Goal: Obtain resource: Download file/media

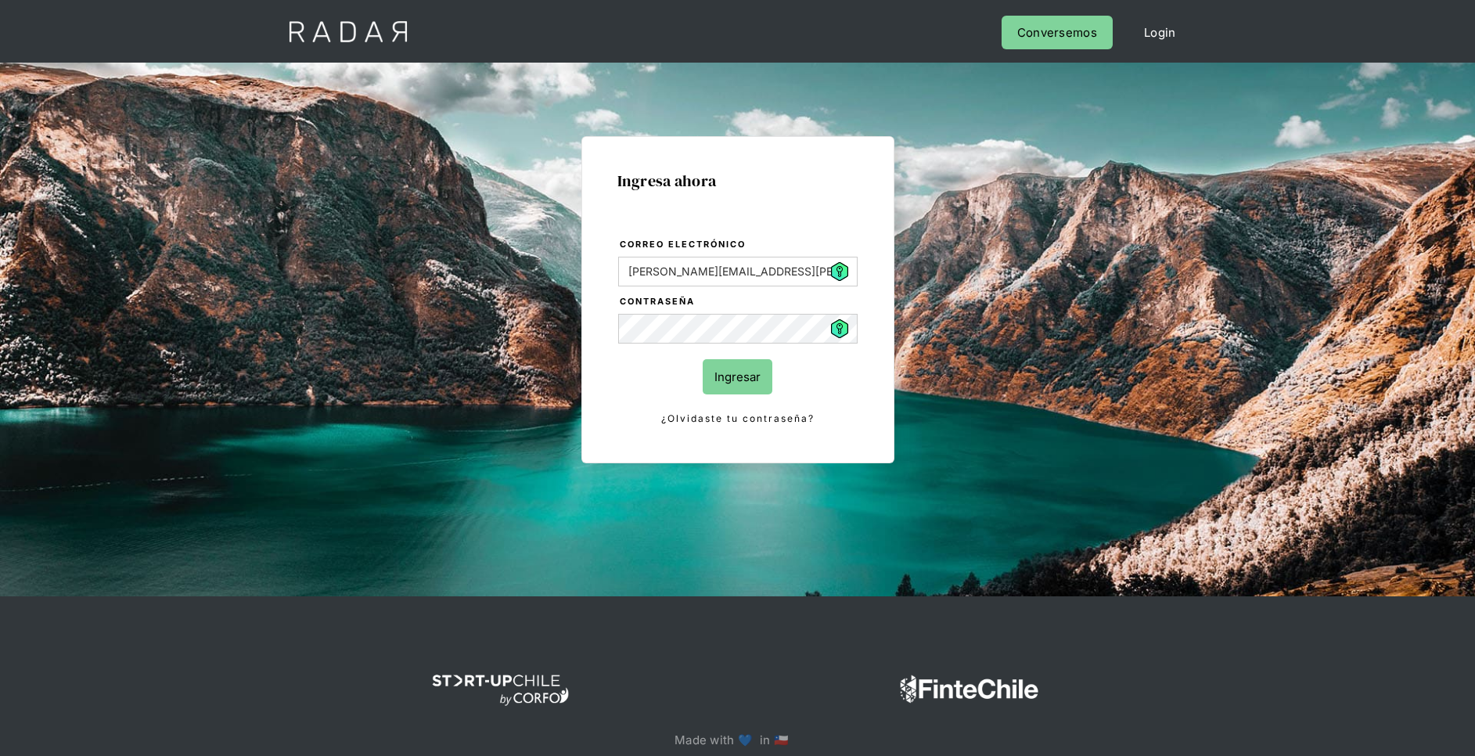
click at [750, 379] on input "Ingresar" at bounding box center [738, 376] width 70 height 35
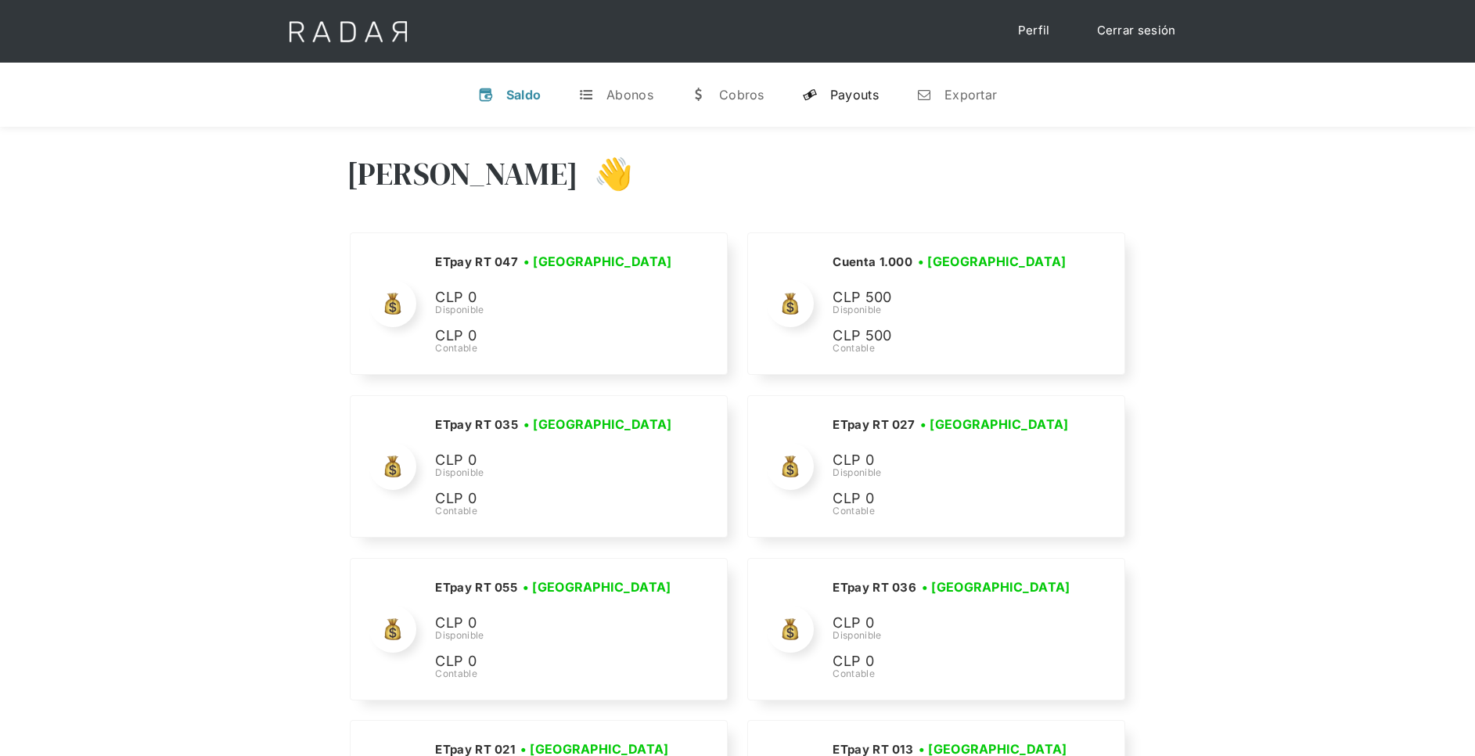
click at [846, 99] on div "Payouts" at bounding box center [854, 95] width 49 height 16
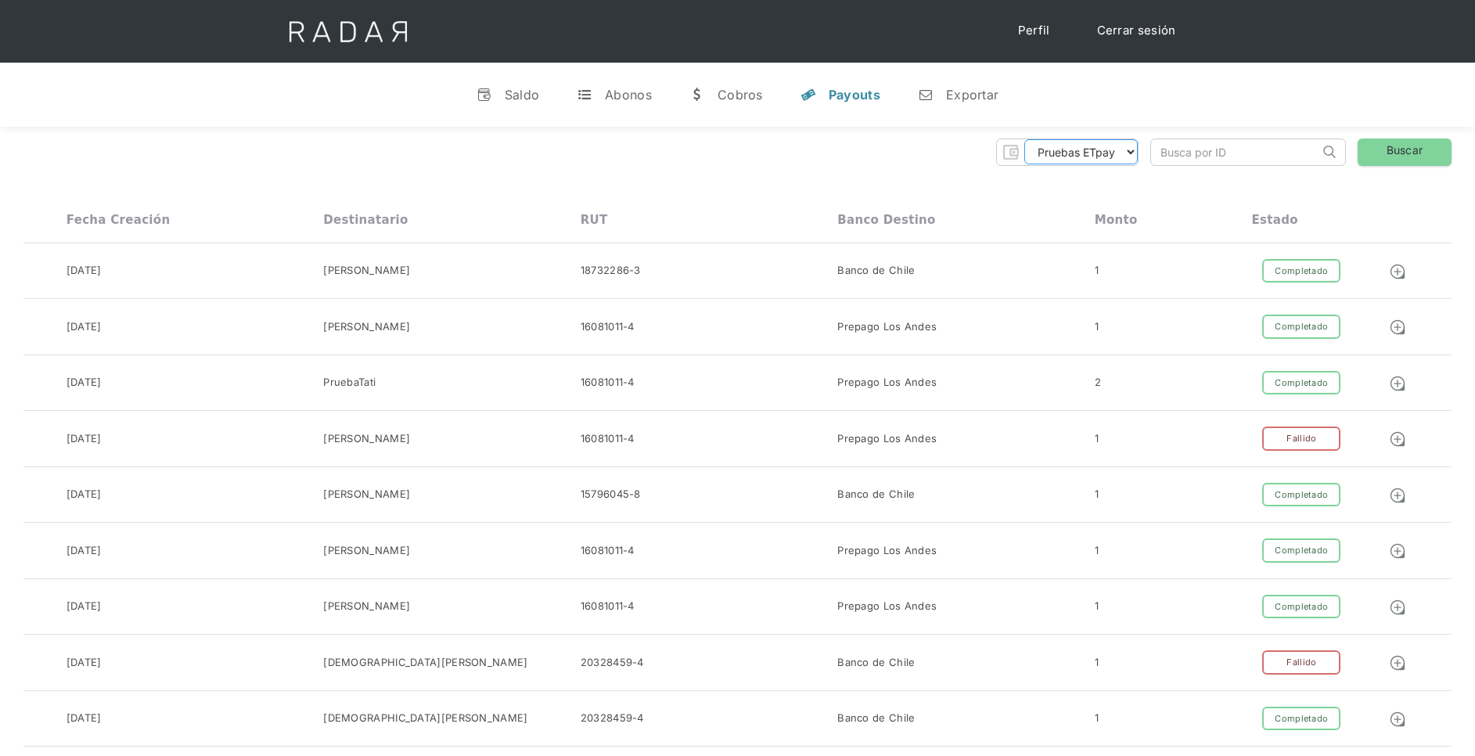
click at [1087, 149] on select "Pruebas ETpay Cuenta 1.000 Cuenta 1.001 Cuenta 1.002 Cuenta 1.003 Cuenta 1.004 …" at bounding box center [1080, 151] width 113 height 25
select select "etpay-cuenta-1001"
click at [1024, 139] on select "Pruebas ETpay Cuenta 1.000 Cuenta 1.001 Cuenta 1.002 Cuenta 1.003 Cuenta 1.004 …" at bounding box center [1080, 151] width 113 height 25
click at [1415, 153] on link "Buscar" at bounding box center [1405, 151] width 94 height 27
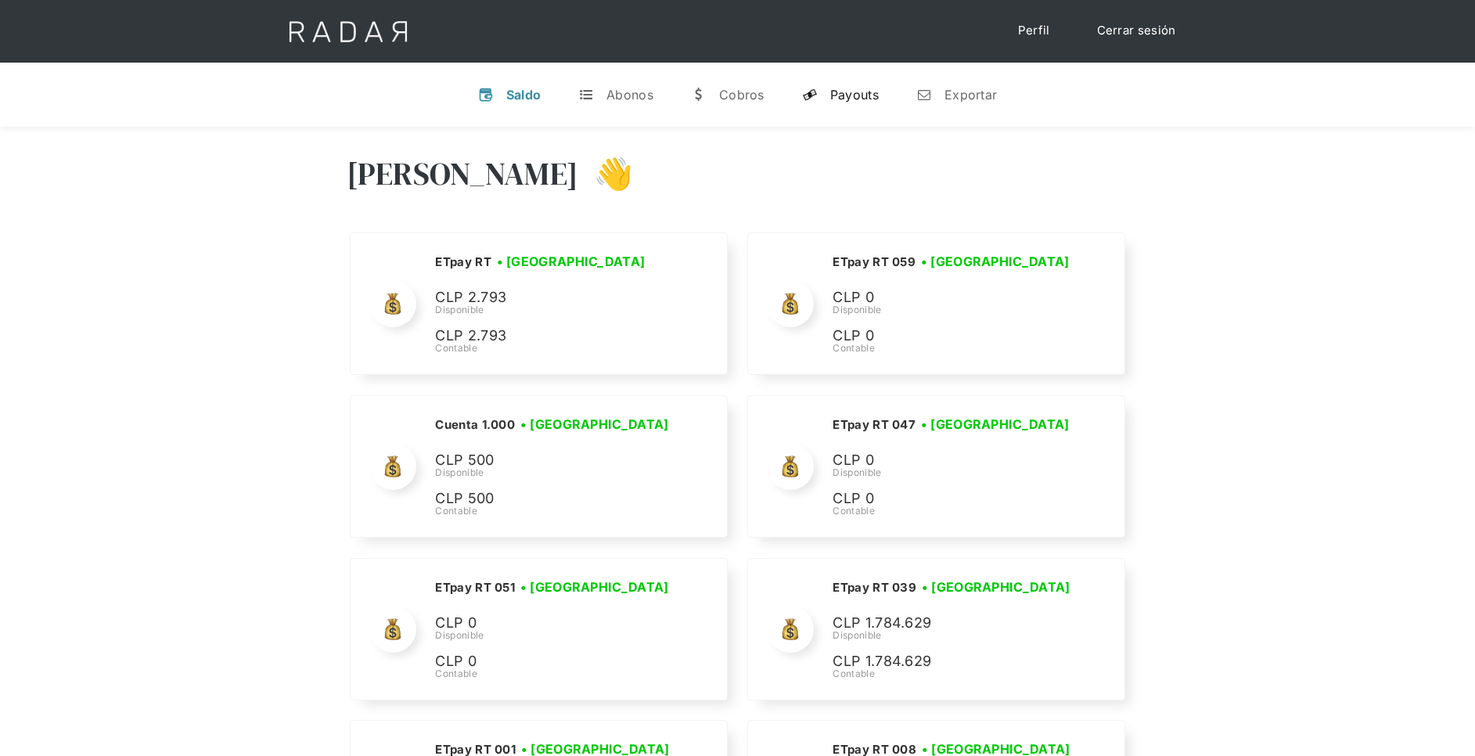
click at [847, 90] on div "Payouts" at bounding box center [854, 95] width 49 height 16
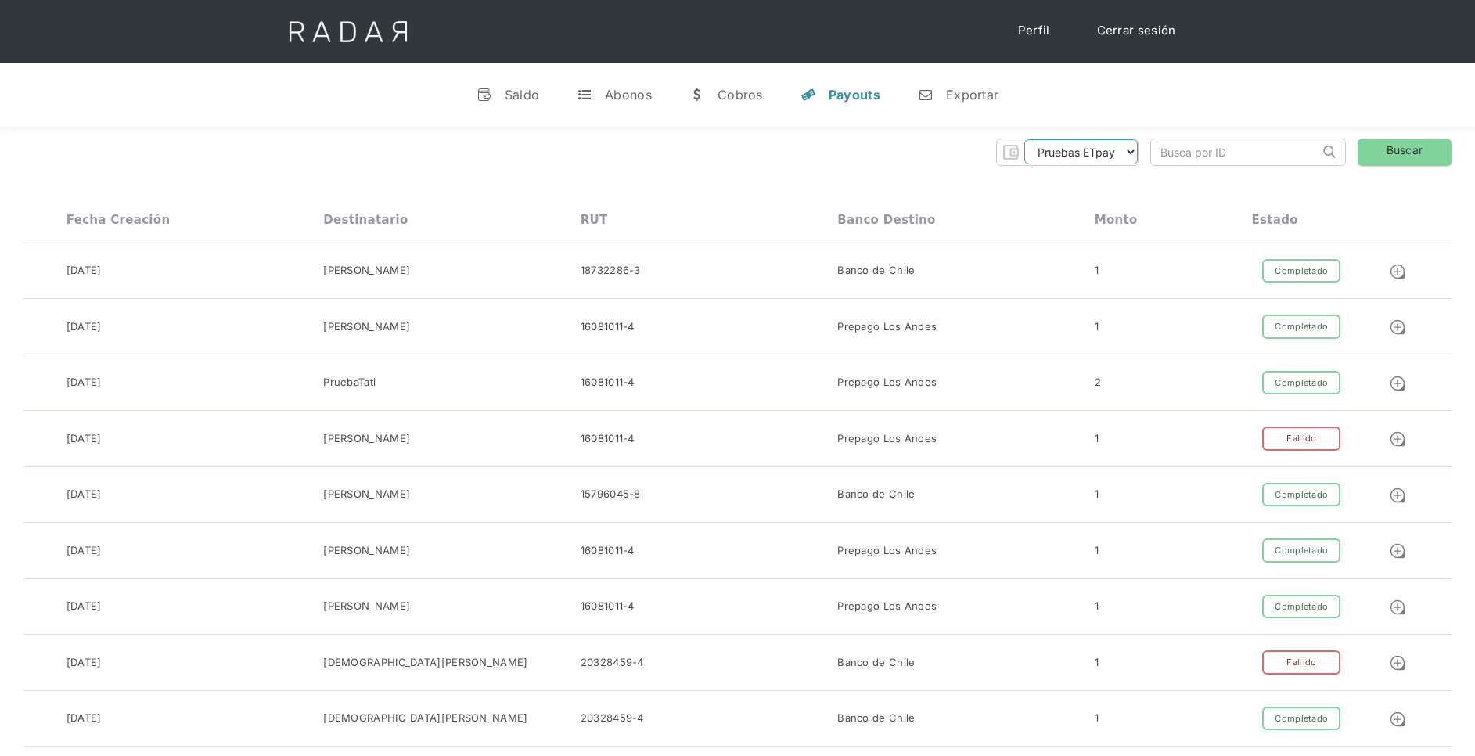
click at [1095, 158] on select "Pruebas ETpay Cuenta 1.000 Cuenta 1.001 Cuenta 1.002 Cuenta 1.003 Cuenta 1.004 …" at bounding box center [1080, 151] width 113 height 25
select select "etpay-cuenta-1001"
click at [1024, 139] on select "Pruebas ETpay Cuenta 1.000 Cuenta 1.001 Cuenta 1.002 Cuenta 1.003 Cuenta 1.004 …" at bounding box center [1080, 151] width 113 height 25
click at [1423, 157] on link "Buscar" at bounding box center [1405, 151] width 94 height 27
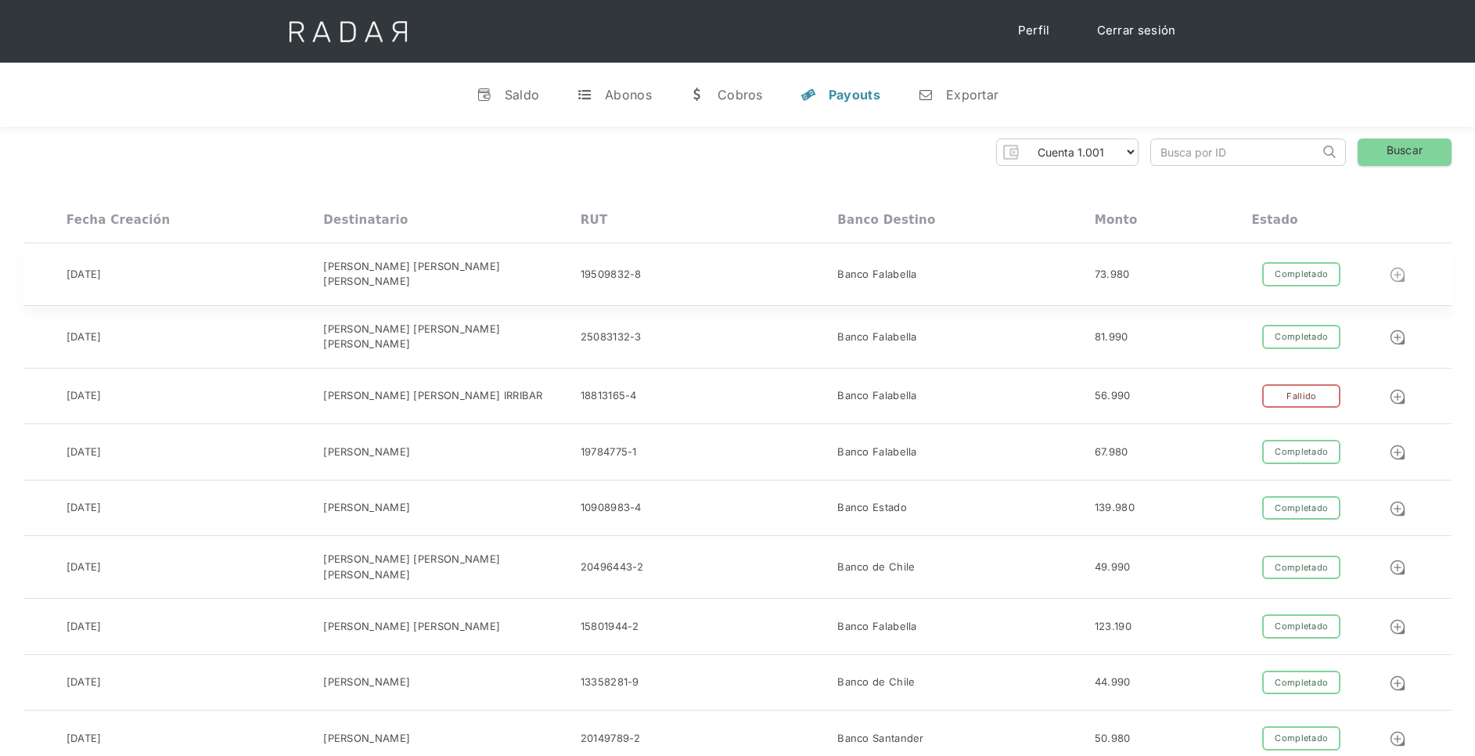
click at [1404, 270] on img at bounding box center [1397, 274] width 17 height 17
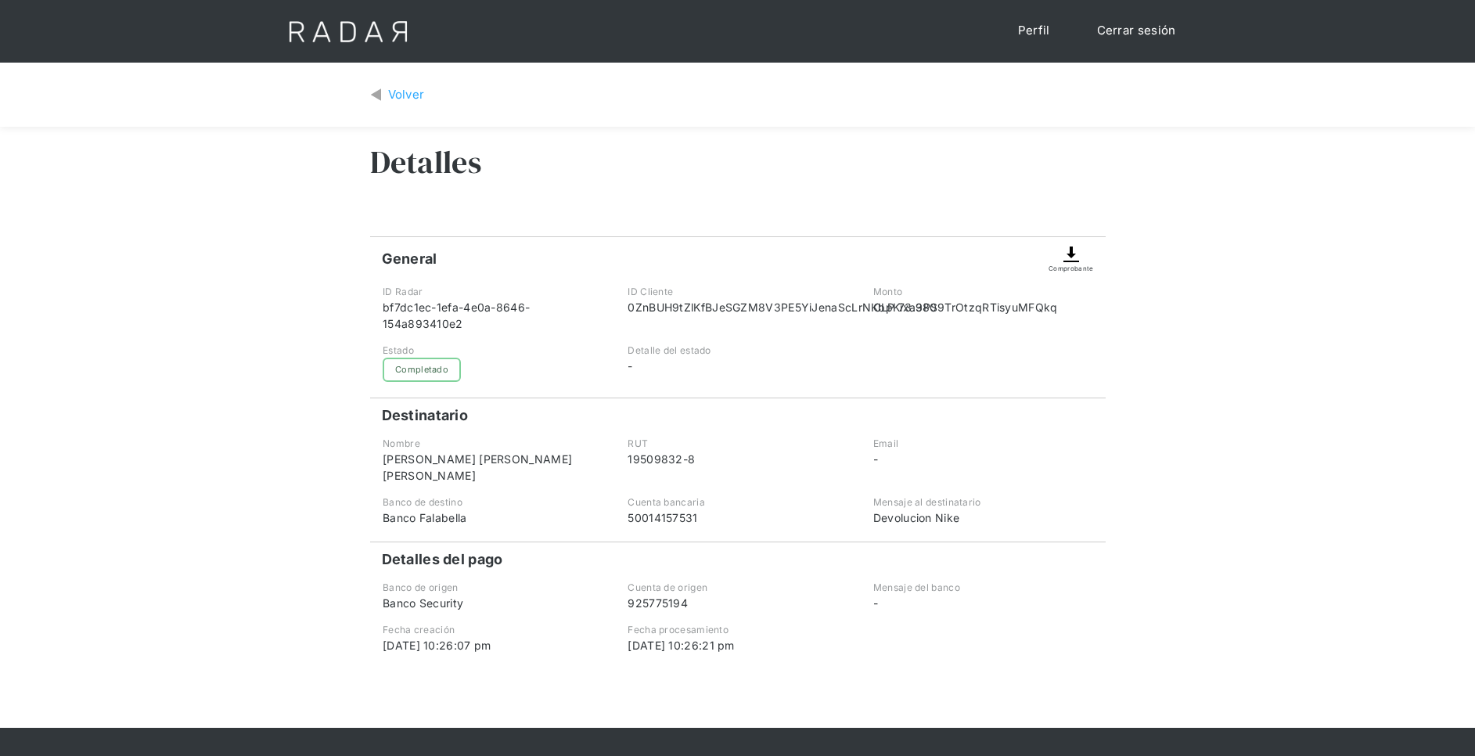
click at [1076, 257] on img at bounding box center [1071, 254] width 19 height 19
click at [1072, 259] on img at bounding box center [1071, 254] width 19 height 19
click at [1070, 246] on img at bounding box center [1071, 254] width 19 height 19
click at [390, 89] on div "Volver" at bounding box center [406, 95] width 37 height 18
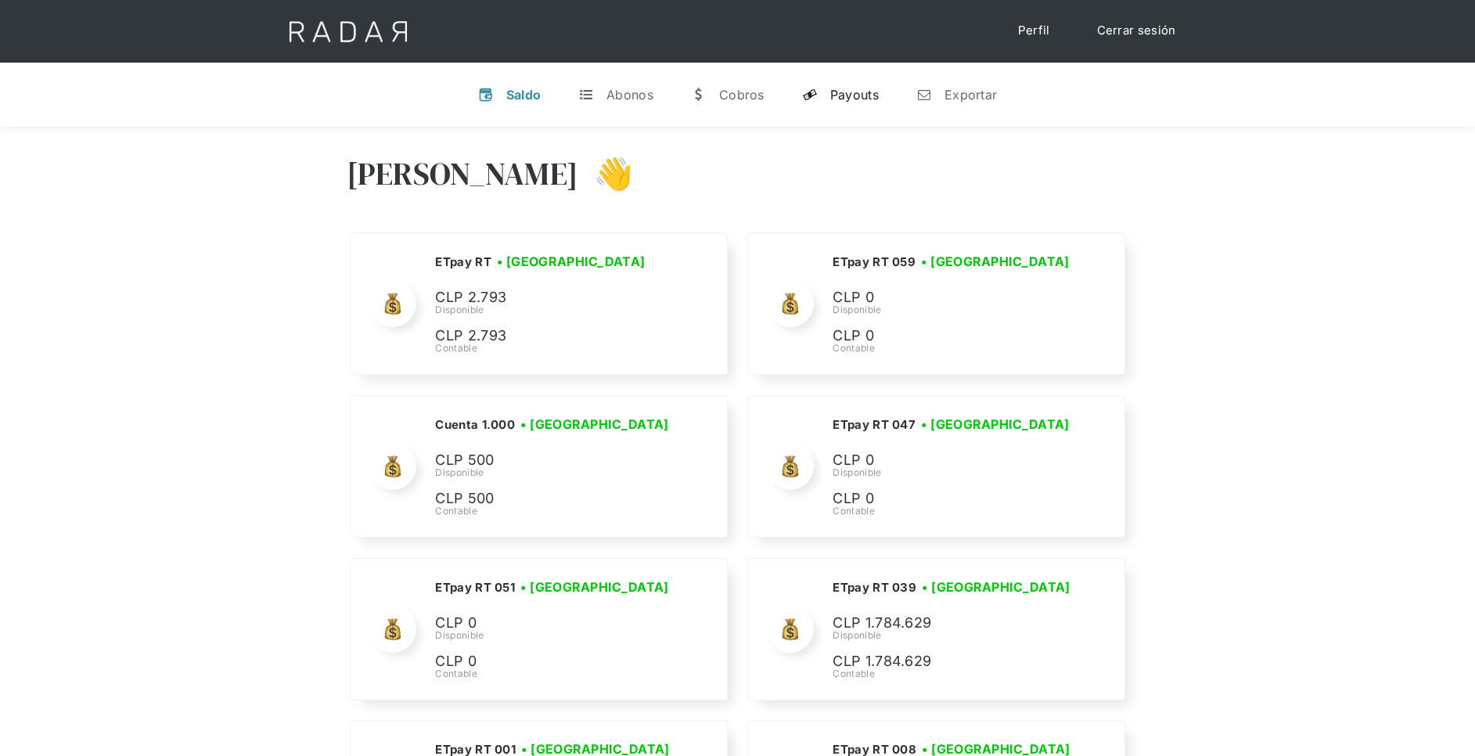
click at [856, 103] on link "y Payouts" at bounding box center [841, 94] width 102 height 41
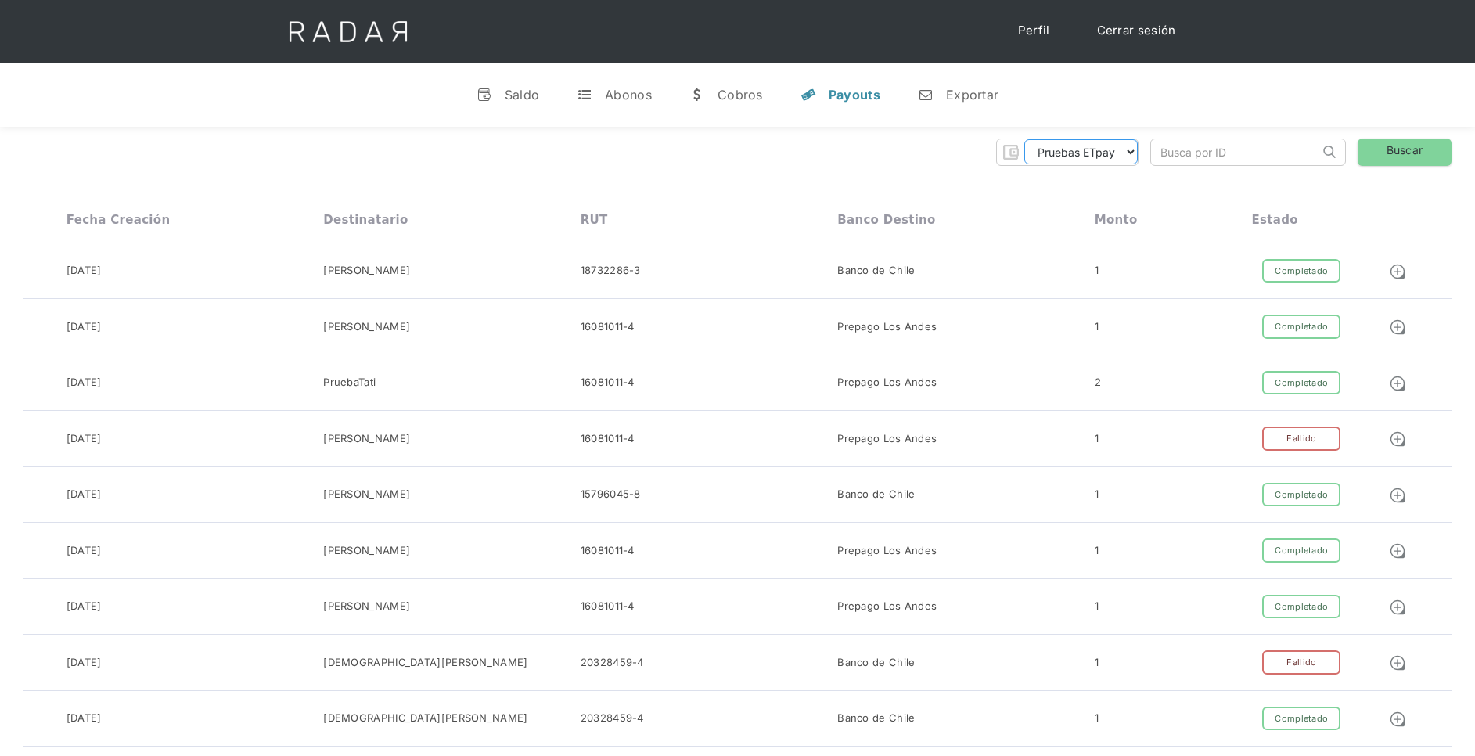
click at [1104, 147] on select "Pruebas ETpay Cuenta 1.000 Cuenta 1.001 Cuenta 1.002 Cuenta 1.003 Cuenta 1.004 …" at bounding box center [1080, 151] width 113 height 25
select select "etpay-cuenta-1001"
click at [1024, 139] on select "Pruebas ETpay Cuenta 1.000 Cuenta 1.001 Cuenta 1.002 Cuenta 1.003 Cuenta 1.004 …" at bounding box center [1080, 151] width 113 height 25
click at [1409, 144] on link "Buscar" at bounding box center [1405, 151] width 94 height 27
click at [1406, 155] on link "Buscar" at bounding box center [1405, 151] width 94 height 27
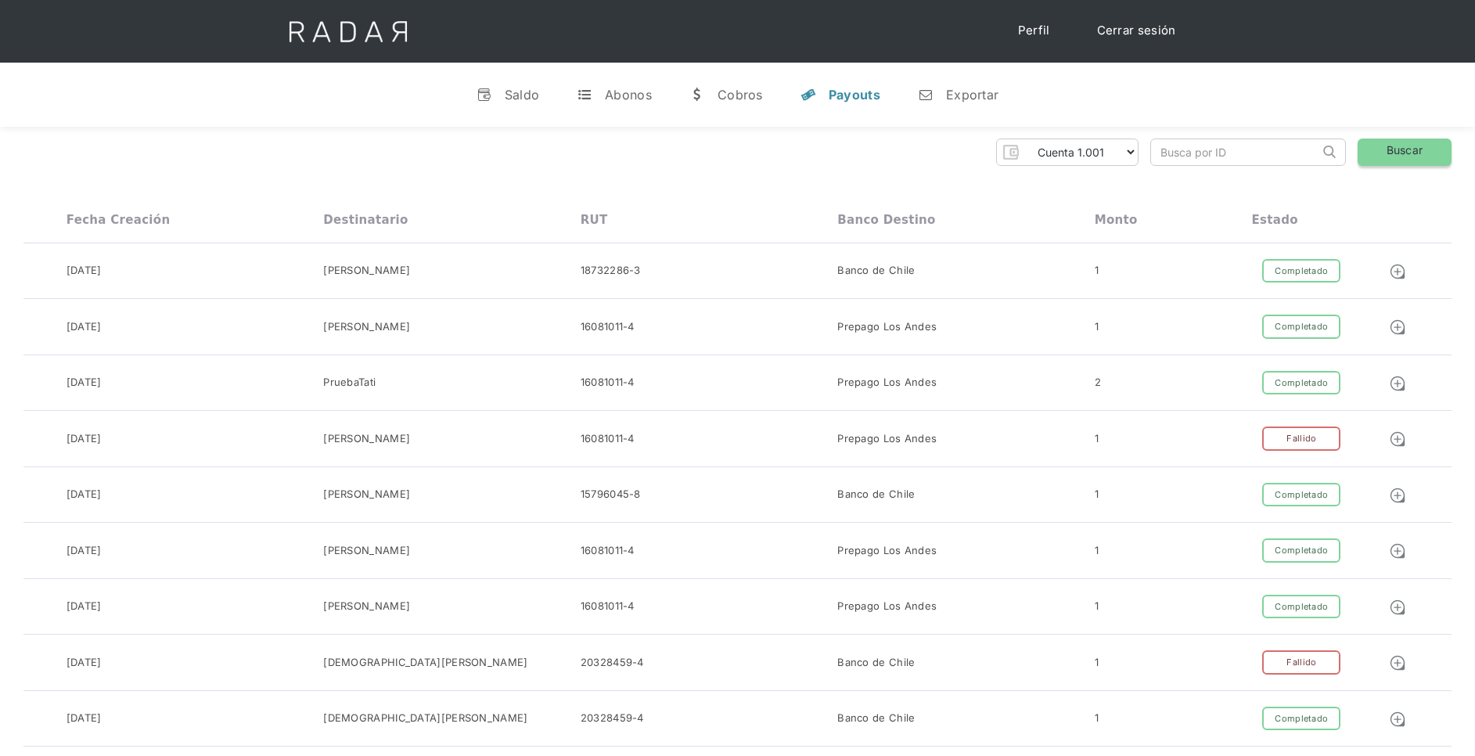
click at [1411, 152] on link "Buscar" at bounding box center [1405, 151] width 94 height 27
click at [1382, 148] on link "Buscar" at bounding box center [1405, 151] width 94 height 27
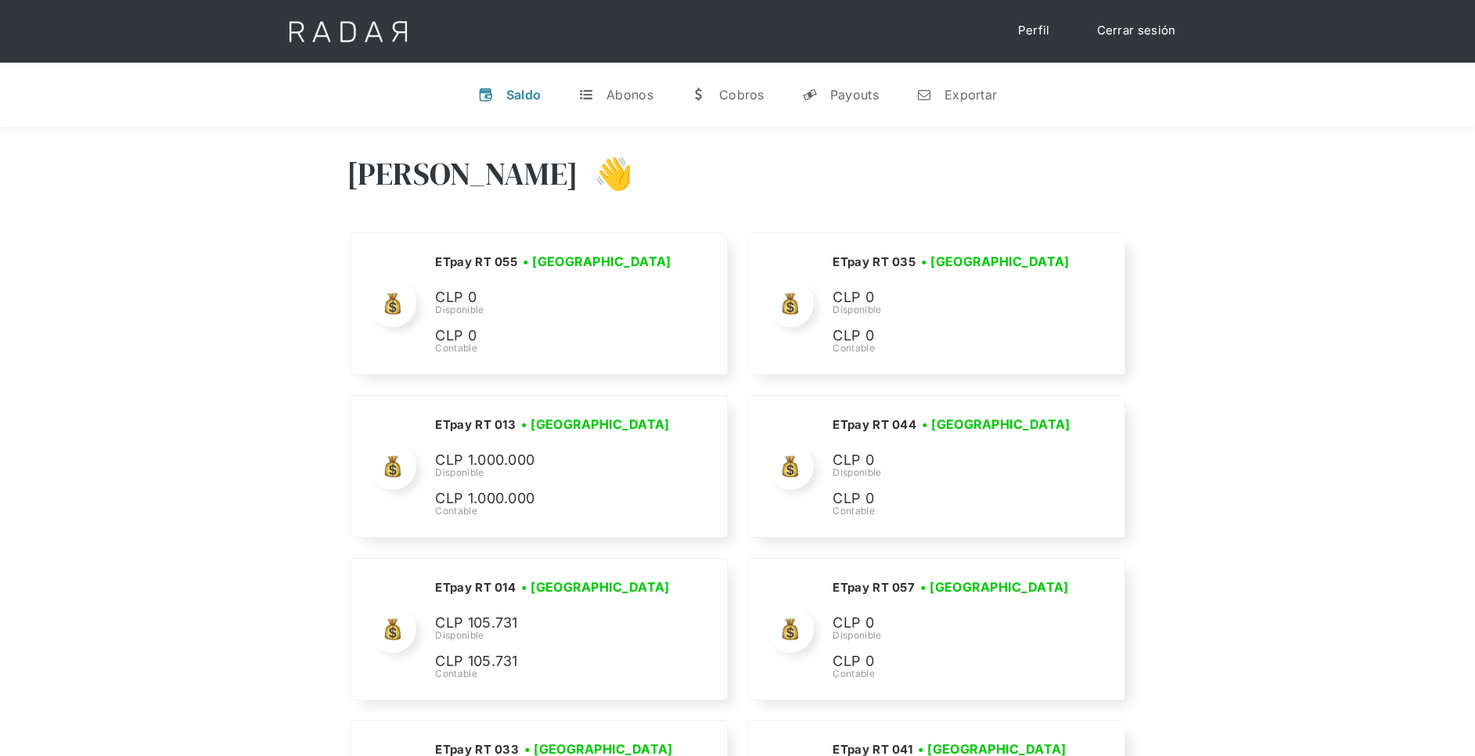
click at [795, 170] on div "[PERSON_NAME] 👋" at bounding box center [738, 185] width 782 height 94
click at [832, 90] on div "Payouts" at bounding box center [854, 95] width 49 height 16
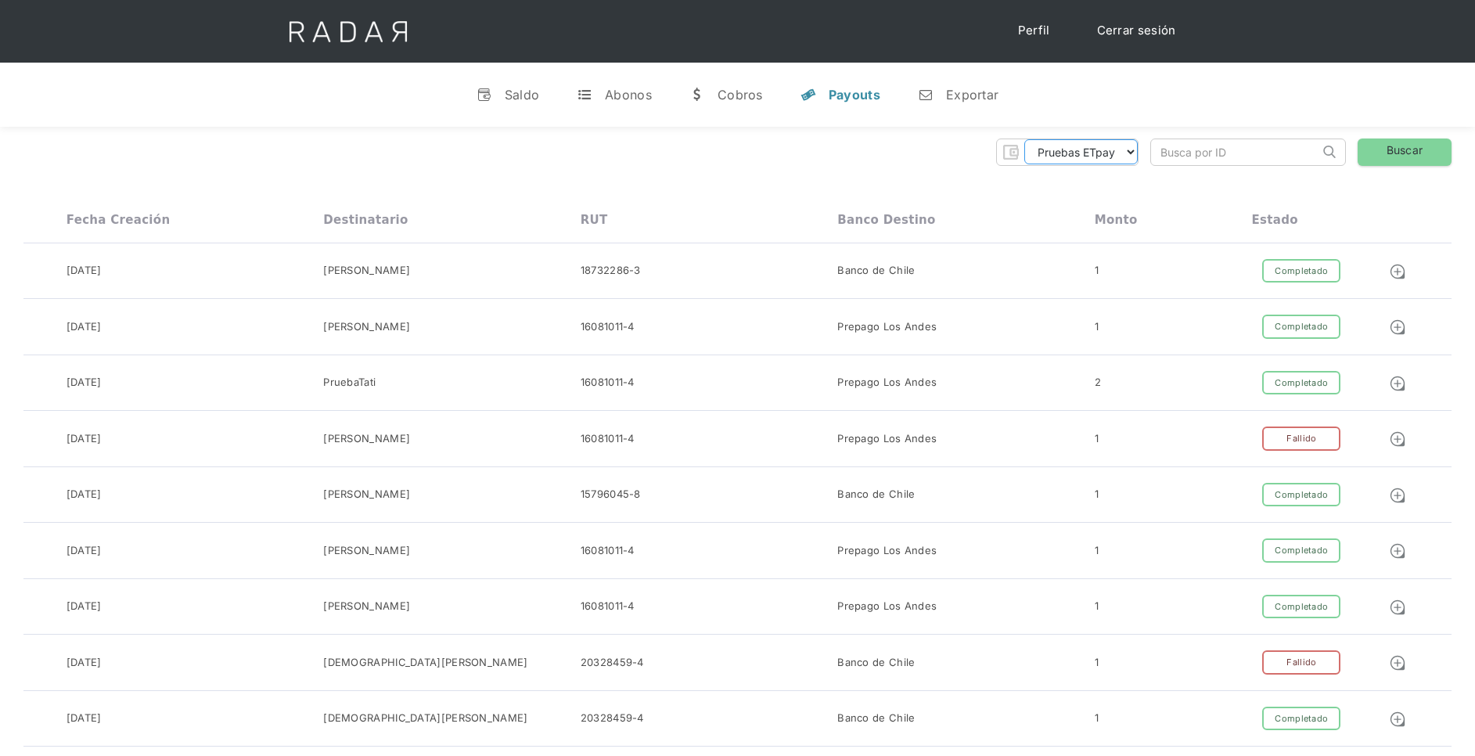
click at [1122, 149] on select "Pruebas ETpay Cuenta 1.000 Cuenta 1.001 Cuenta 1.002 Cuenta 1.003 Cuenta 1.004 …" at bounding box center [1080, 151] width 113 height 25
select select "etpay-cuenta-1001"
click at [1024, 139] on select "Pruebas ETpay Cuenta 1.000 Cuenta 1.001 Cuenta 1.002 Cuenta 1.003 Cuenta 1.004 …" at bounding box center [1080, 151] width 113 height 25
click at [1383, 158] on link "Buscar" at bounding box center [1405, 151] width 94 height 27
click at [912, 142] on div "Pruebas ETpay Cuenta 1.000 Cuenta 1.001 Cuenta 1.002 Cuenta 1.003 Cuenta 1.004 …" at bounding box center [737, 151] width 1428 height 27
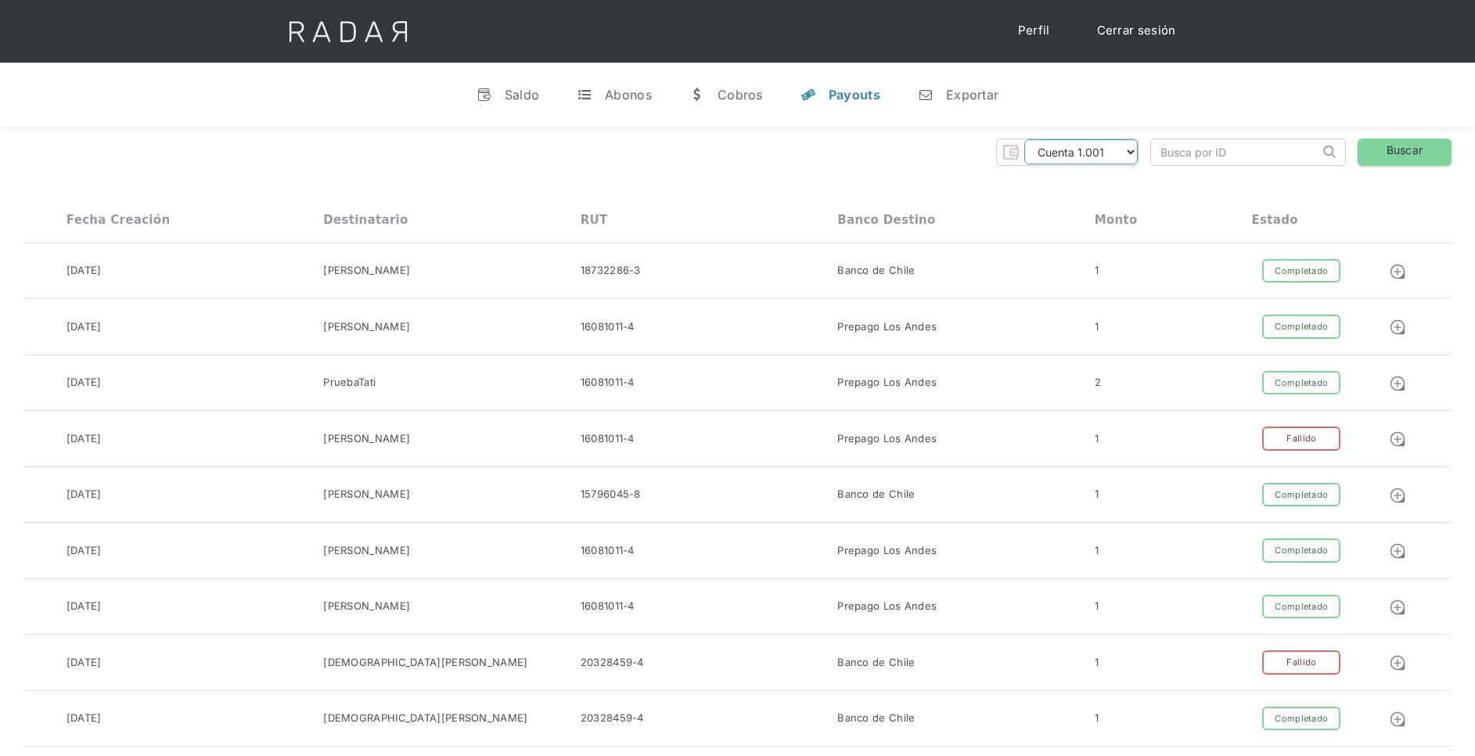
click at [1127, 153] on select "Pruebas ETpay Cuenta 1.000 Cuenta 1.001 Cuenta 1.002 Cuenta 1.003 Cuenta 1.004 …" at bounding box center [1080, 151] width 113 height 25
click at [1024, 139] on select "Pruebas ETpay Cuenta 1.000 Cuenta 1.001 Cuenta 1.002 Cuenta 1.003 Cuenta 1.004 …" at bounding box center [1080, 151] width 113 height 25
click at [1420, 146] on link "Buscar" at bounding box center [1405, 151] width 94 height 27
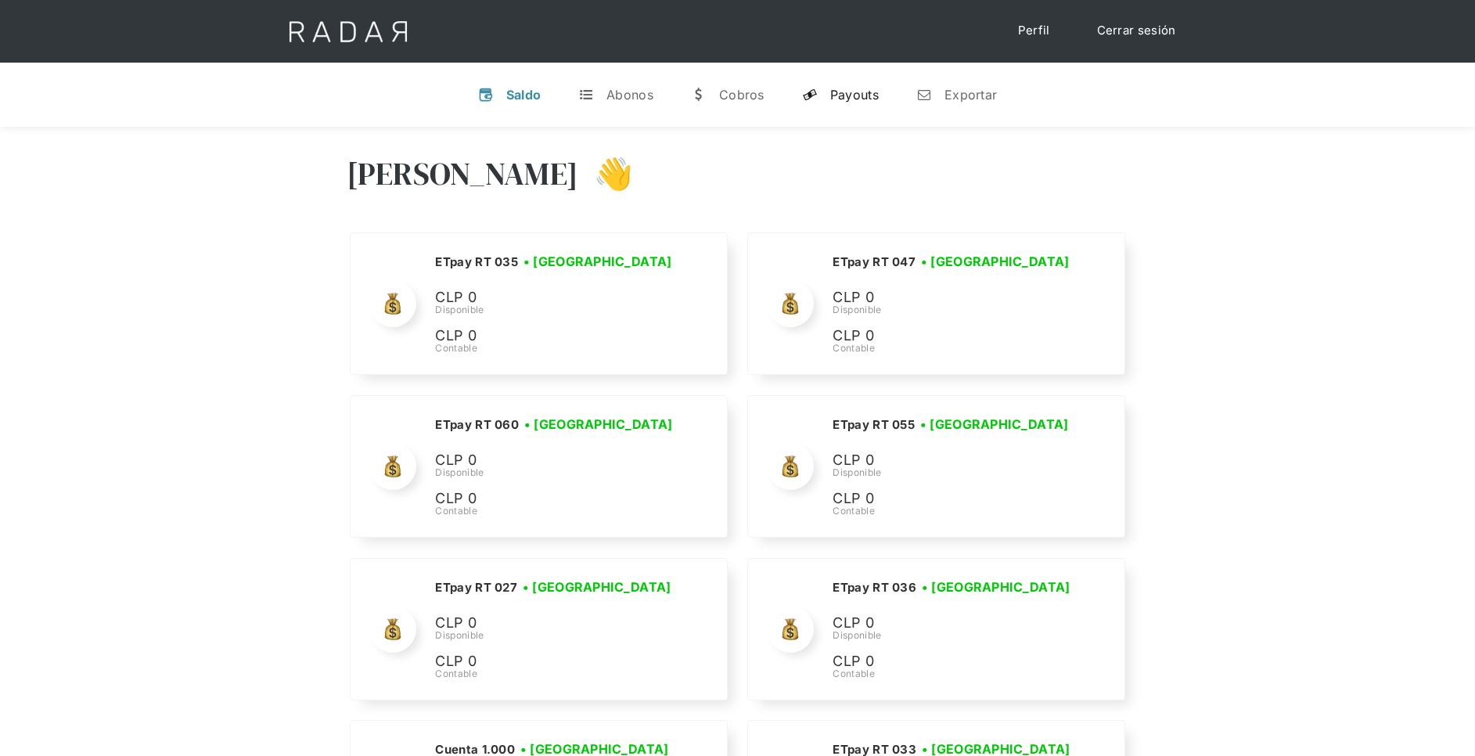
click at [851, 92] on div "Payouts" at bounding box center [854, 95] width 49 height 16
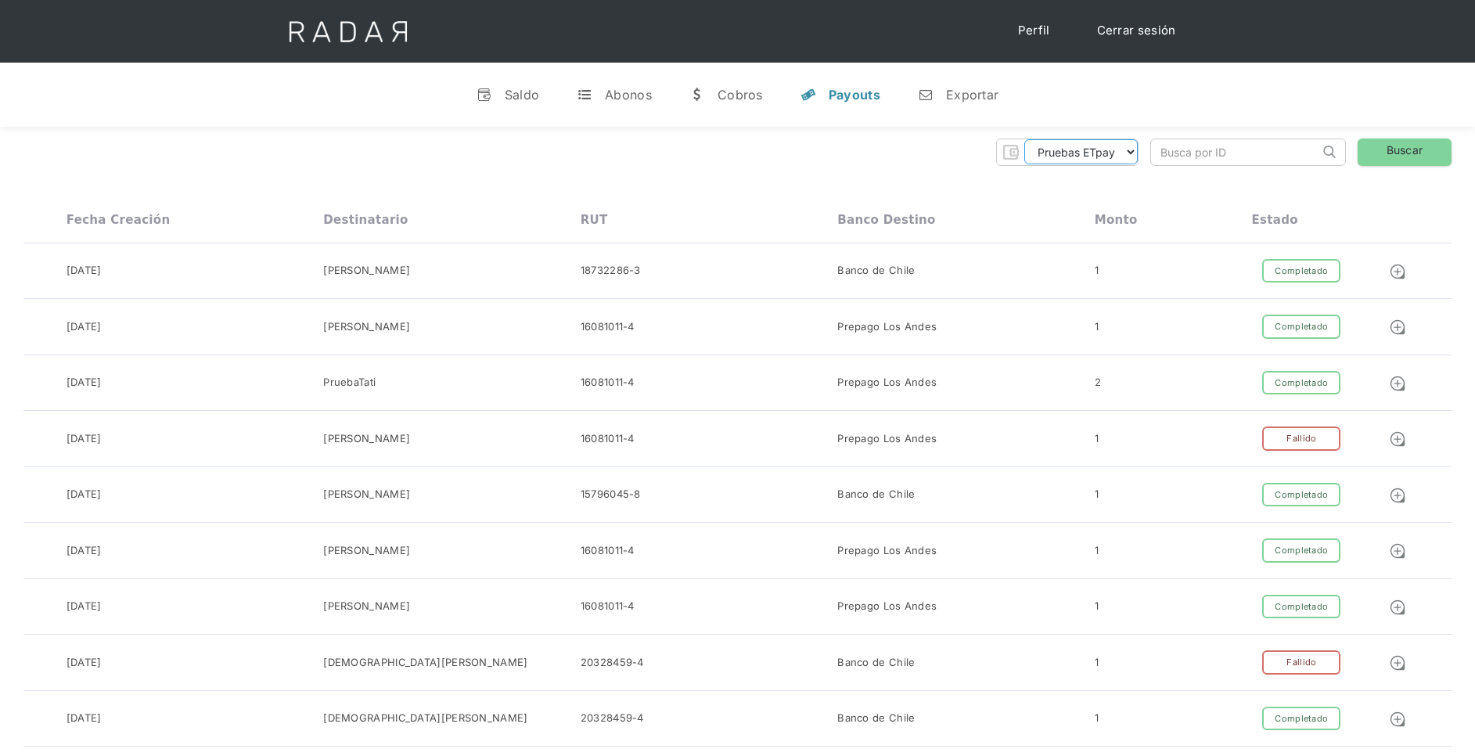
click at [1097, 163] on select "Pruebas ETpay Cuenta 1.000 Cuenta 1.001 Cuenta 1.002 Cuenta 1.003 Cuenta 1.004 …" at bounding box center [1080, 151] width 113 height 25
select select "etpay-cuenta-1001"
click at [1024, 139] on select "Pruebas ETpay Cuenta 1.000 Cuenta 1.001 Cuenta 1.002 Cuenta 1.003 Cuenta 1.004 …" at bounding box center [1080, 151] width 113 height 25
click at [1397, 149] on link "Buscar" at bounding box center [1405, 151] width 94 height 27
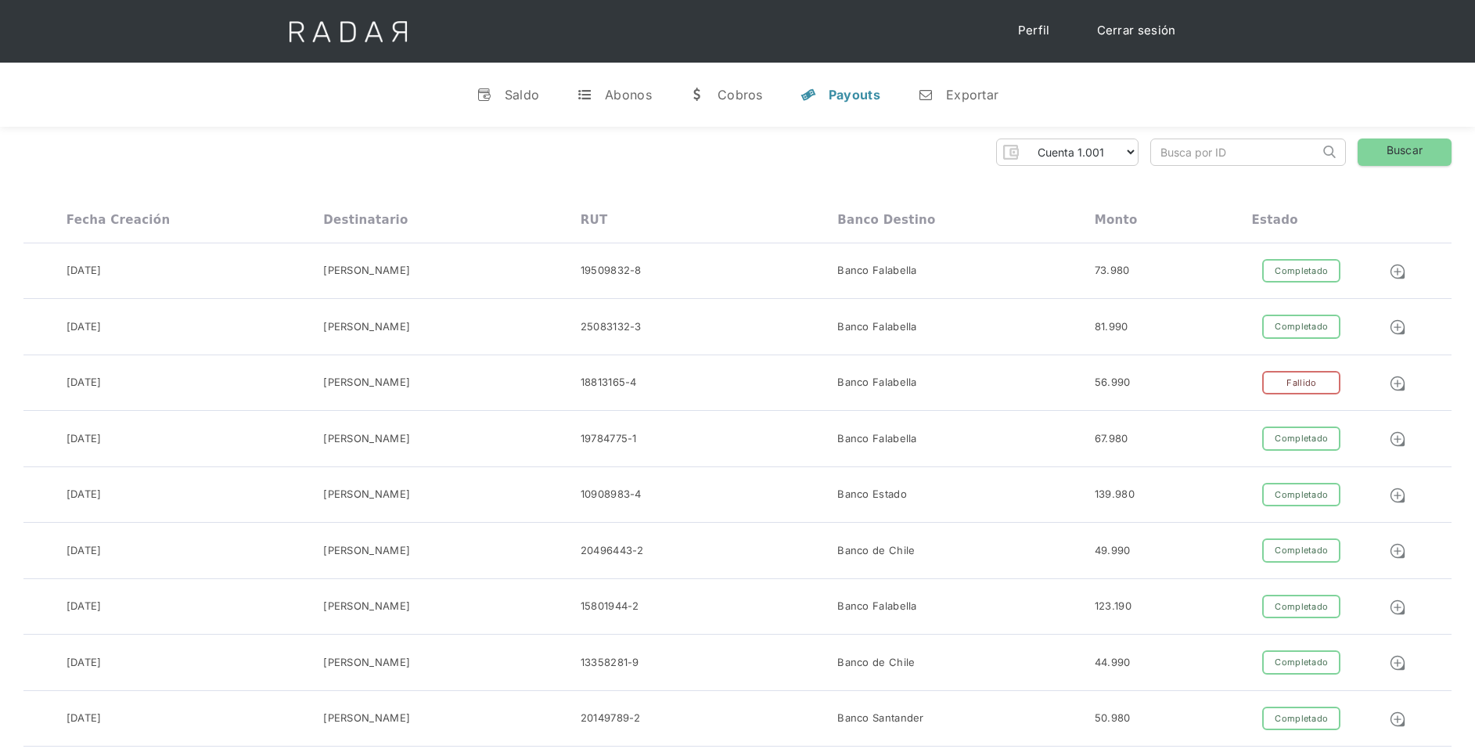
drag, startPoint x: 709, startPoint y: 156, endPoint x: 569, endPoint y: 157, distance: 140.1
click at [569, 157] on div "Pruebas ETpay Cuenta 1.000 Cuenta 1.001 Cuenta 1.002 Cuenta 1.003 Cuenta 1.004 …" at bounding box center [737, 151] width 1428 height 27
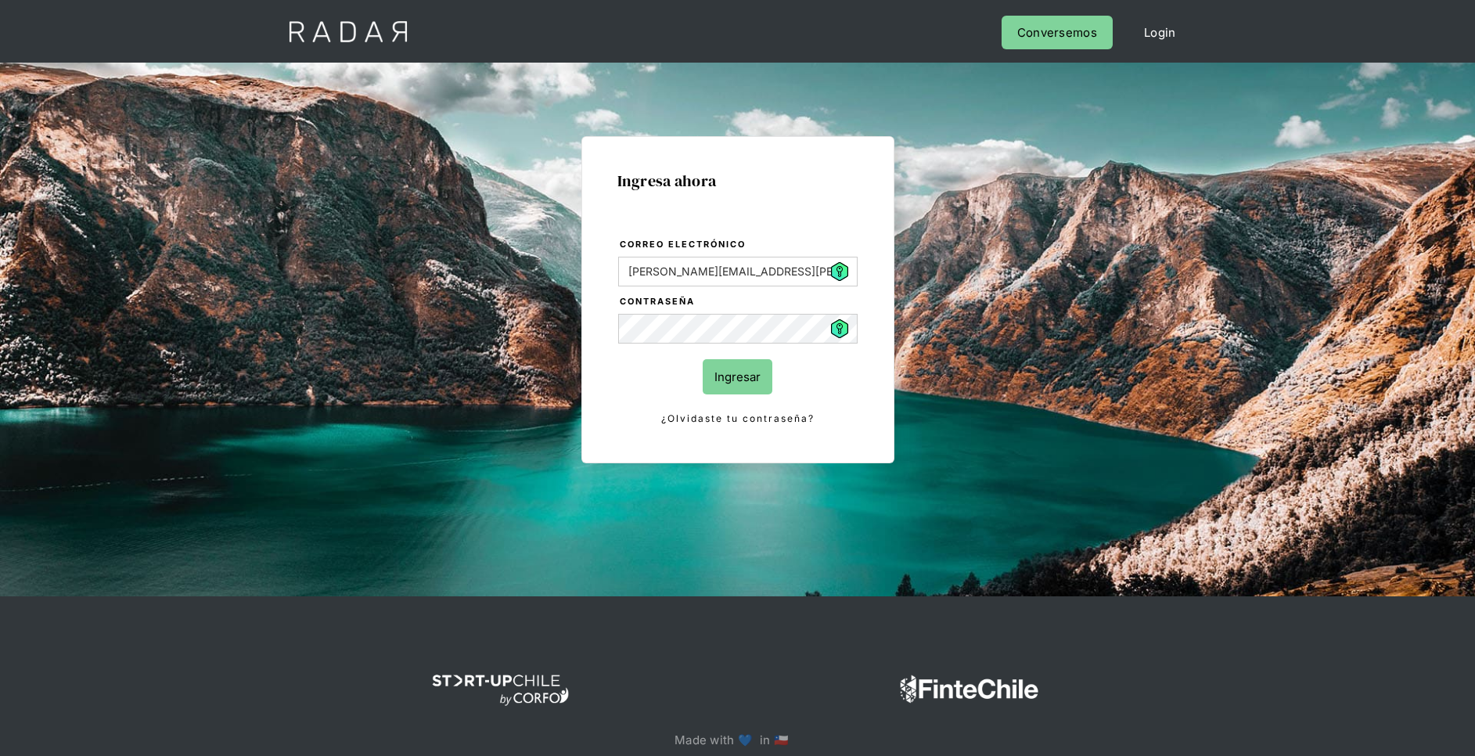
click at [736, 376] on input "Ingresar" at bounding box center [738, 376] width 70 height 35
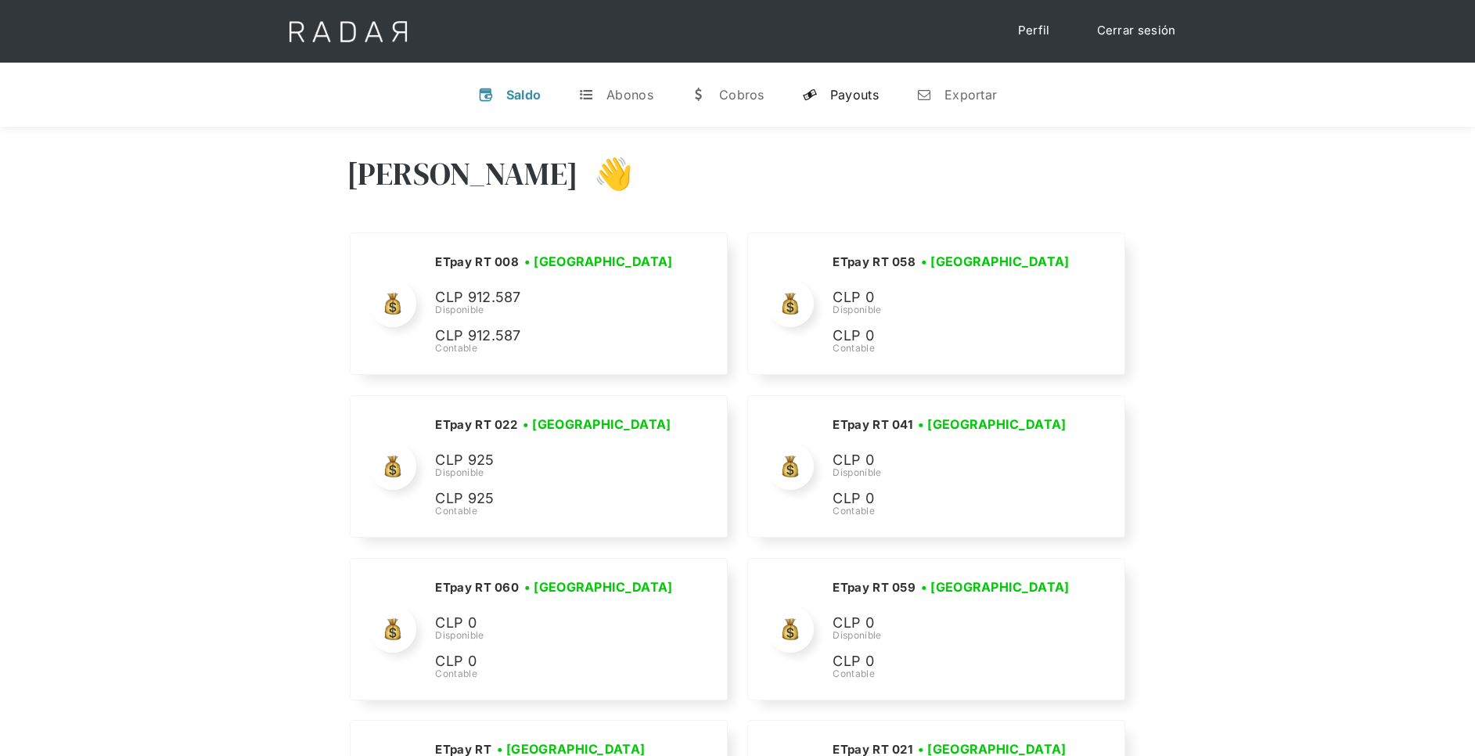
click at [854, 97] on div "Payouts" at bounding box center [854, 95] width 49 height 16
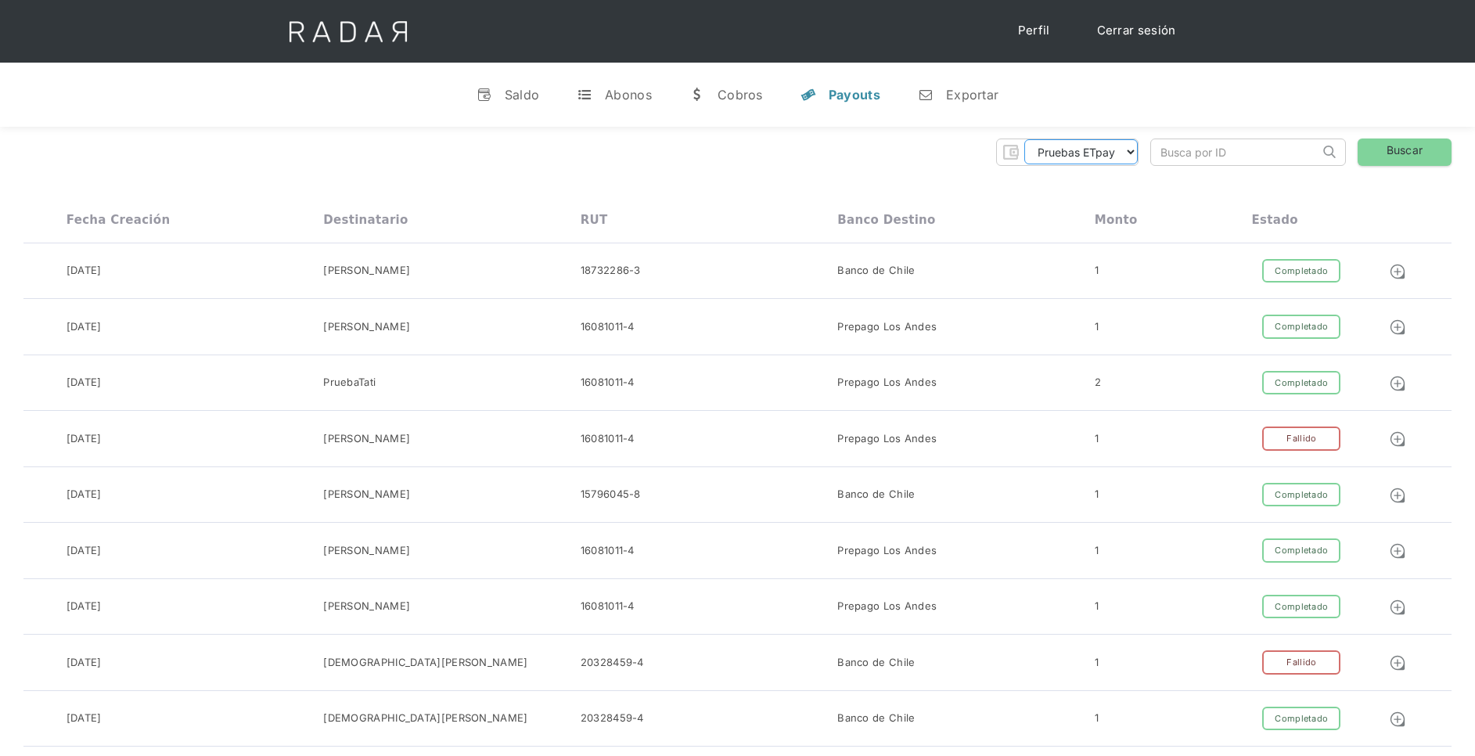
click at [1113, 155] on select "Pruebas ETpay Cuenta 1.000 Cuenta 1.001 Cuenta 1.002 Cuenta 1.003 Cuenta 1.004 …" at bounding box center [1080, 151] width 113 height 25
select select "etpay-cuenta-1001"
click at [1024, 139] on select "Pruebas ETpay Cuenta 1.000 Cuenta 1.001 Cuenta 1.002 Cuenta 1.003 Cuenta 1.004 …" at bounding box center [1080, 151] width 113 height 25
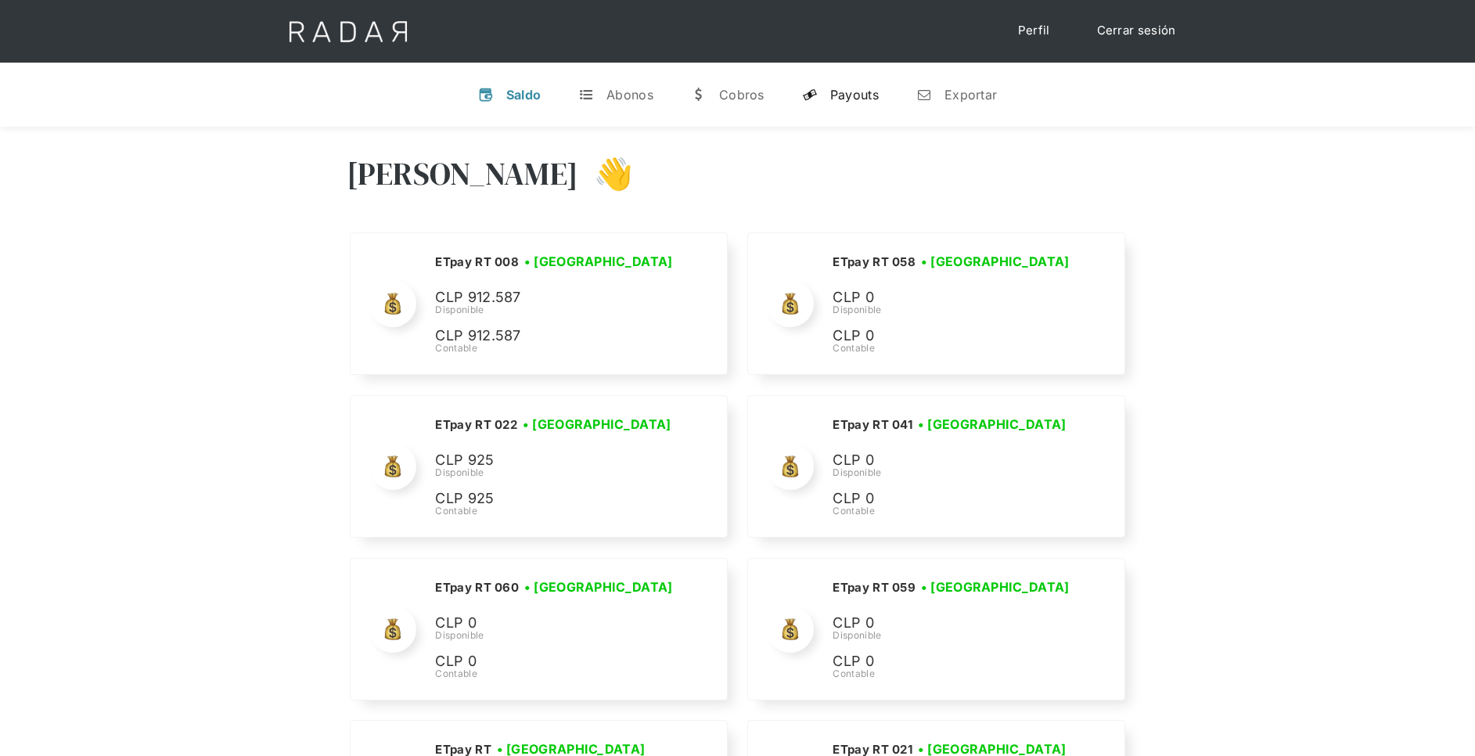
click at [873, 95] on div "Payouts" at bounding box center [854, 95] width 49 height 16
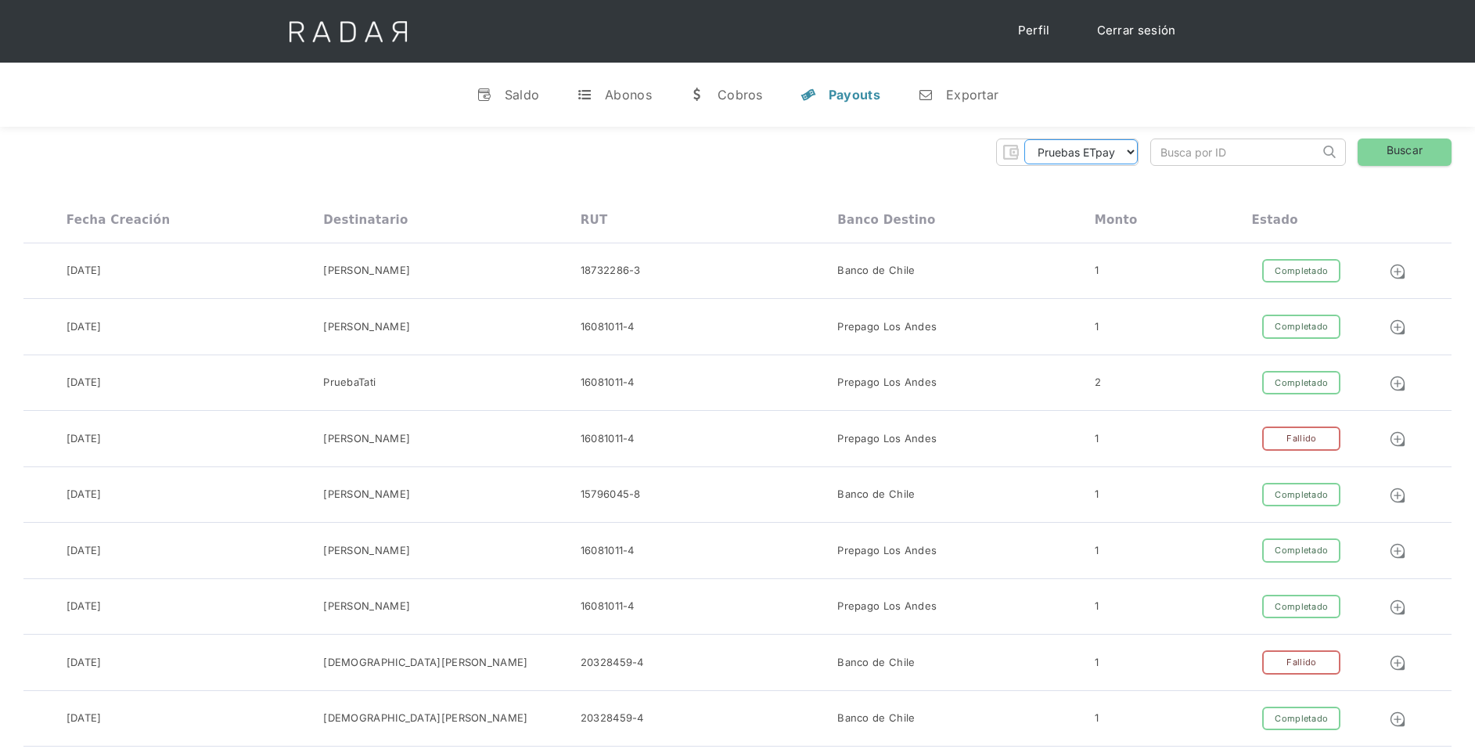
click at [1119, 159] on select "Pruebas ETpay Cuenta 1.000 Cuenta 1.001 Cuenta 1.002 Cuenta 1.003 Cuenta 1.004 …" at bounding box center [1080, 151] width 113 height 25
select select "etpay-cuenta-1001"
click at [1024, 139] on select "Pruebas ETpay Cuenta 1.000 Cuenta 1.001 Cuenta 1.002 Cuenta 1.003 Cuenta 1.004 …" at bounding box center [1080, 151] width 113 height 25
click at [1379, 161] on link "Buscar" at bounding box center [1405, 151] width 94 height 27
click at [1394, 148] on link "Buscar" at bounding box center [1405, 151] width 94 height 27
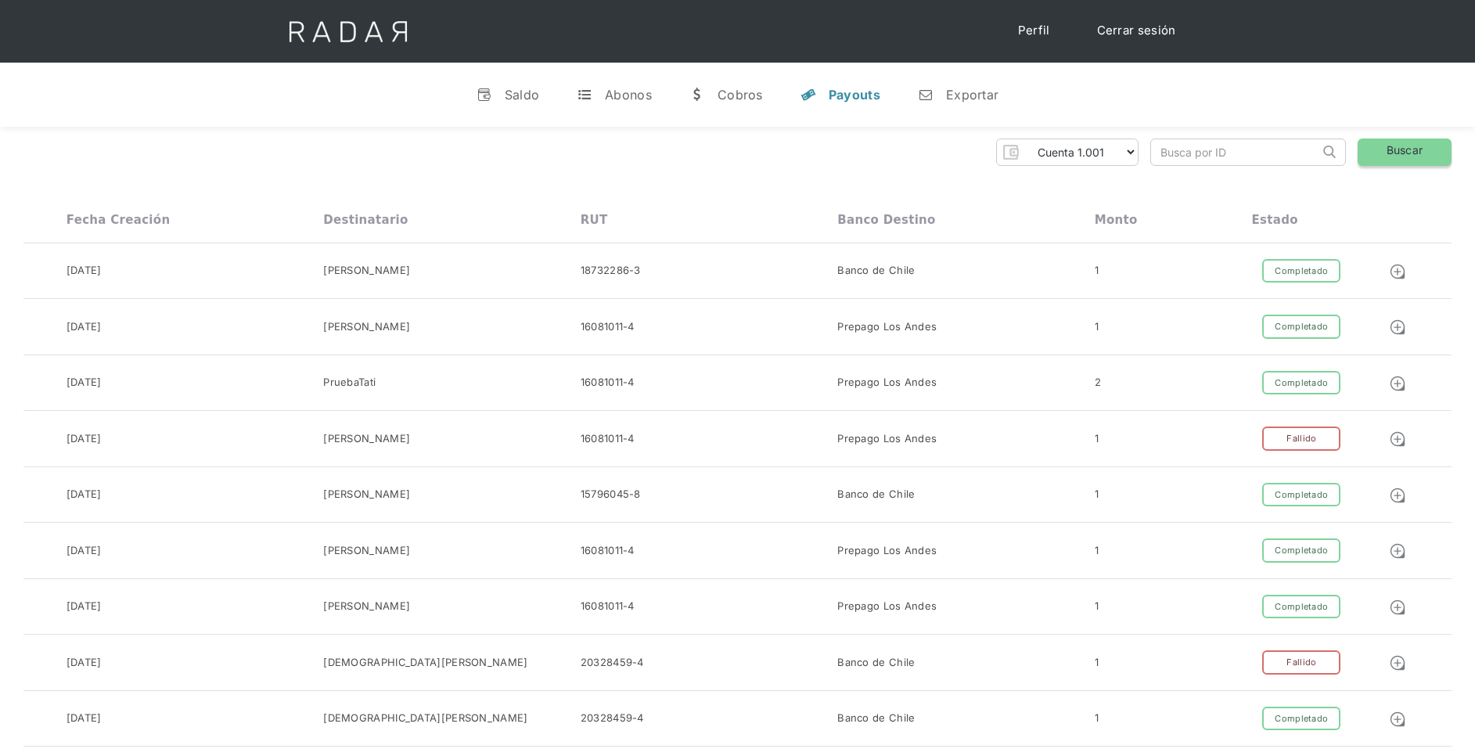
click at [1394, 148] on link "Buscar" at bounding box center [1405, 151] width 94 height 27
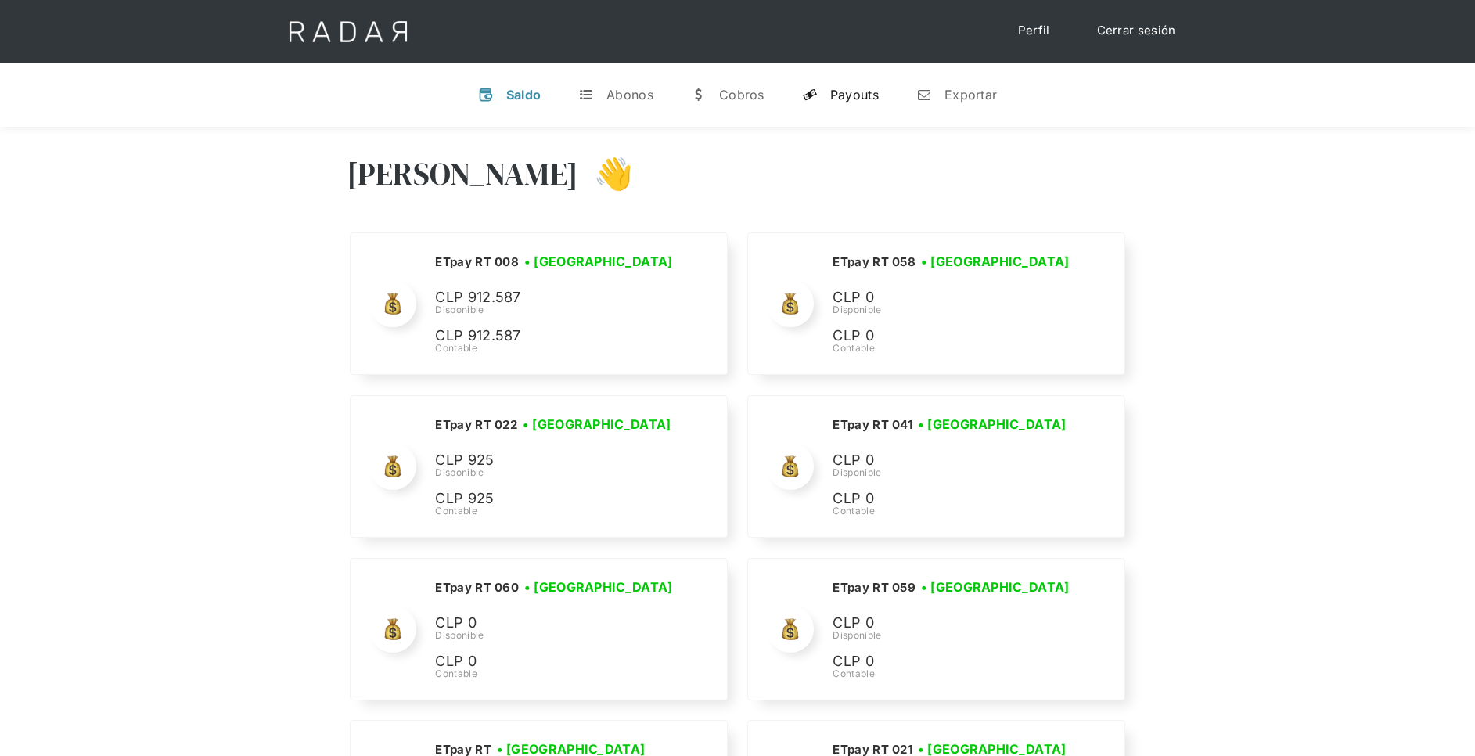
click at [859, 101] on div "Payouts" at bounding box center [854, 95] width 49 height 16
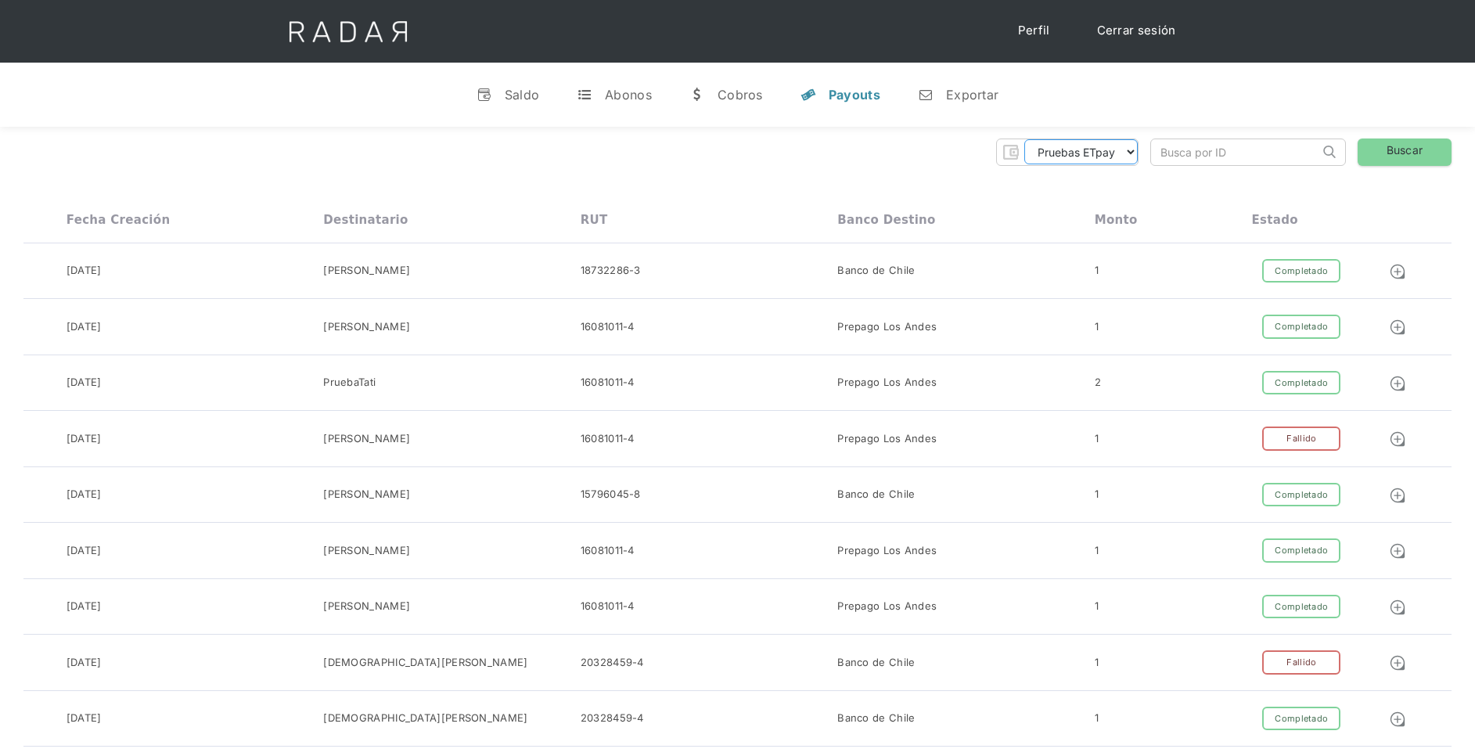
click at [1129, 153] on select "Pruebas ETpay Cuenta 1.000 Cuenta 1.001 Cuenta 1.002 Cuenta 1.003 Cuenta 1.004 …" at bounding box center [1080, 151] width 113 height 25
select select "etpay-cuenta-1001"
click at [1024, 139] on select "Pruebas ETpay Cuenta 1.000 Cuenta 1.001 Cuenta 1.002 Cuenta 1.003 Cuenta 1.004 …" at bounding box center [1080, 151] width 113 height 25
click at [1396, 153] on link "Buscar" at bounding box center [1405, 151] width 94 height 27
click at [1110, 155] on select "Pruebas ETpay Cuenta 1.000 Cuenta 1.001 Cuenta 1.002 Cuenta 1.003 Cuenta 1.004 …" at bounding box center [1080, 151] width 113 height 25
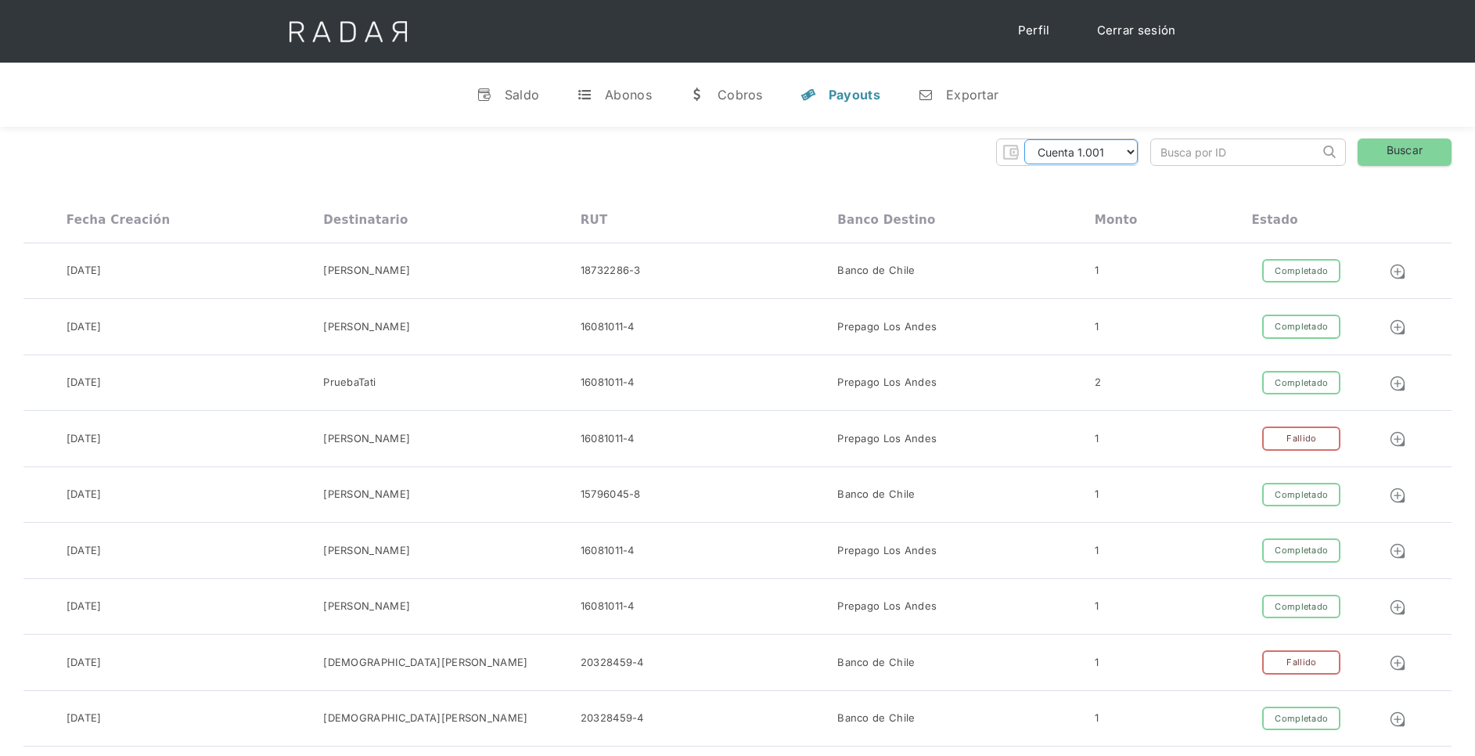
click at [1024, 139] on select "Pruebas ETpay Cuenta 1.000 Cuenta 1.001 Cuenta 1.002 Cuenta 1.003 Cuenta 1.004 …" at bounding box center [1080, 151] width 113 height 25
click at [1426, 151] on link "Buscar" at bounding box center [1405, 151] width 94 height 27
click at [1421, 151] on link "Buscar" at bounding box center [1405, 151] width 94 height 27
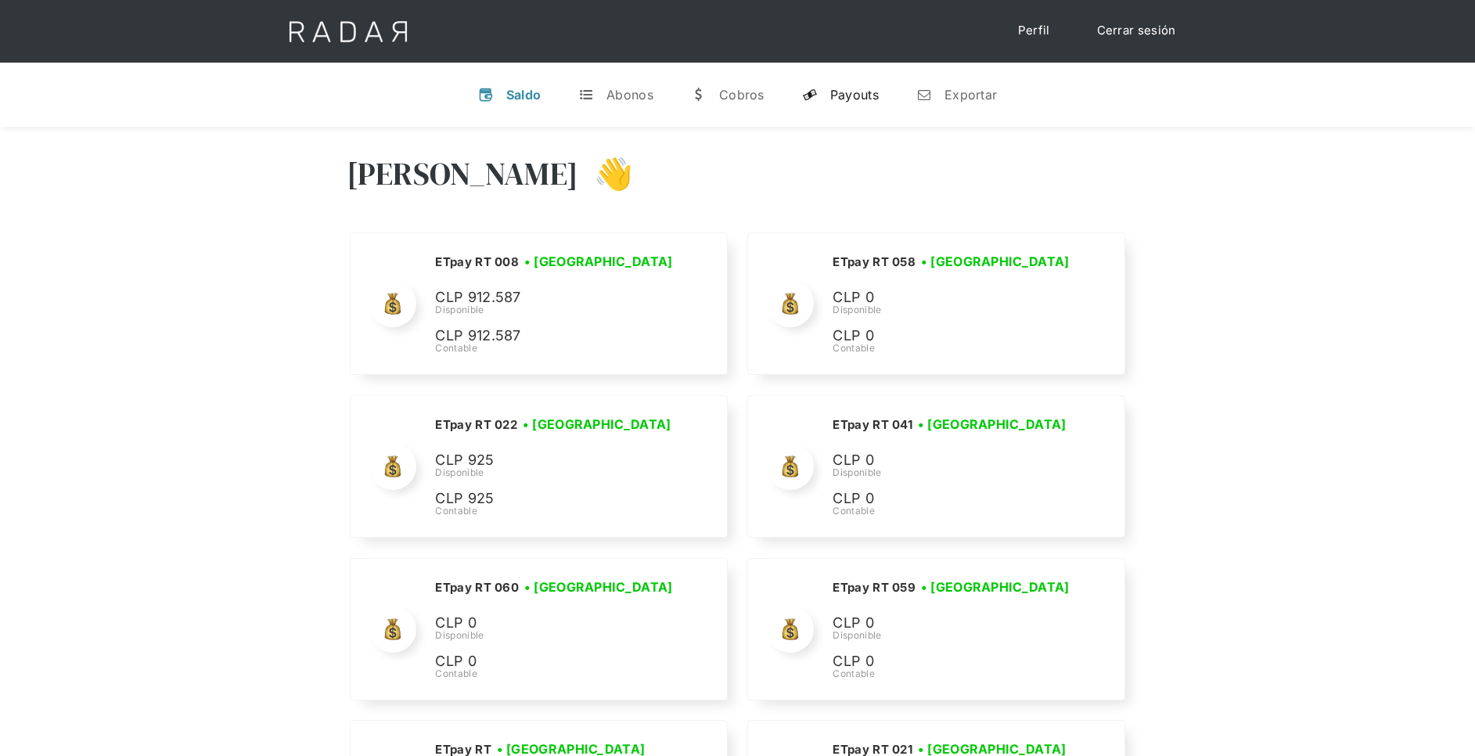
click at [857, 88] on div "Payouts" at bounding box center [854, 95] width 49 height 16
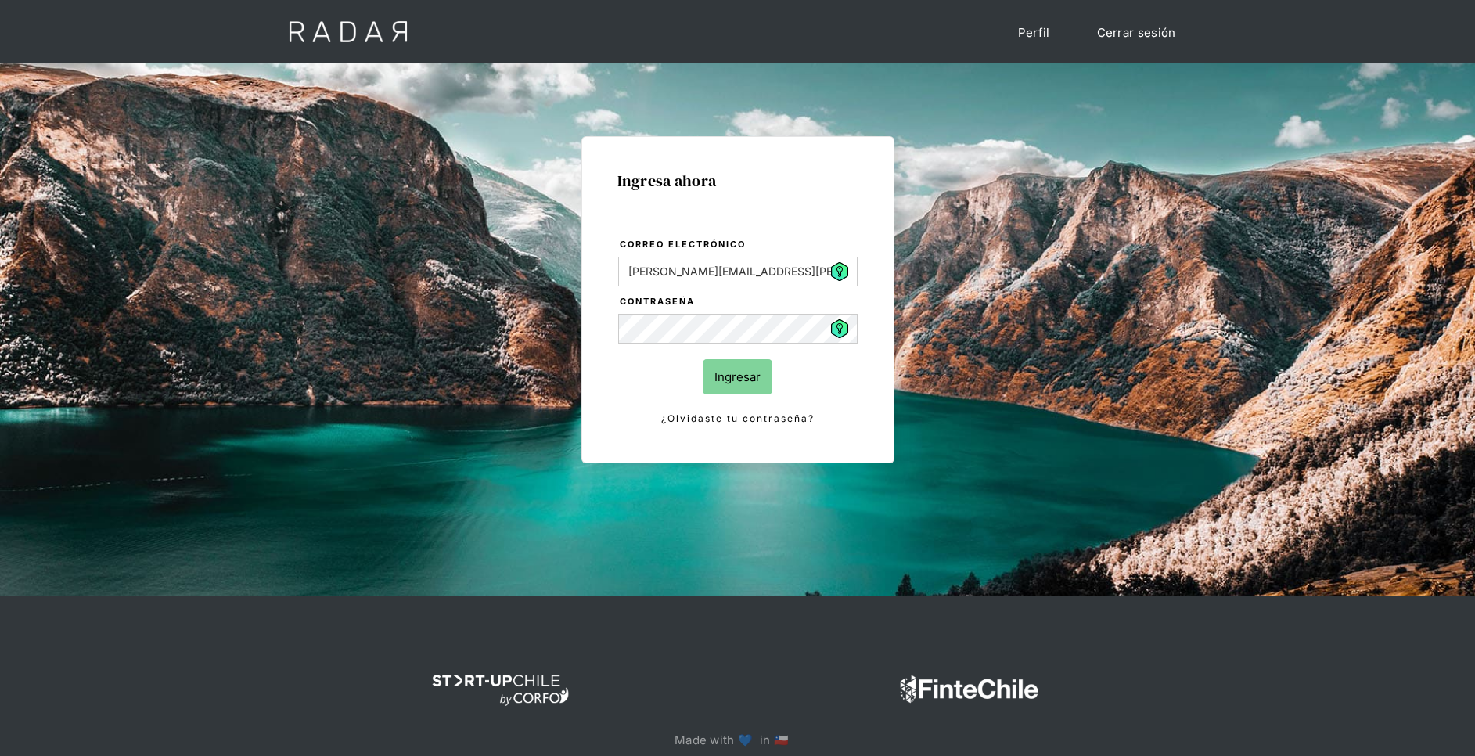
click at [730, 370] on input "Ingresar" at bounding box center [738, 376] width 70 height 35
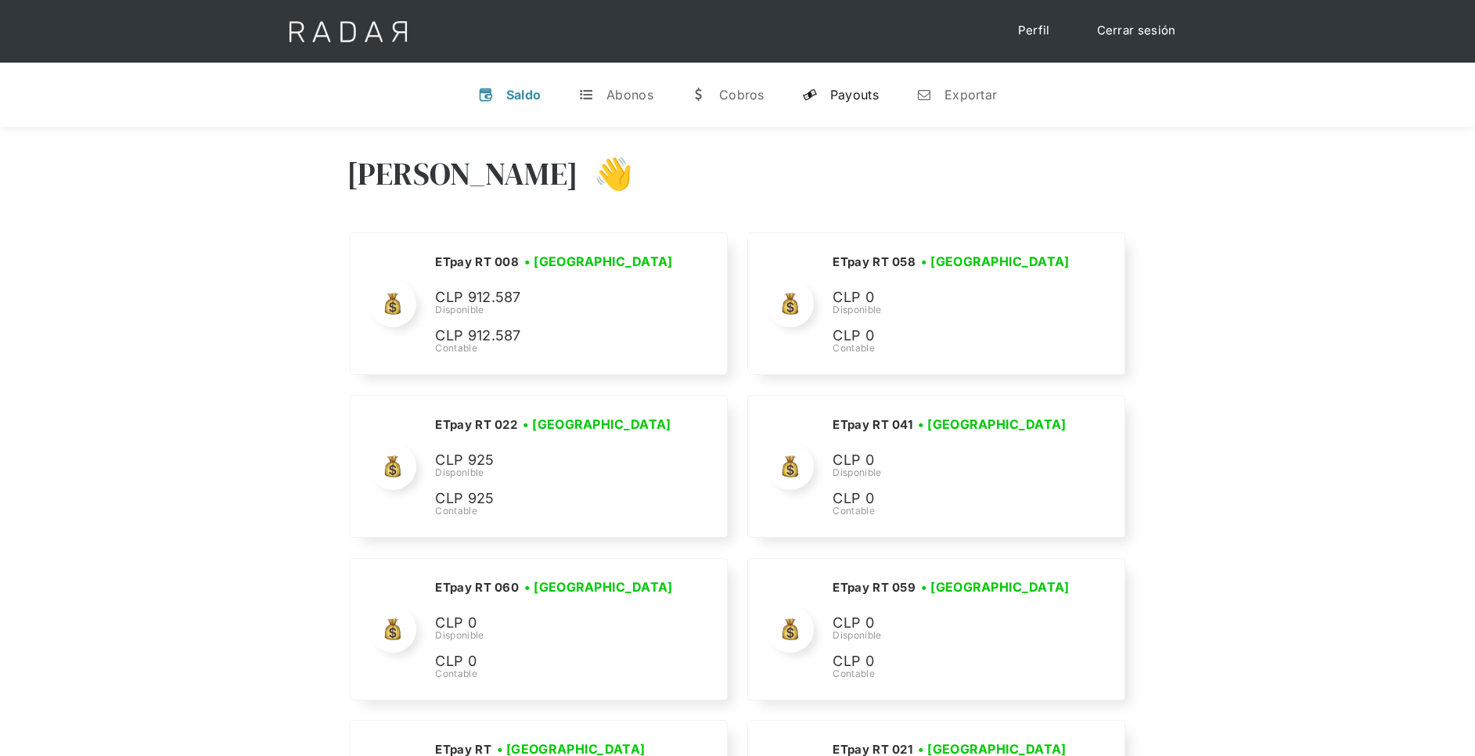
click at [862, 90] on div "Payouts" at bounding box center [854, 95] width 49 height 16
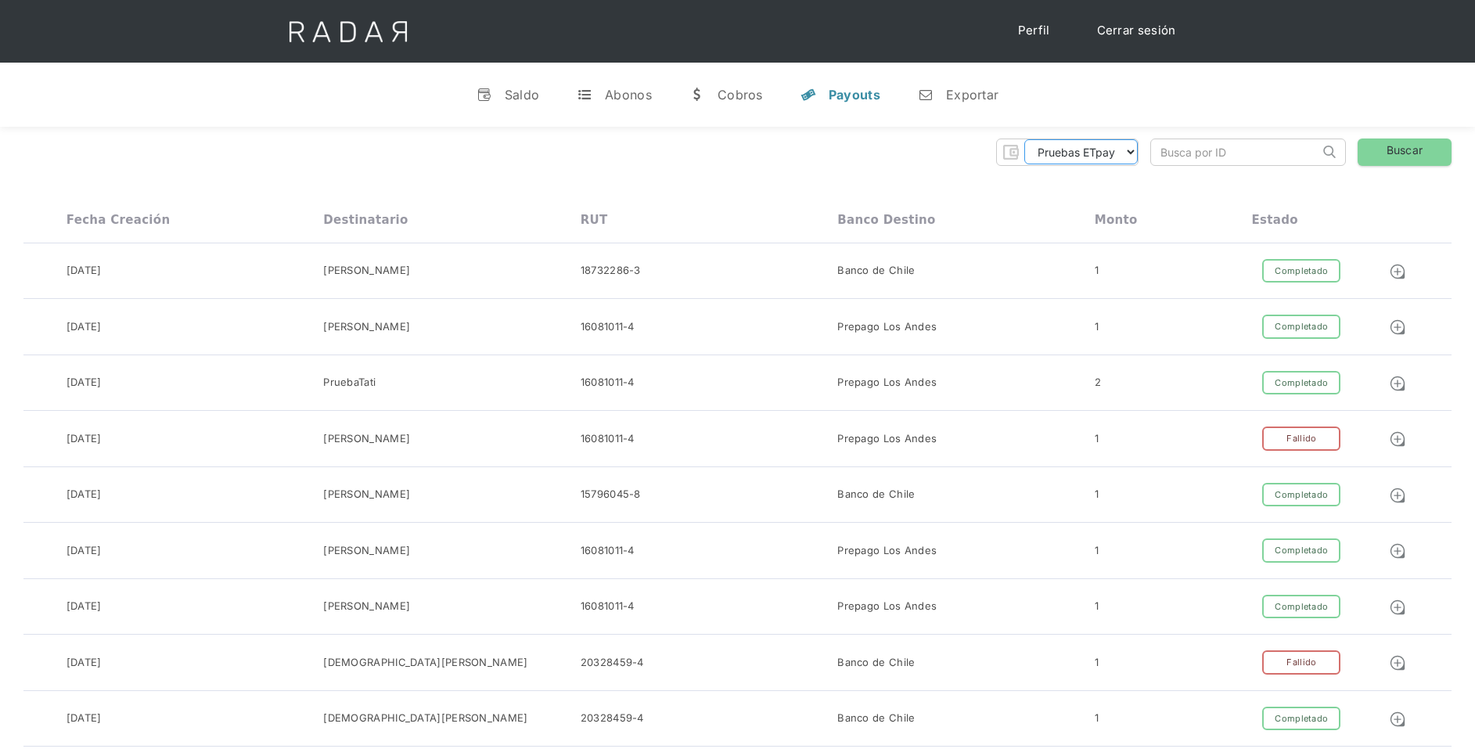
click at [1067, 154] on select "Pruebas ETpay Cuenta 1.000 Cuenta 1.001 Cuenta 1.002 Cuenta 1.003 Cuenta 1.004 …" at bounding box center [1080, 151] width 113 height 25
select select "etpay-cuenta-1001"
click at [1024, 139] on select "Pruebas ETpay Cuenta 1.000 Cuenta 1.001 Cuenta 1.002 Cuenta 1.003 Cuenta 1.004 …" at bounding box center [1080, 151] width 113 height 25
click at [1419, 155] on link "Buscar" at bounding box center [1405, 151] width 94 height 27
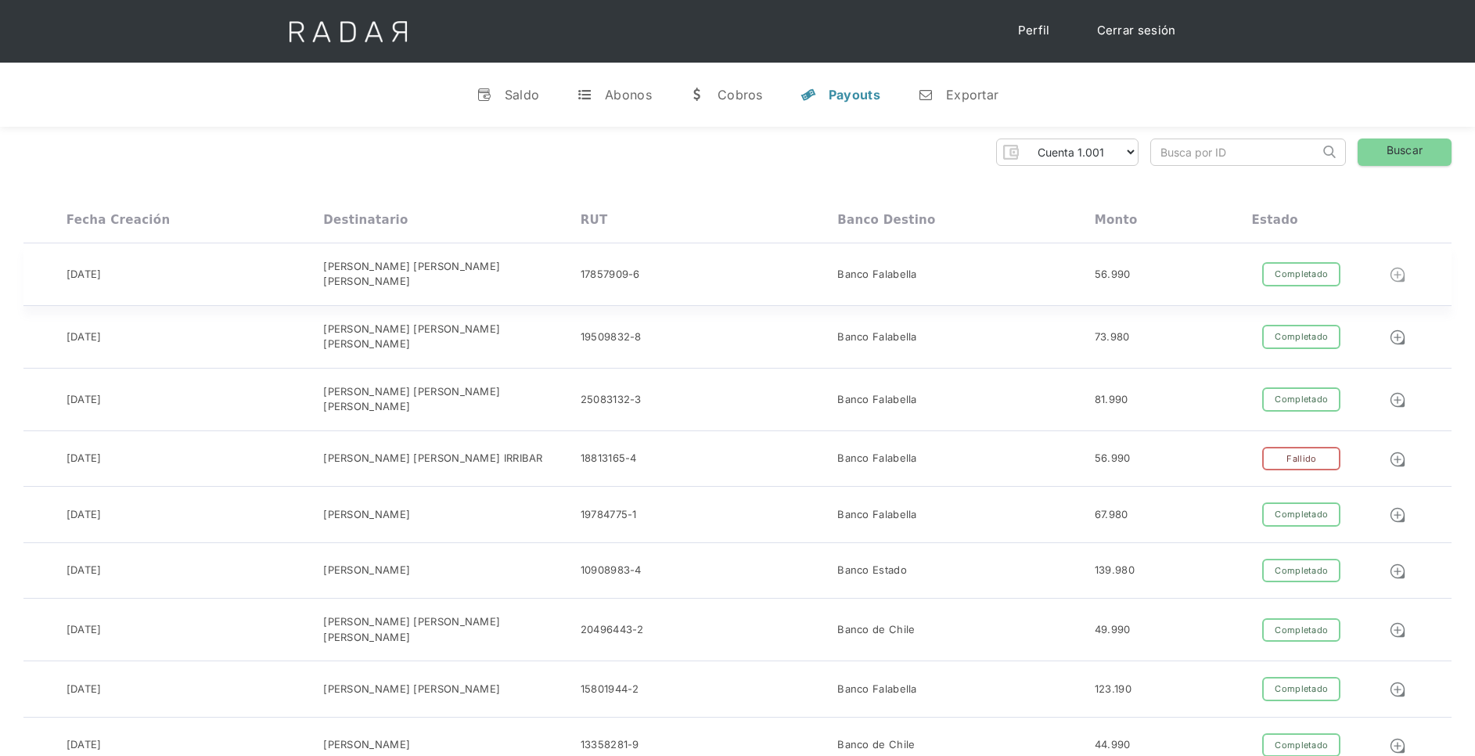
click at [1395, 269] on img at bounding box center [1397, 274] width 17 height 17
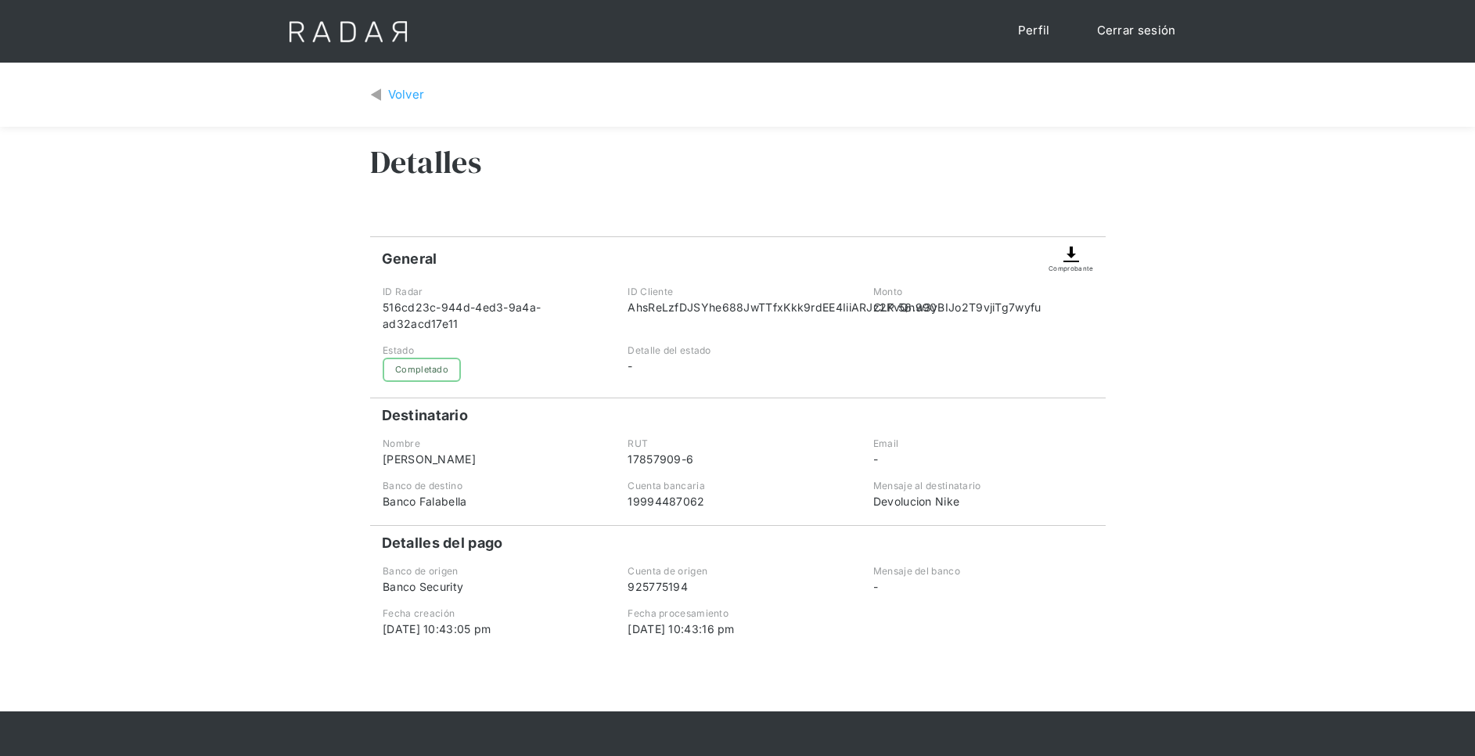
click at [1070, 252] on img at bounding box center [1071, 254] width 19 height 19
click at [1066, 255] on img at bounding box center [1071, 254] width 19 height 19
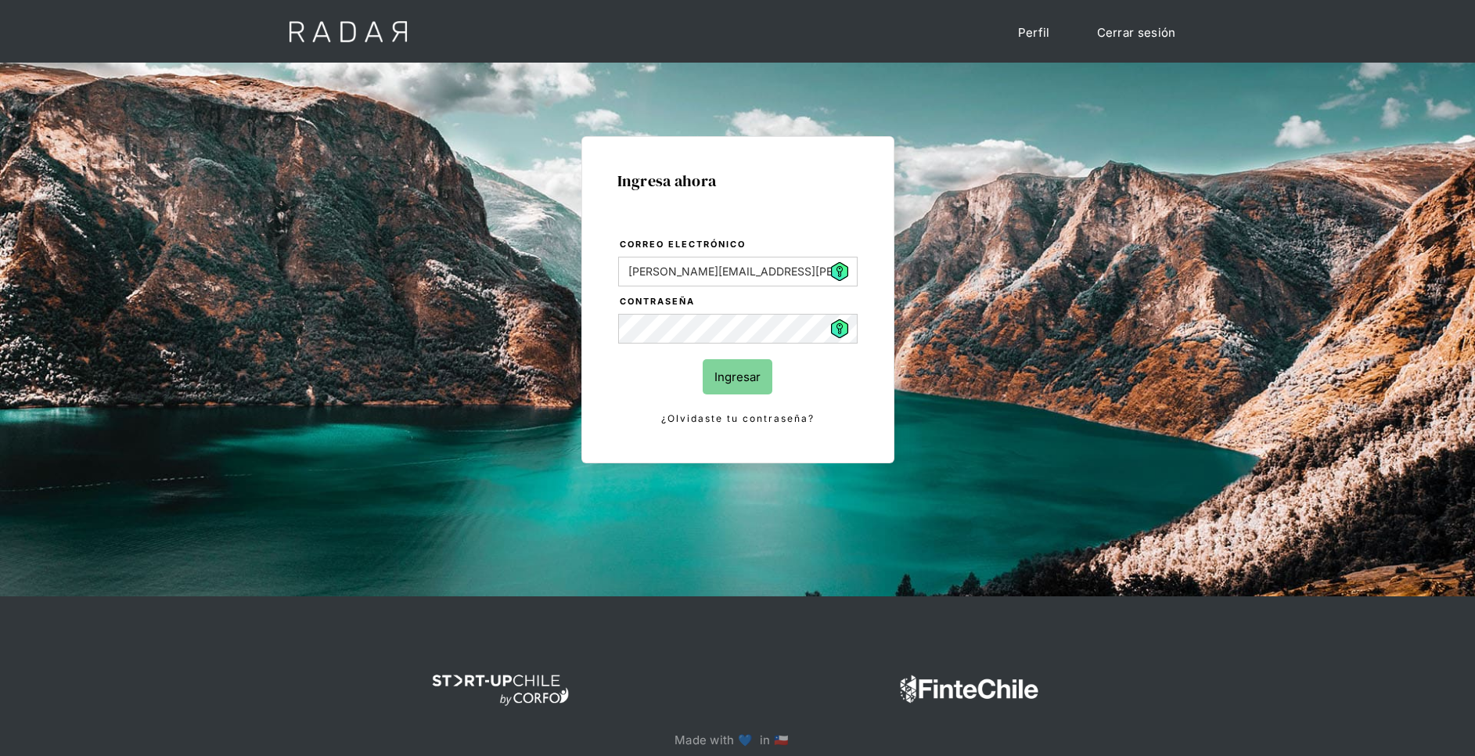
click at [725, 379] on input "Ingresar" at bounding box center [738, 376] width 70 height 35
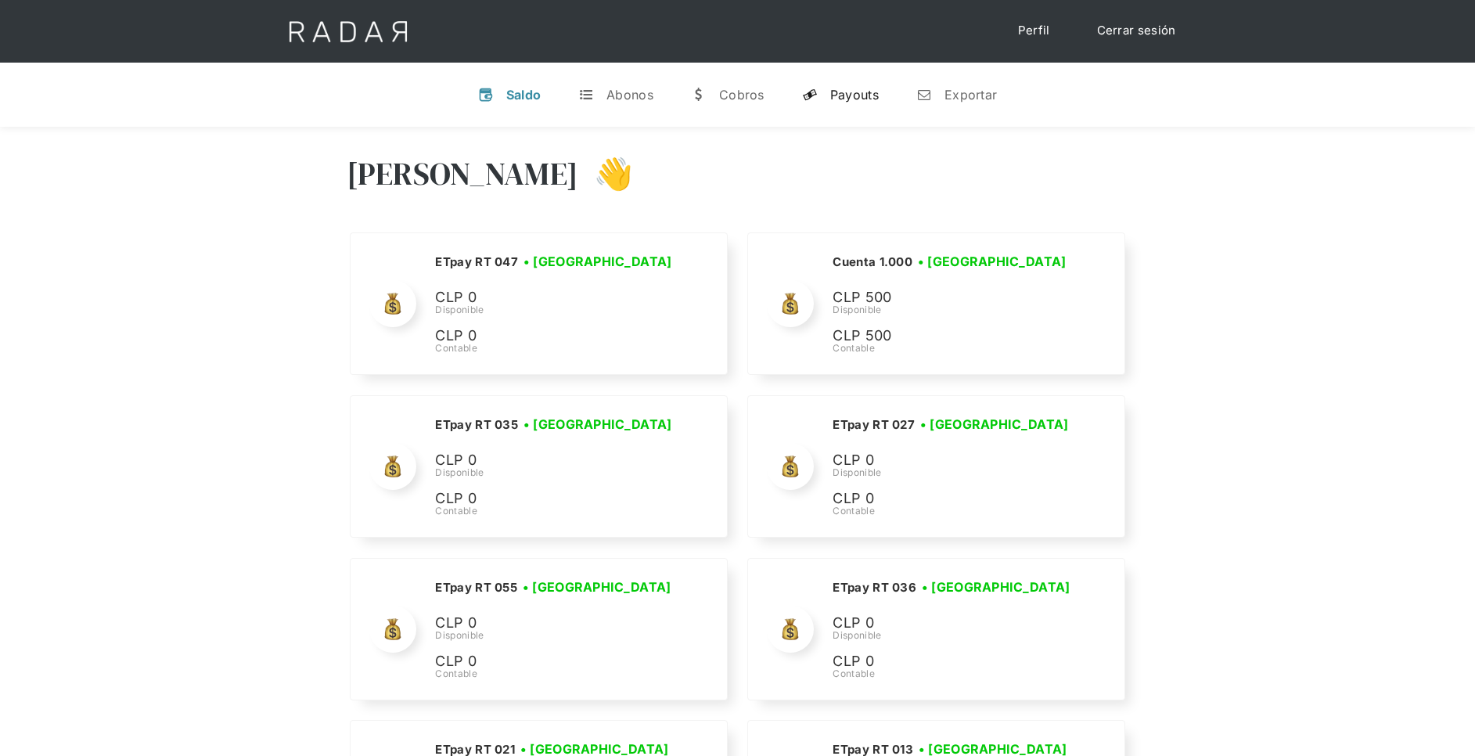
click at [856, 100] on div "Payouts" at bounding box center [854, 95] width 49 height 16
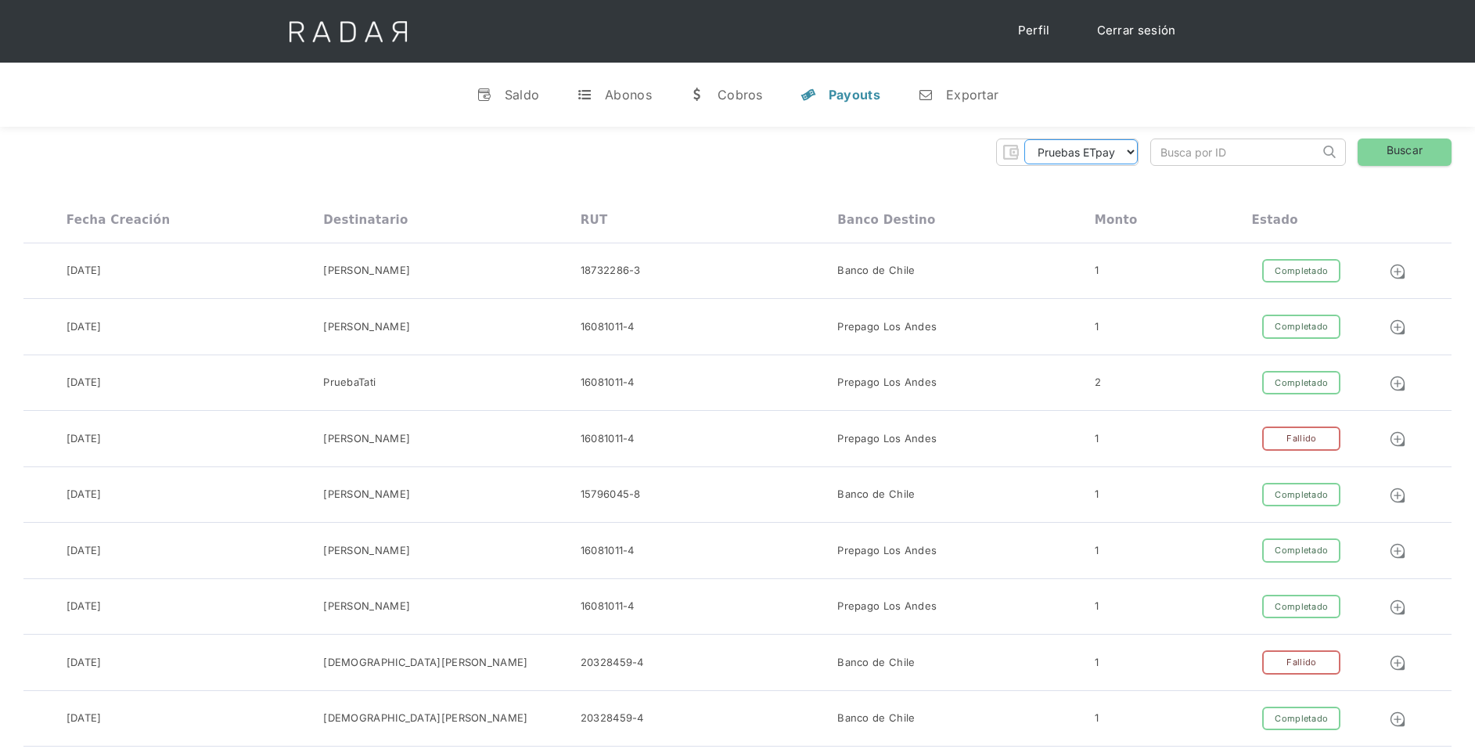
click at [1095, 146] on select "Pruebas ETpay Cuenta 1.000 Cuenta 1.001 Cuenta 1.002 Cuenta 1.003 Cuenta 1.004 …" at bounding box center [1080, 151] width 113 height 25
select select "etpay-cuenta-1001"
click at [1024, 139] on select "Pruebas ETpay Cuenta 1.000 Cuenta 1.001 Cuenta 1.002 Cuenta 1.003 Cuenta 1.004 …" at bounding box center [1080, 151] width 113 height 25
click at [1416, 156] on link "Buscar" at bounding box center [1405, 151] width 94 height 27
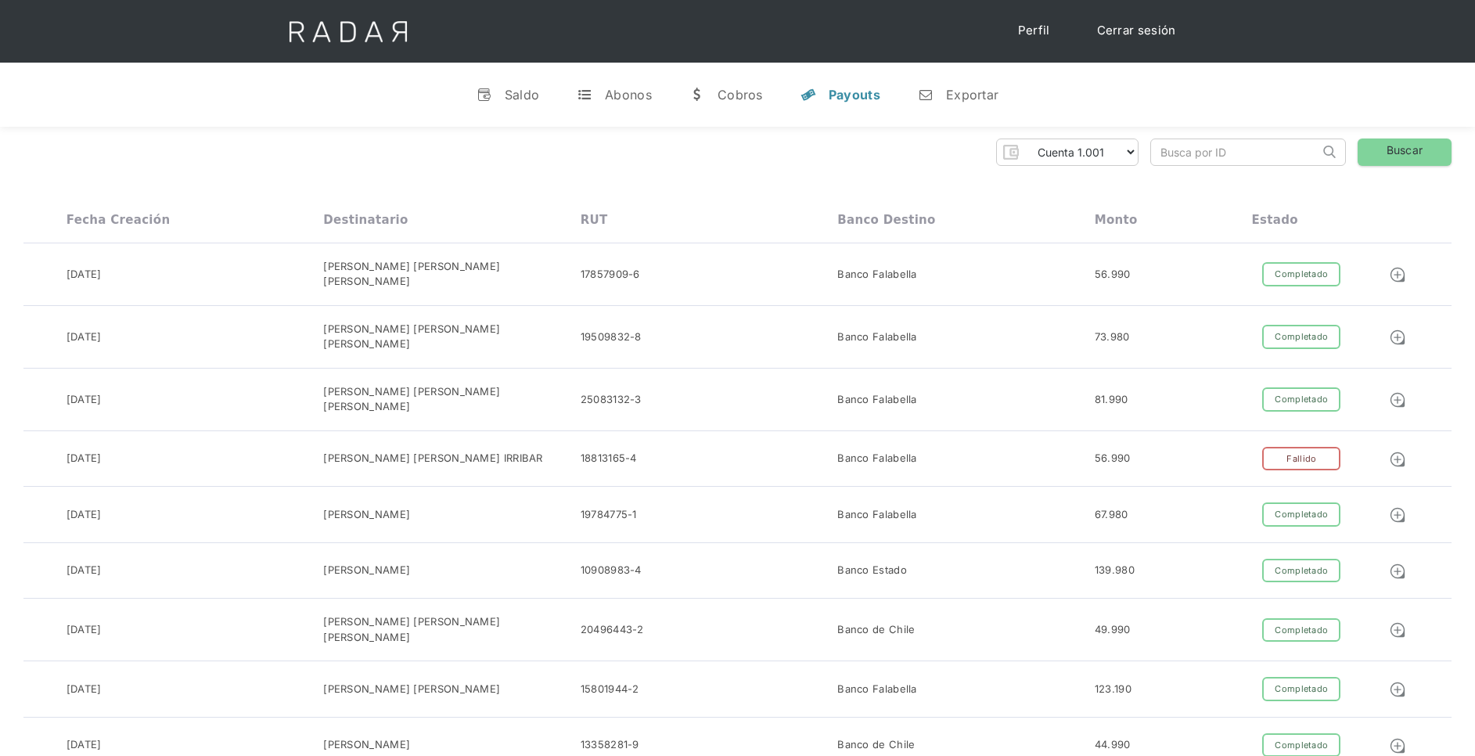
click at [729, 153] on div "Pruebas ETpay Cuenta 1.000 Cuenta 1.001 Cuenta 1.002 Cuenta 1.003 Cuenta 1.004 …" at bounding box center [737, 151] width 1428 height 27
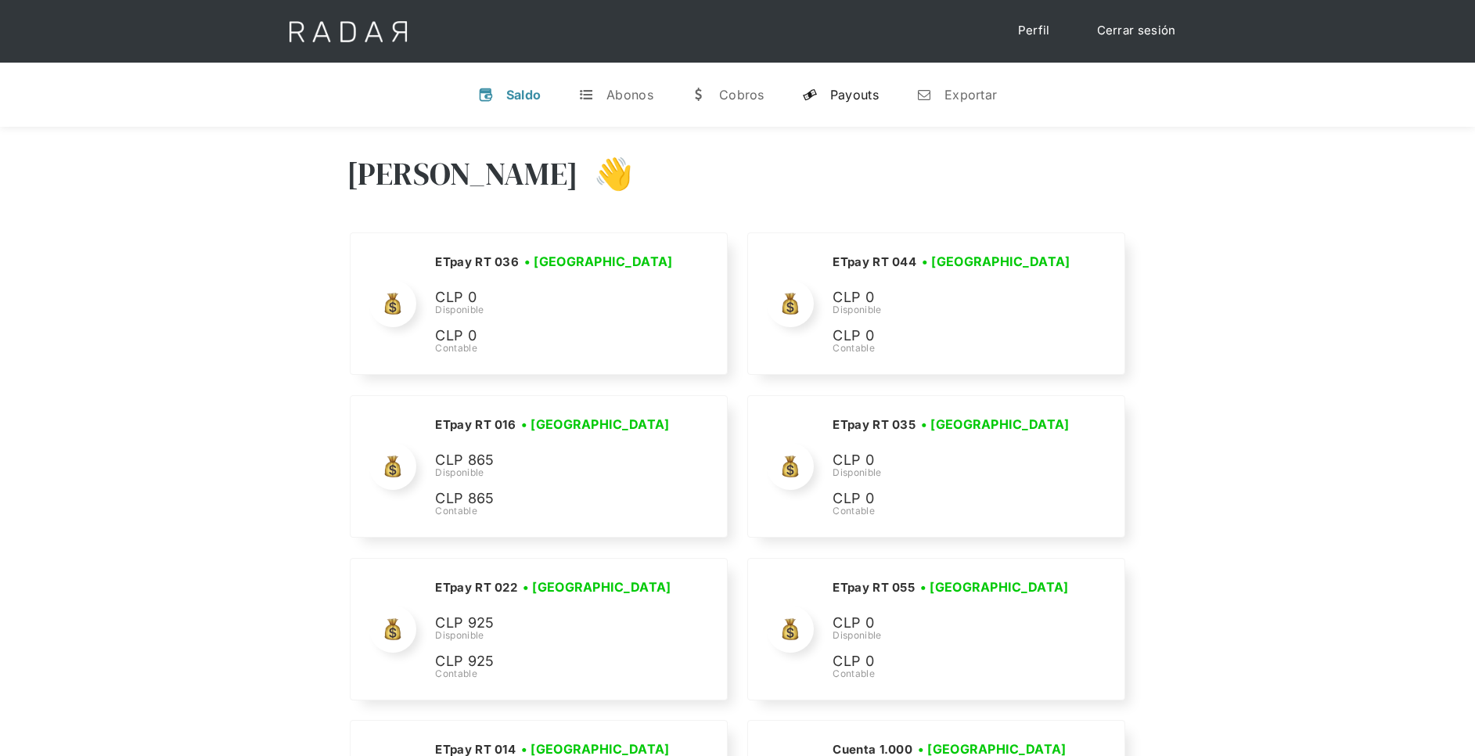
click at [846, 89] on div "Payouts" at bounding box center [854, 95] width 49 height 16
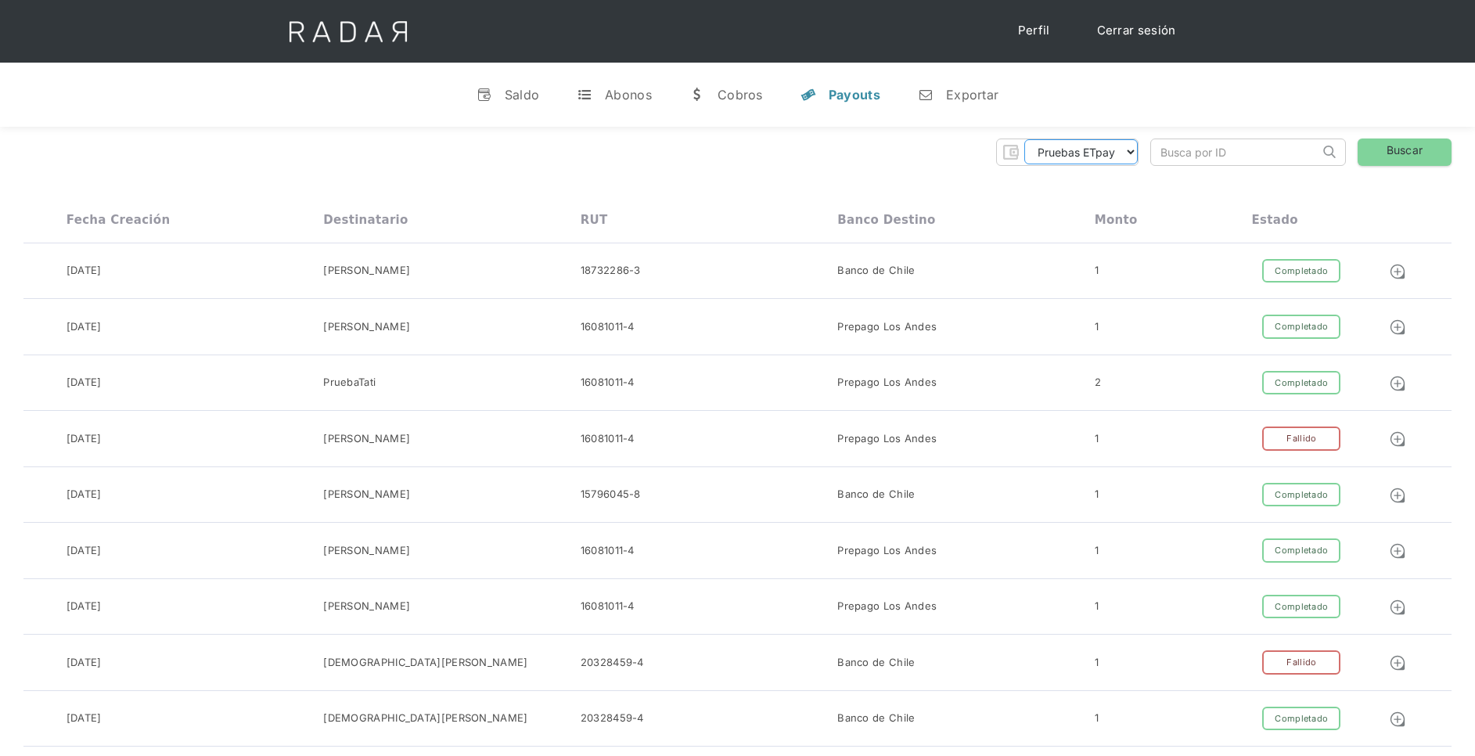
click at [1124, 156] on select "Pruebas ETpay Cuenta 1.000 Cuenta 1.001 Cuenta 1.002 Cuenta 1.003 Cuenta 1.004 …" at bounding box center [1080, 151] width 113 height 25
select select "etpay-cuenta-1001"
click at [1024, 139] on select "Pruebas ETpay Cuenta 1.000 Cuenta 1.001 Cuenta 1.002 Cuenta 1.003 Cuenta 1.004 …" at bounding box center [1080, 151] width 113 height 25
click at [1416, 150] on link "Buscar" at bounding box center [1405, 151] width 94 height 27
drag, startPoint x: 1115, startPoint y: 155, endPoint x: 1133, endPoint y: 143, distance: 21.5
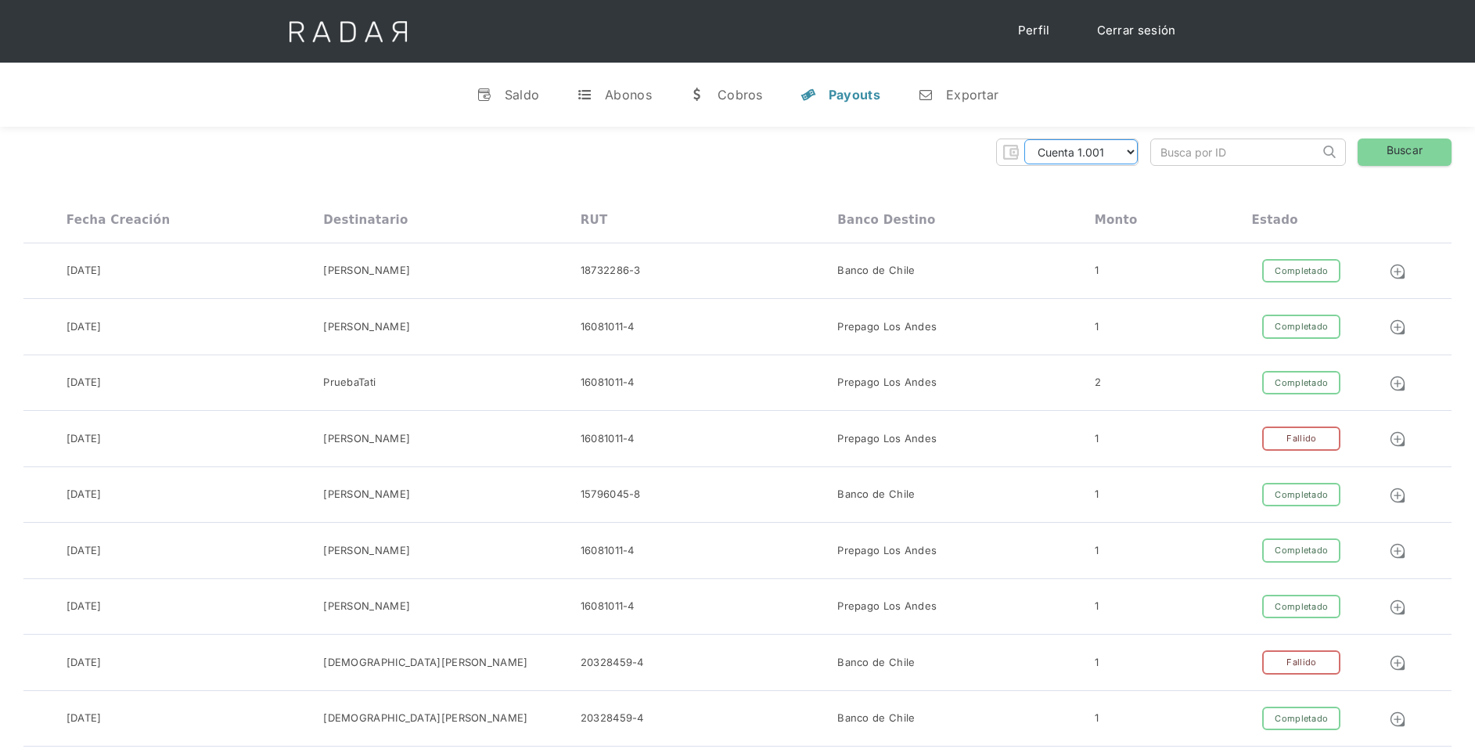
click at [1130, 145] on select "Pruebas ETpay Cuenta 1.000 Cuenta 1.001 Cuenta 1.002 Cuenta 1.003 Cuenta 1.004 …" at bounding box center [1080, 151] width 113 height 25
click at [1024, 139] on select "Pruebas ETpay Cuenta 1.000 Cuenta 1.001 Cuenta 1.002 Cuenta 1.003 Cuenta 1.004 …" at bounding box center [1080, 151] width 113 height 25
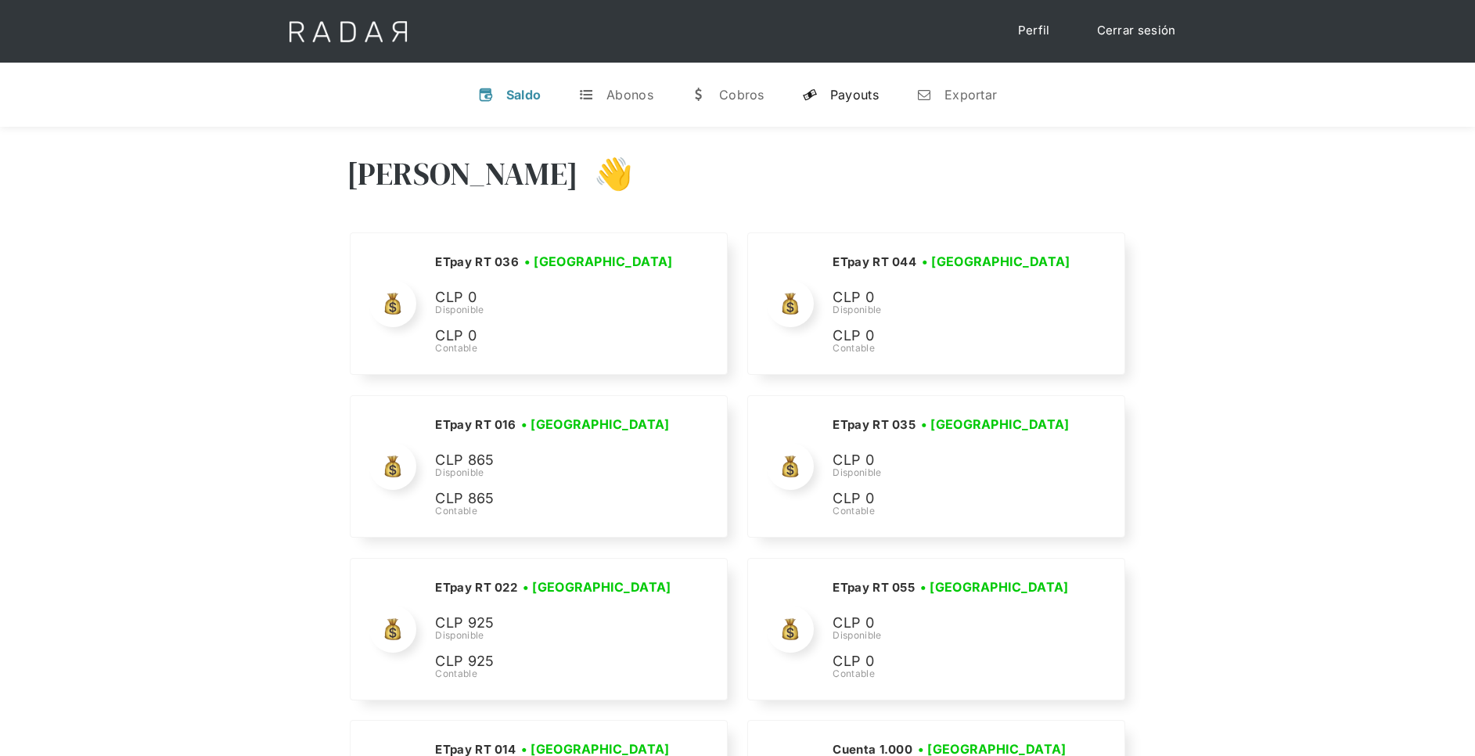
click at [842, 91] on div "Payouts" at bounding box center [854, 95] width 49 height 16
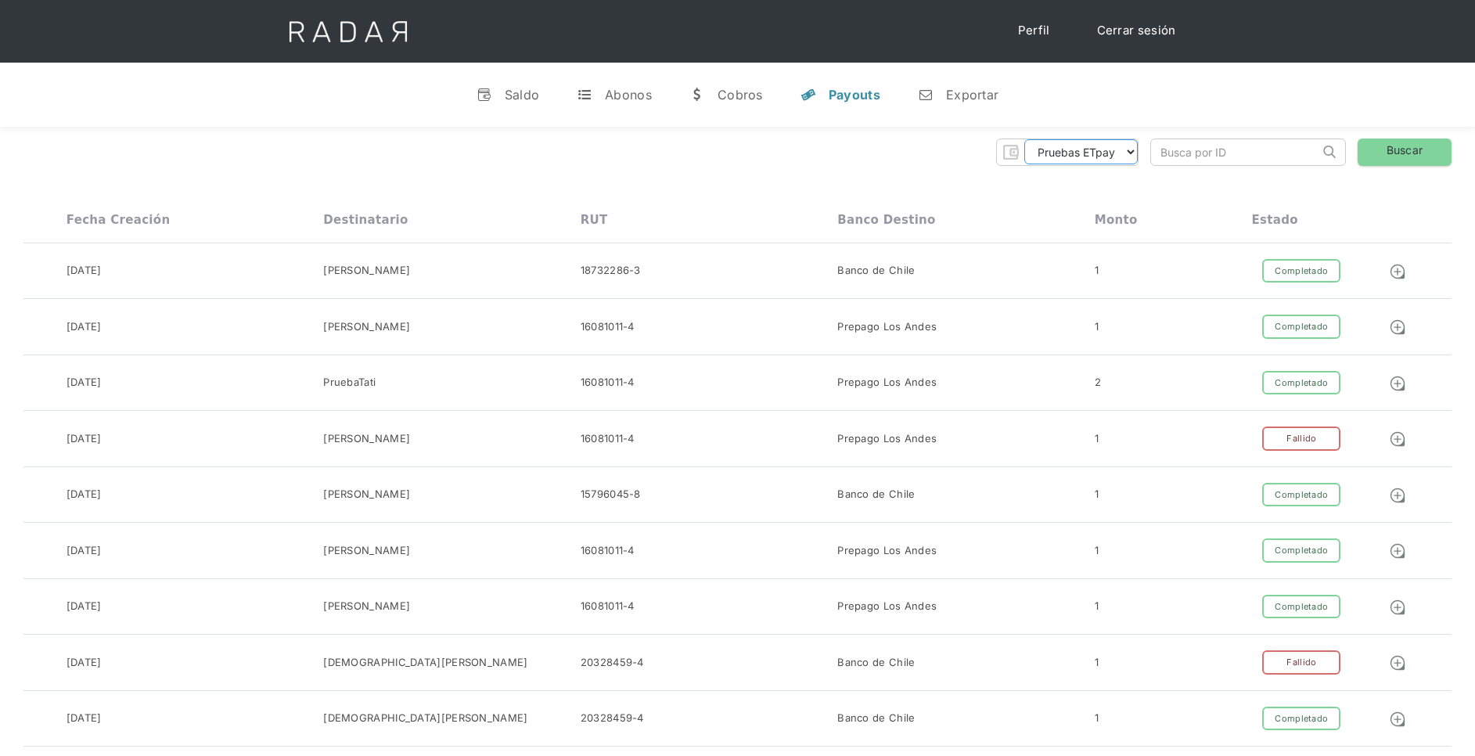
click at [1104, 150] on select "Pruebas ETpay Cuenta 1.000 Cuenta 1.001 Cuenta 1.002 Cuenta 1.003 Cuenta 1.004 …" at bounding box center [1080, 151] width 113 height 25
select select "etpay-cuenta-1001"
click at [1024, 139] on select "Pruebas ETpay Cuenta 1.000 Cuenta 1.001 Cuenta 1.002 Cuenta 1.003 Cuenta 1.004 …" at bounding box center [1080, 151] width 113 height 25
click at [1400, 144] on link "Buscar" at bounding box center [1405, 151] width 94 height 27
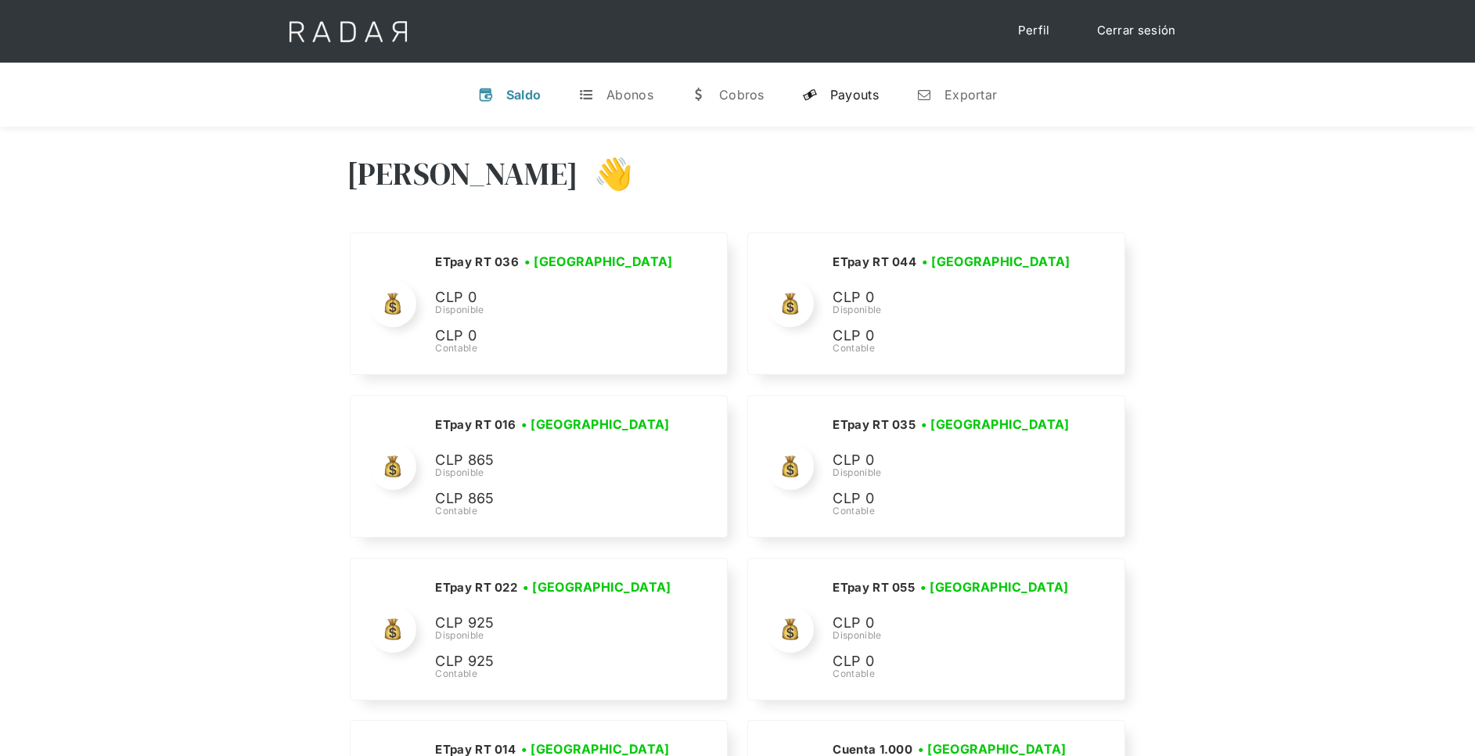
click at [860, 103] on link "y Payouts" at bounding box center [841, 94] width 102 height 41
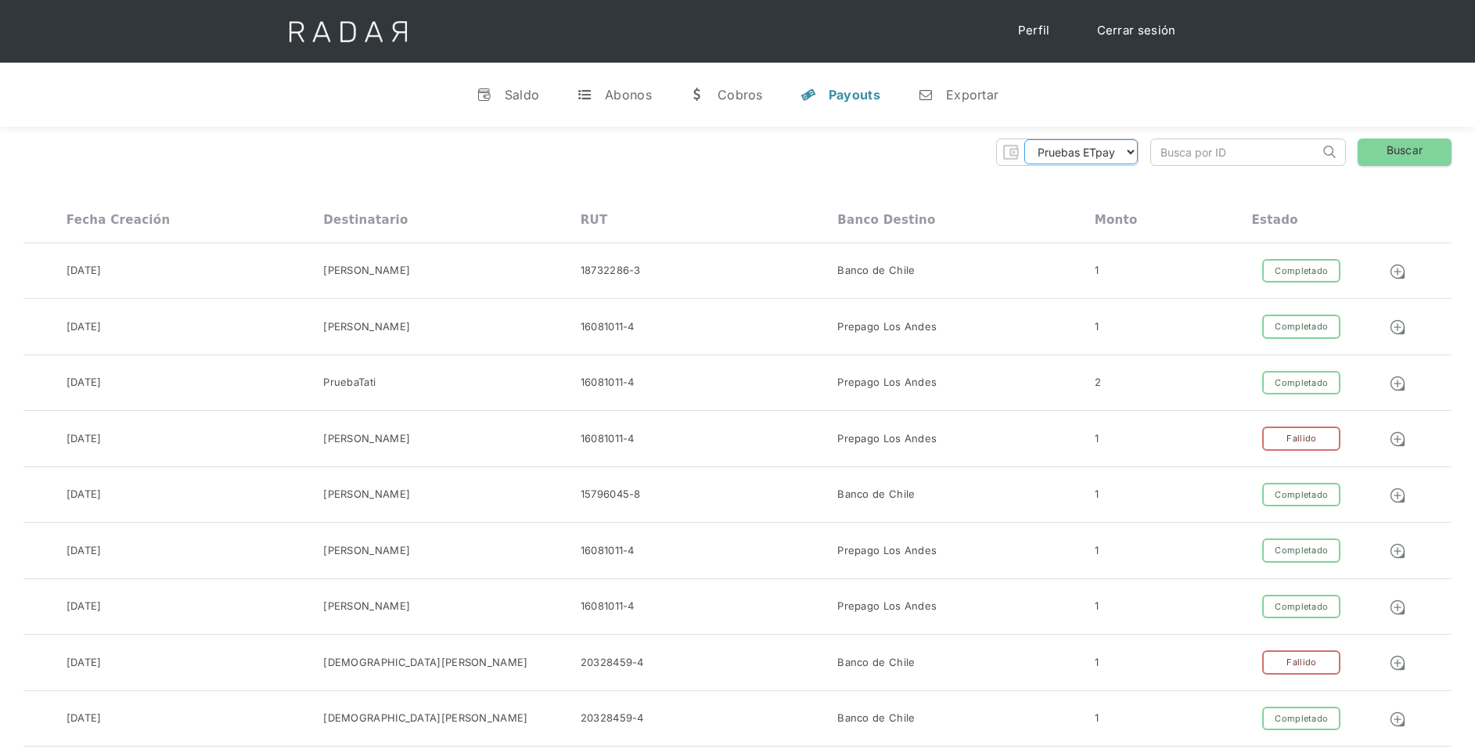
click at [1123, 150] on select "Pruebas ETpay Cuenta 1.000 Cuenta 1.001 Cuenta 1.002 Cuenta 1.003 Cuenta 1.004 …" at bounding box center [1080, 151] width 113 height 25
select select "etpay-cuenta-1001"
click at [1024, 139] on select "Pruebas ETpay Cuenta 1.000 Cuenta 1.001 Cuenta 1.002 Cuenta 1.003 Cuenta 1.004 …" at bounding box center [1080, 151] width 113 height 25
click at [1425, 155] on link "Buscar" at bounding box center [1405, 151] width 94 height 27
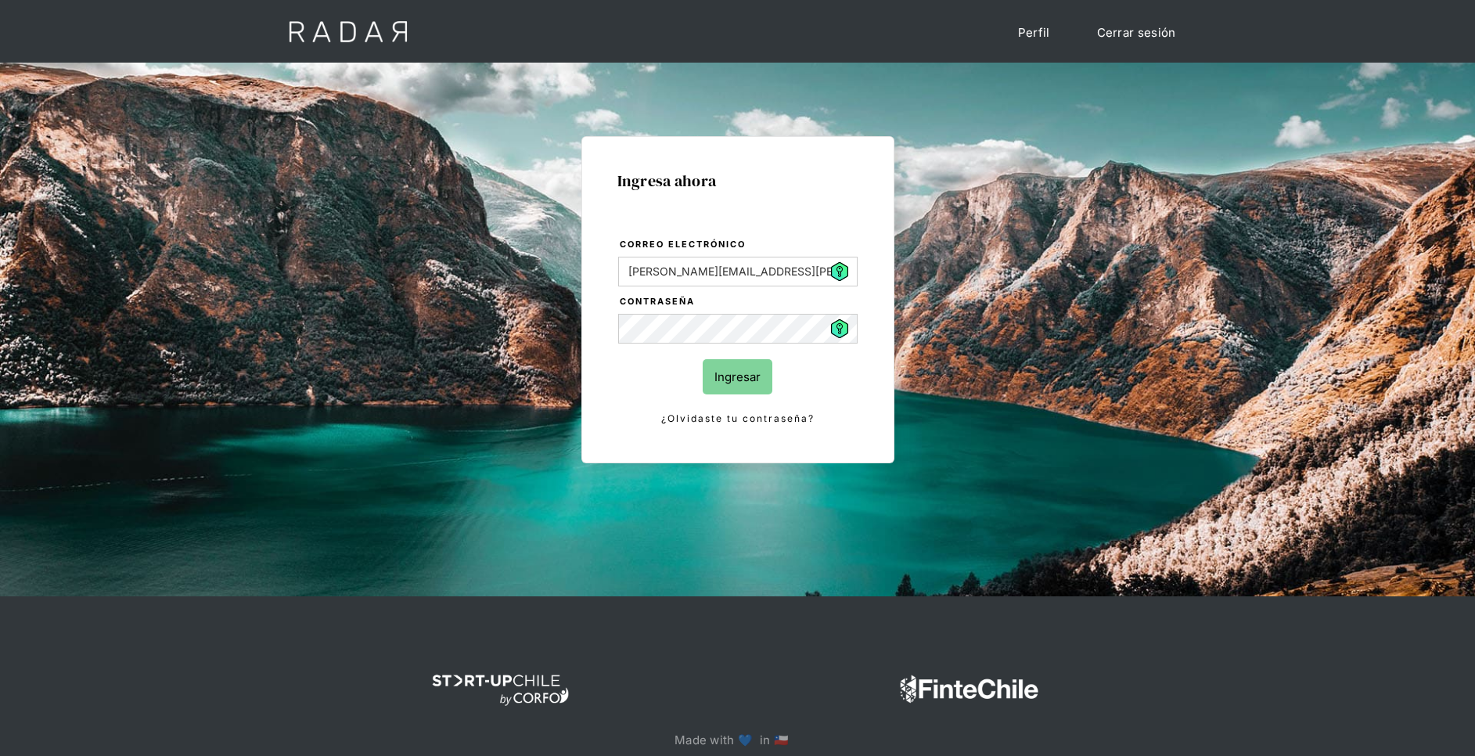
click at [736, 390] on input "Ingresar" at bounding box center [738, 376] width 70 height 35
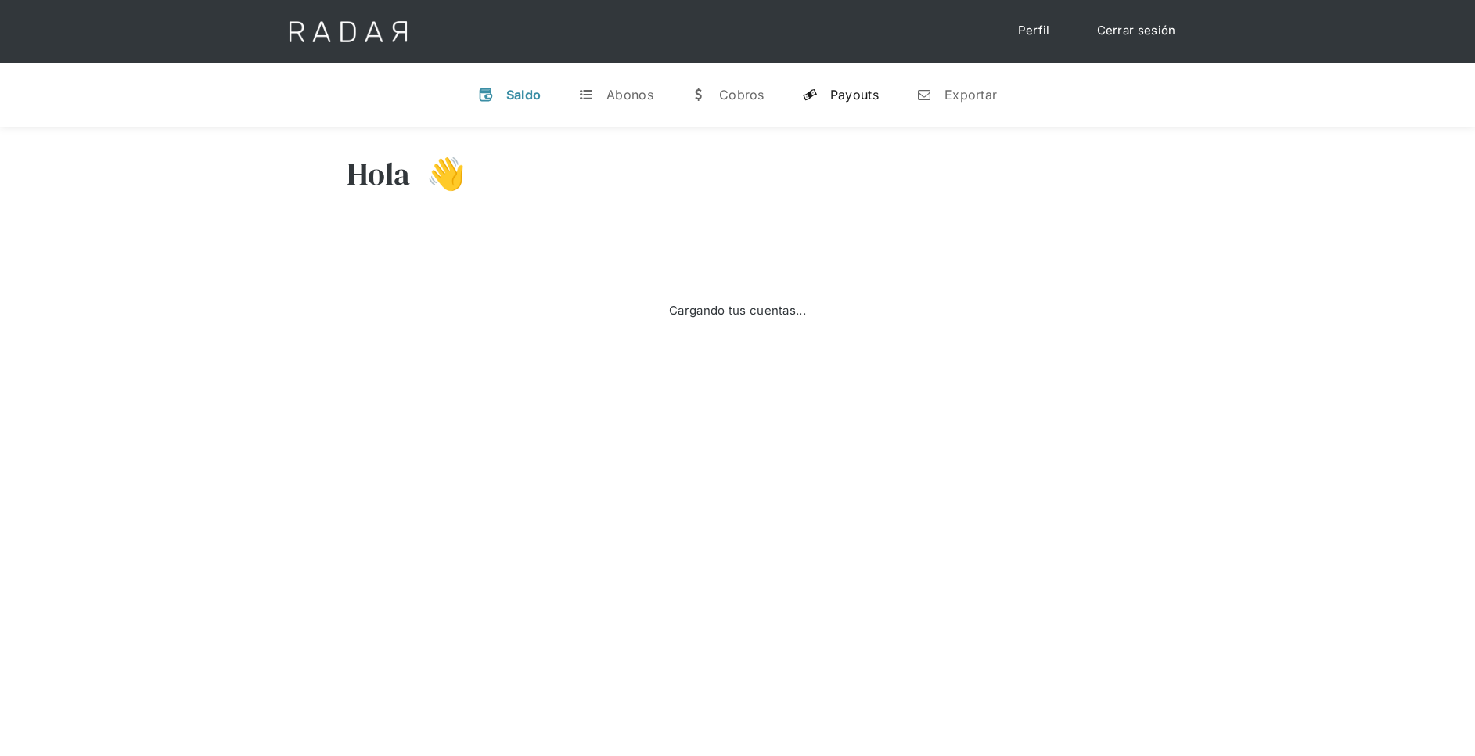
click at [843, 88] on div "Payouts" at bounding box center [854, 95] width 49 height 16
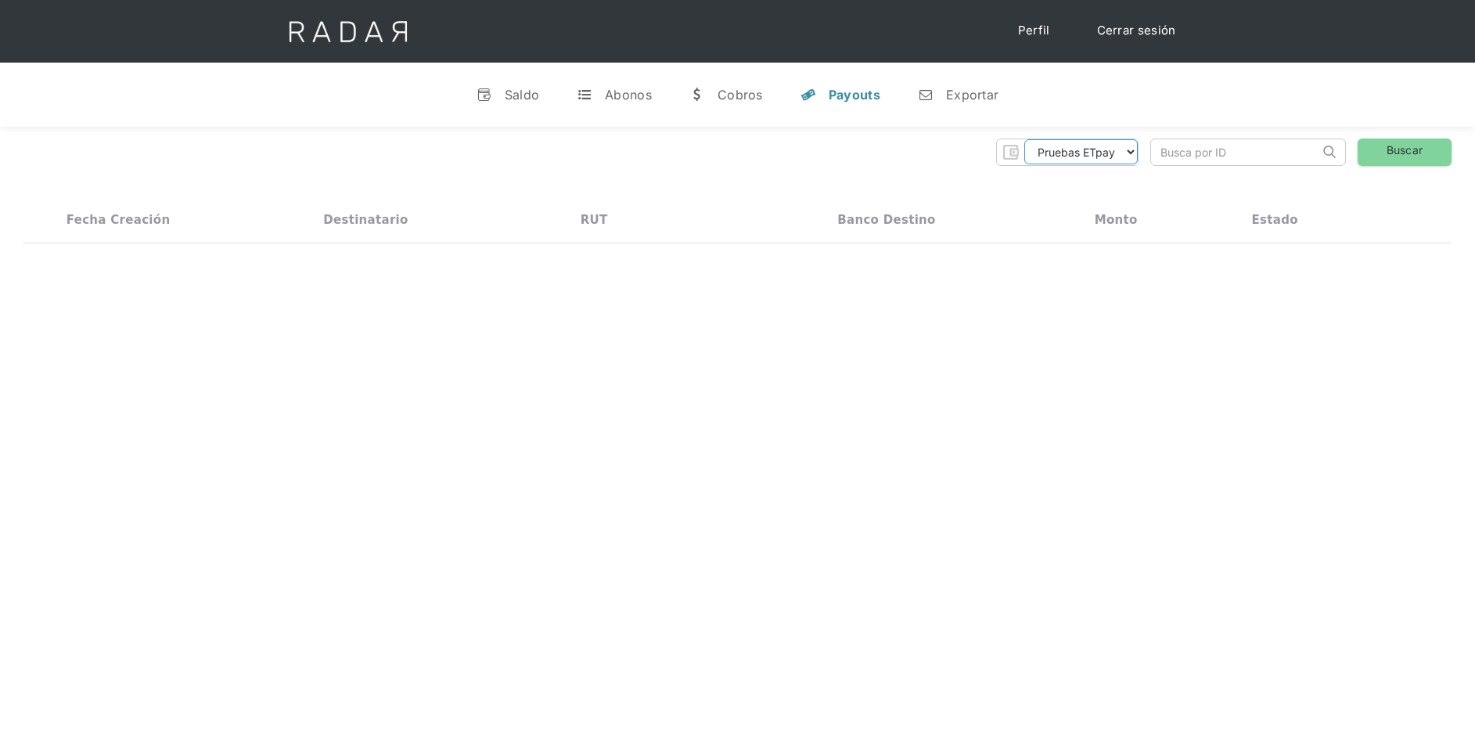
drag, startPoint x: 1110, startPoint y: 147, endPoint x: 1110, endPoint y: 155, distance: 7.9
click at [1110, 147] on select "Pruebas ETpay Cuenta 1.000 Cuenta 1.001 Cuenta 1.002 Cuenta 1.003 Cuenta 1.004 …" at bounding box center [1080, 151] width 113 height 25
select select "etpay-cuenta-1001"
click at [1024, 139] on select "Pruebas ETpay Cuenta 1.000 Cuenta 1.001 Cuenta 1.002 Cuenta 1.003 Cuenta 1.004 …" at bounding box center [1080, 151] width 113 height 25
click at [1411, 164] on link "Buscar" at bounding box center [1405, 151] width 94 height 27
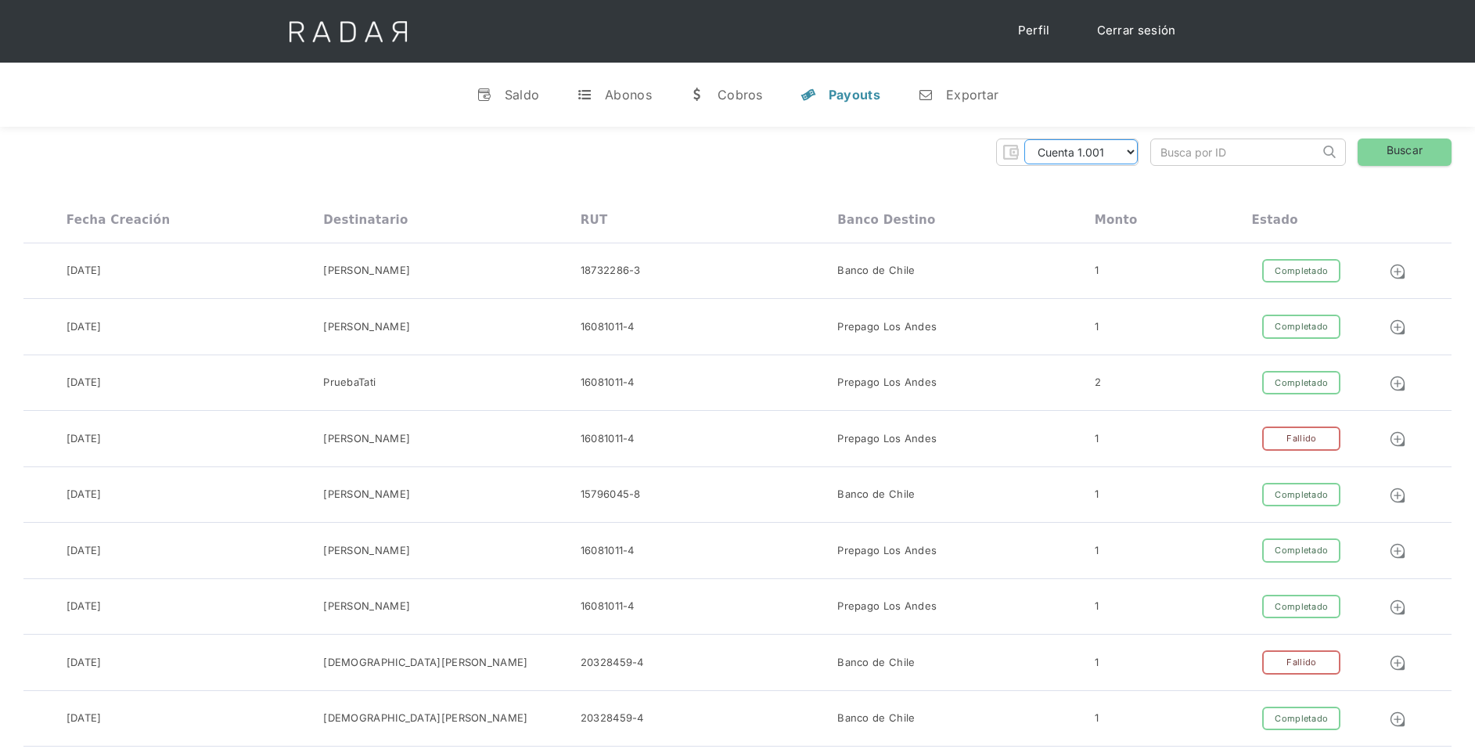
click at [1127, 153] on select "Pruebas ETpay Cuenta 1.000 Cuenta 1.001 Cuenta 1.002 Cuenta 1.003 Cuenta 1.004 …" at bounding box center [1080, 151] width 113 height 25
click at [1024, 139] on select "Pruebas ETpay Cuenta 1.000 Cuenta 1.001 Cuenta 1.002 Cuenta 1.003 Cuenta 1.004 …" at bounding box center [1080, 151] width 113 height 25
click at [1416, 150] on link "Buscar" at bounding box center [1405, 151] width 94 height 27
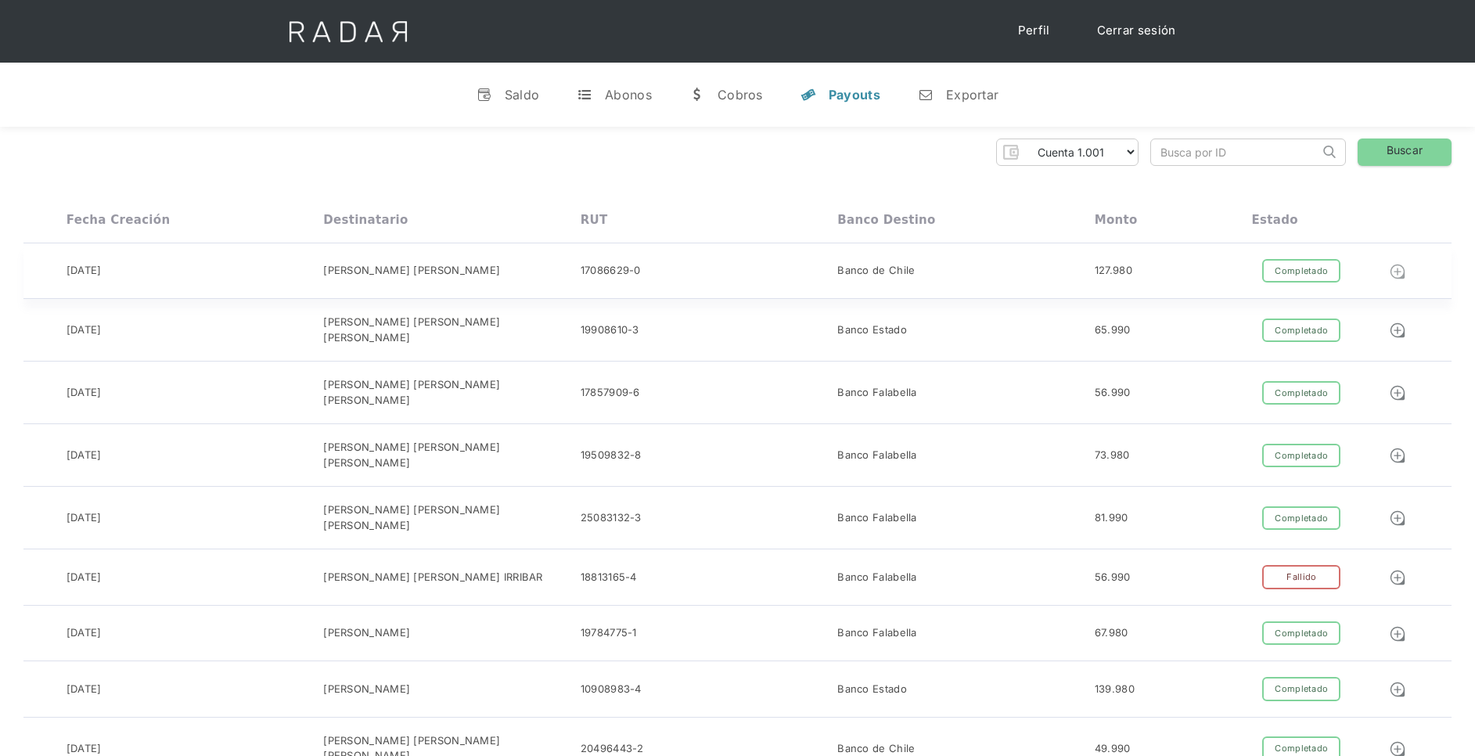
click at [1399, 272] on img at bounding box center [1397, 271] width 17 height 17
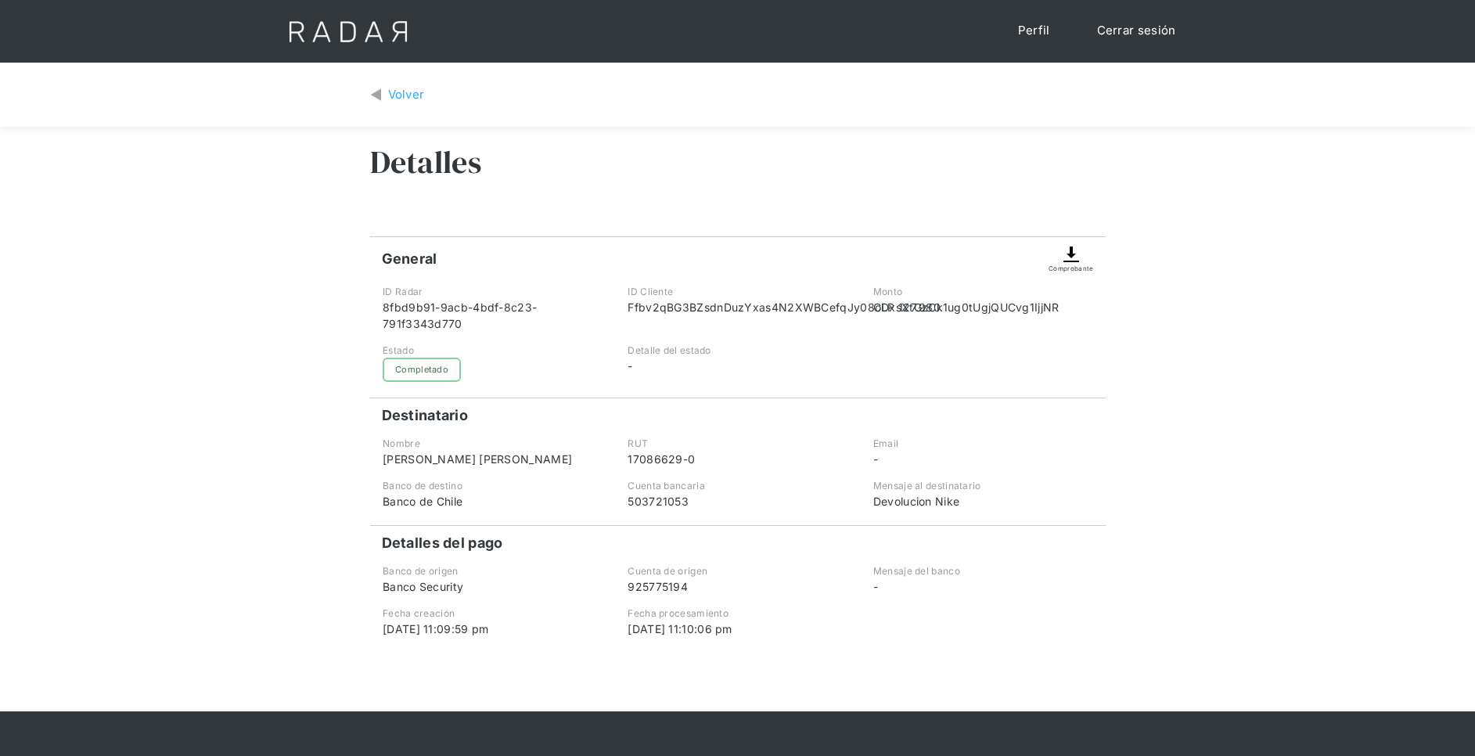
click at [1066, 252] on img at bounding box center [1071, 254] width 19 height 19
click at [1077, 253] on img at bounding box center [1071, 254] width 19 height 19
click at [1067, 262] on img at bounding box center [1071, 254] width 19 height 19
click at [386, 98] on link "Volver" at bounding box center [397, 95] width 55 height 18
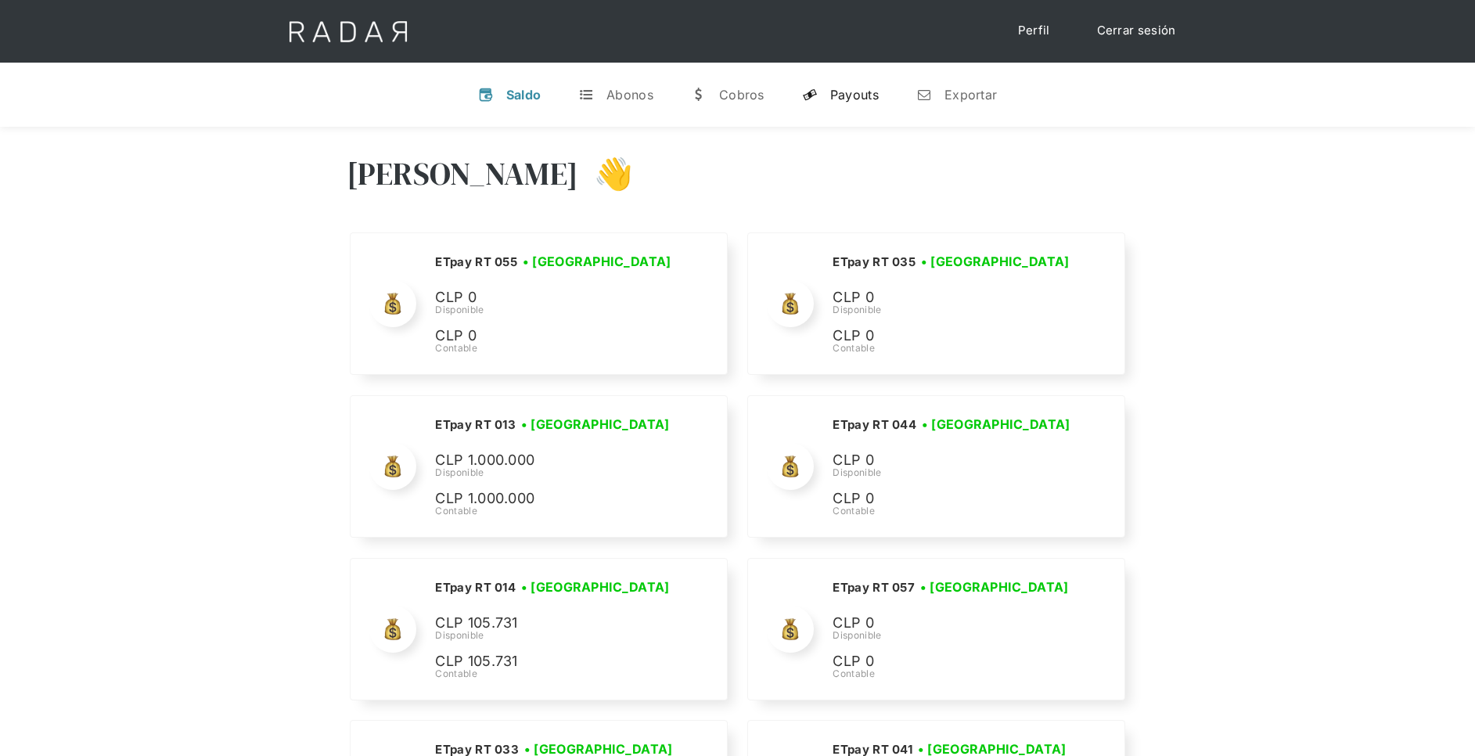
click at [844, 92] on div "Payouts" at bounding box center [854, 95] width 49 height 16
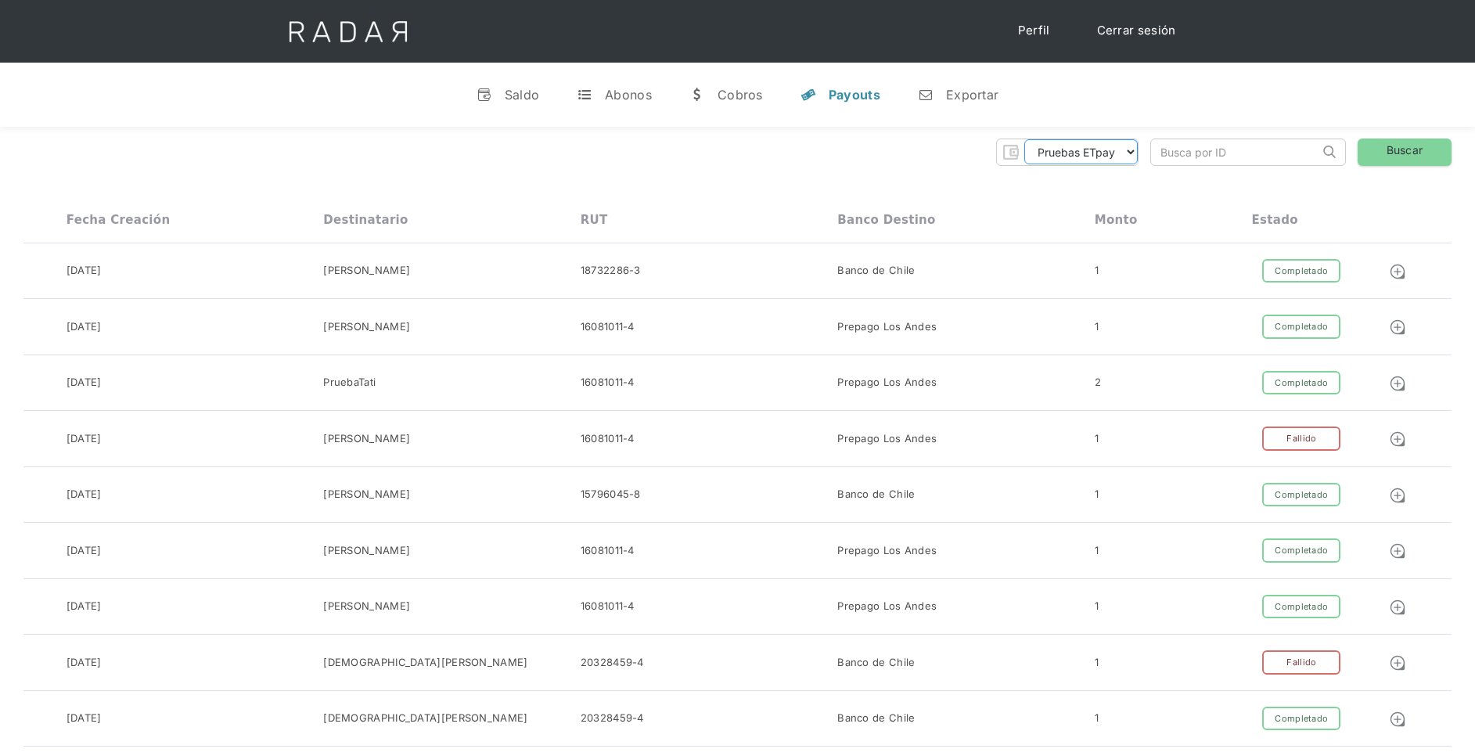
click at [1115, 154] on select "Pruebas ETpay Cuenta 1.000 Cuenta 1.001 Cuenta 1.002 Cuenta 1.003 Cuenta 1.004 …" at bounding box center [1080, 151] width 113 height 25
select select "etpay-cuenta-1001"
click at [1024, 139] on select "Pruebas ETpay Cuenta 1.000 Cuenta 1.001 Cuenta 1.002 Cuenta 1.003 Cuenta 1.004 …" at bounding box center [1080, 151] width 113 height 25
click at [1413, 142] on link "Buscar" at bounding box center [1405, 151] width 94 height 27
click at [1372, 153] on link "Buscar" at bounding box center [1405, 151] width 94 height 27
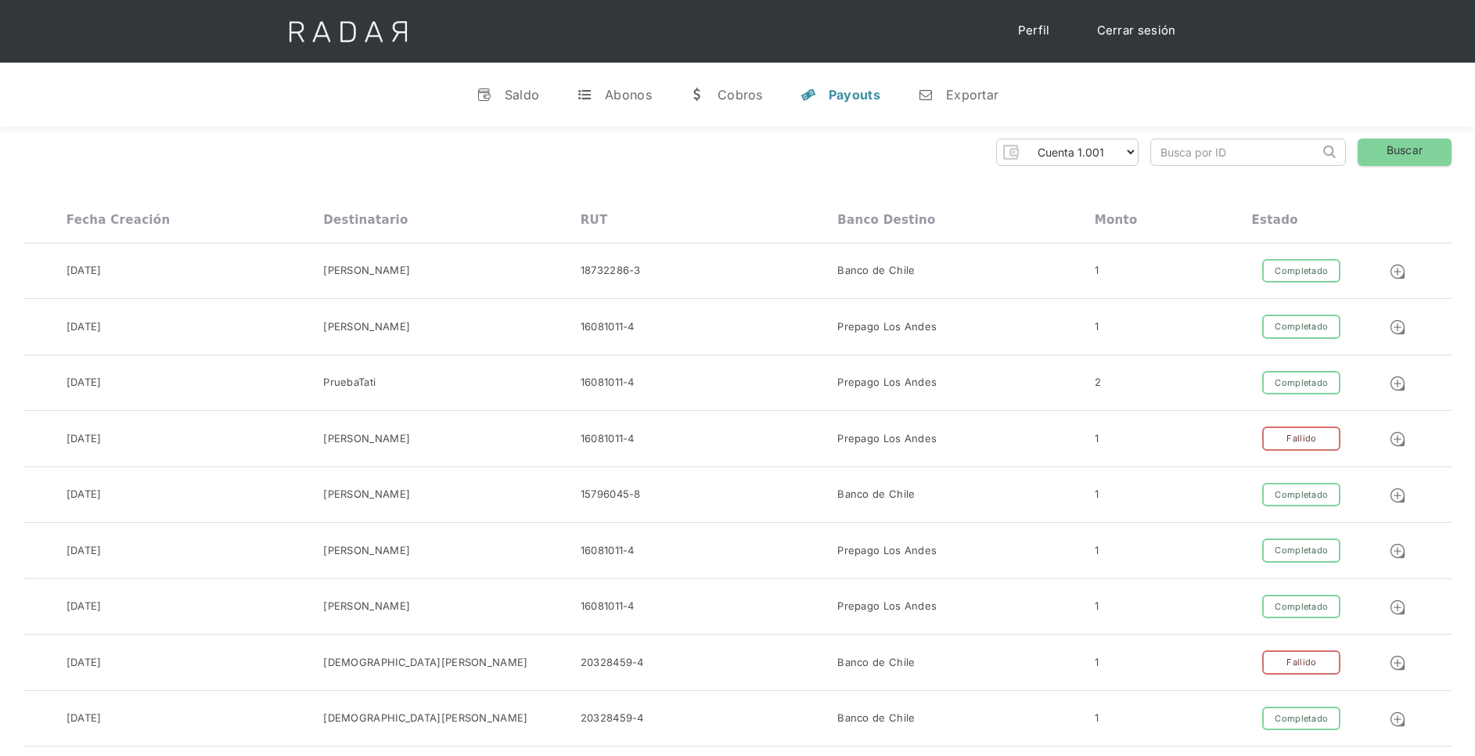
click at [1107, 148] on select "Pruebas ETpay Cuenta 1.000 Cuenta 1.001 Cuenta 1.002 Cuenta 1.003 Cuenta 1.004 …" at bounding box center [1080, 151] width 113 height 25
click at [1024, 139] on select "Pruebas ETpay Cuenta 1.000 Cuenta 1.001 Cuenta 1.002 Cuenta 1.003 Cuenta 1.004 …" at bounding box center [1080, 151] width 113 height 25
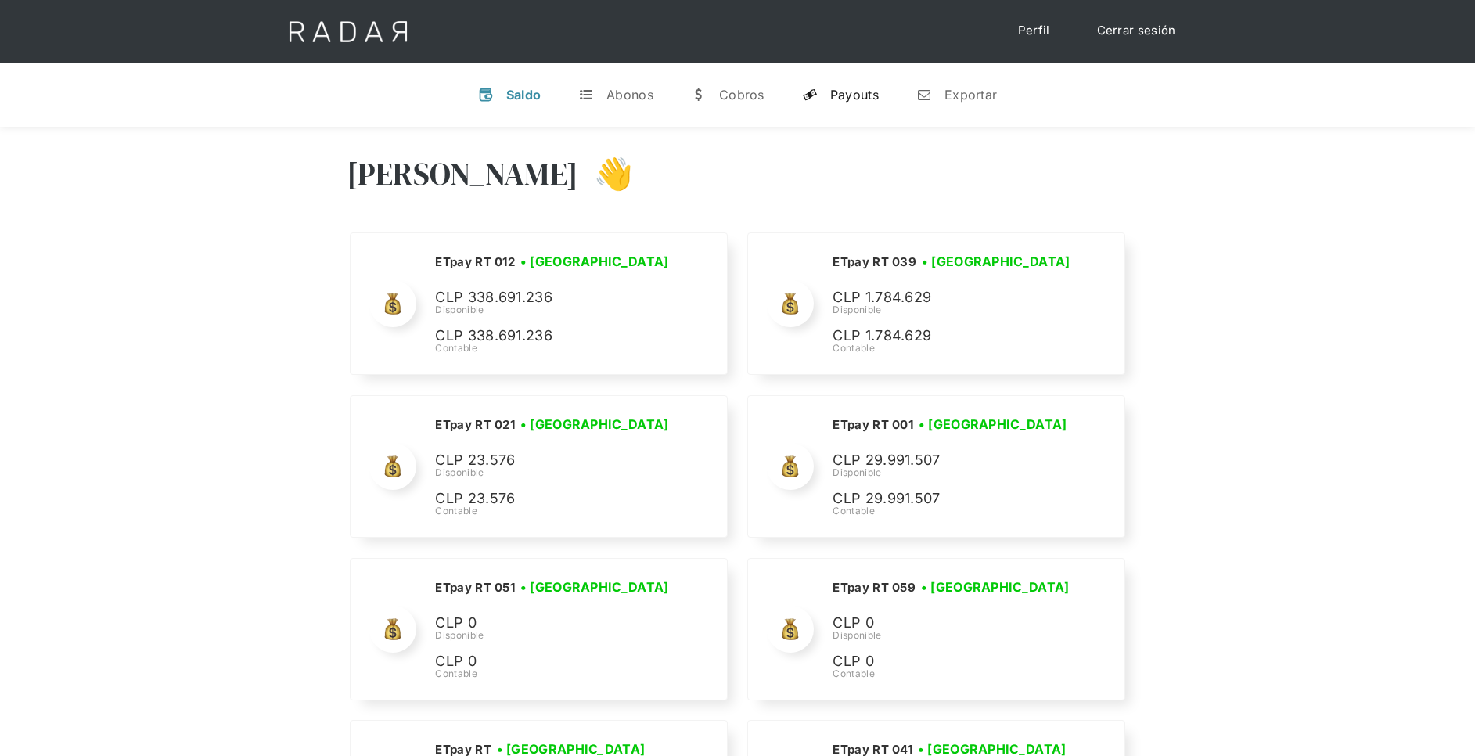
click at [852, 95] on div "Payouts" at bounding box center [854, 95] width 49 height 16
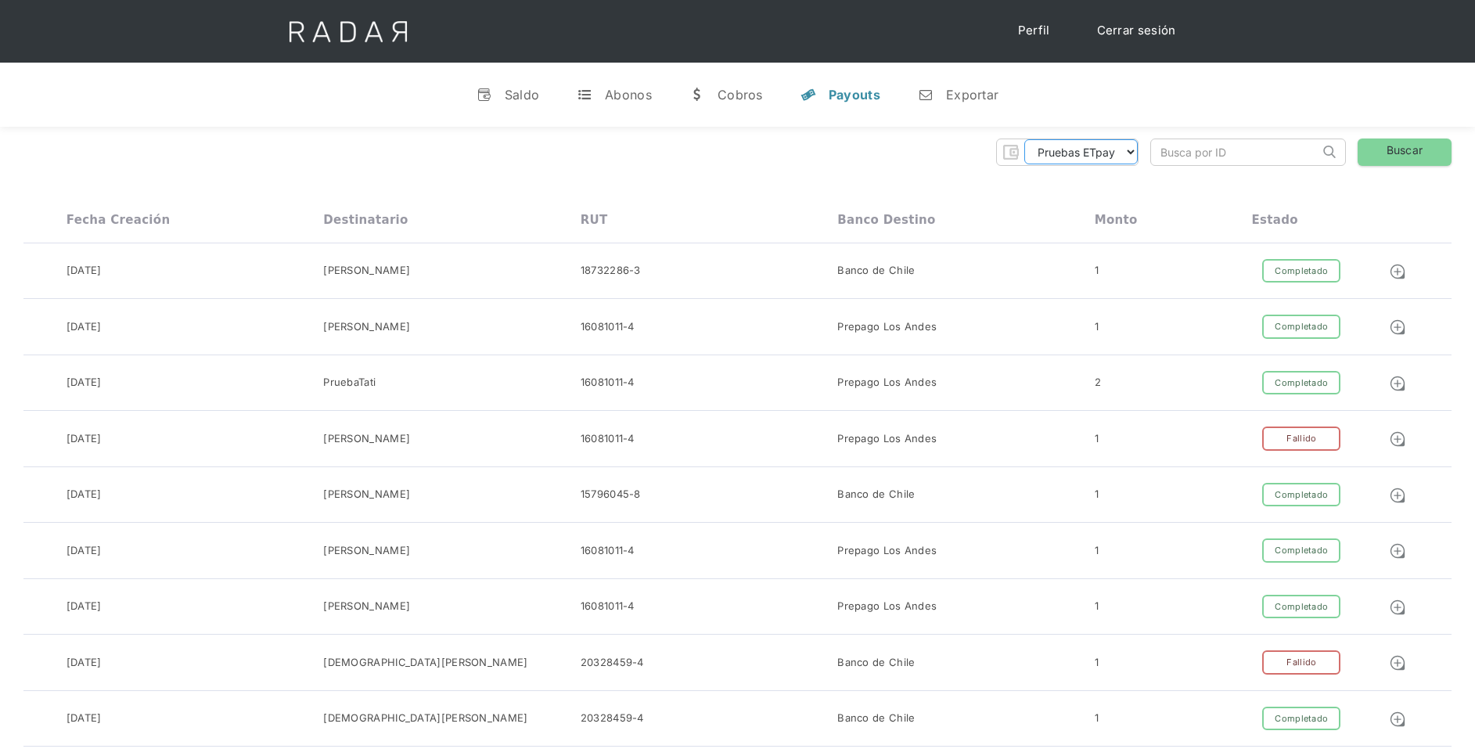
click at [1107, 153] on select "Pruebas ETpay Cuenta 1.000 Cuenta 1.001 Cuenta 1.002 Cuenta 1.003 Cuenta 1.004 …" at bounding box center [1080, 151] width 113 height 25
click at [1024, 139] on select "Pruebas ETpay Cuenta 1.000 Cuenta 1.001 Cuenta 1.002 Cuenta 1.003 Cuenta 1.004 …" at bounding box center [1080, 151] width 113 height 25
click at [1421, 149] on link "Buscar" at bounding box center [1405, 151] width 94 height 27
click at [1383, 142] on link "Buscar" at bounding box center [1405, 151] width 94 height 27
click at [1122, 155] on select "Pruebas ETpay Cuenta 1.000 Cuenta 1.001 Cuenta 1.002 Cuenta 1.003 Cuenta 1.004 …" at bounding box center [1080, 151] width 113 height 25
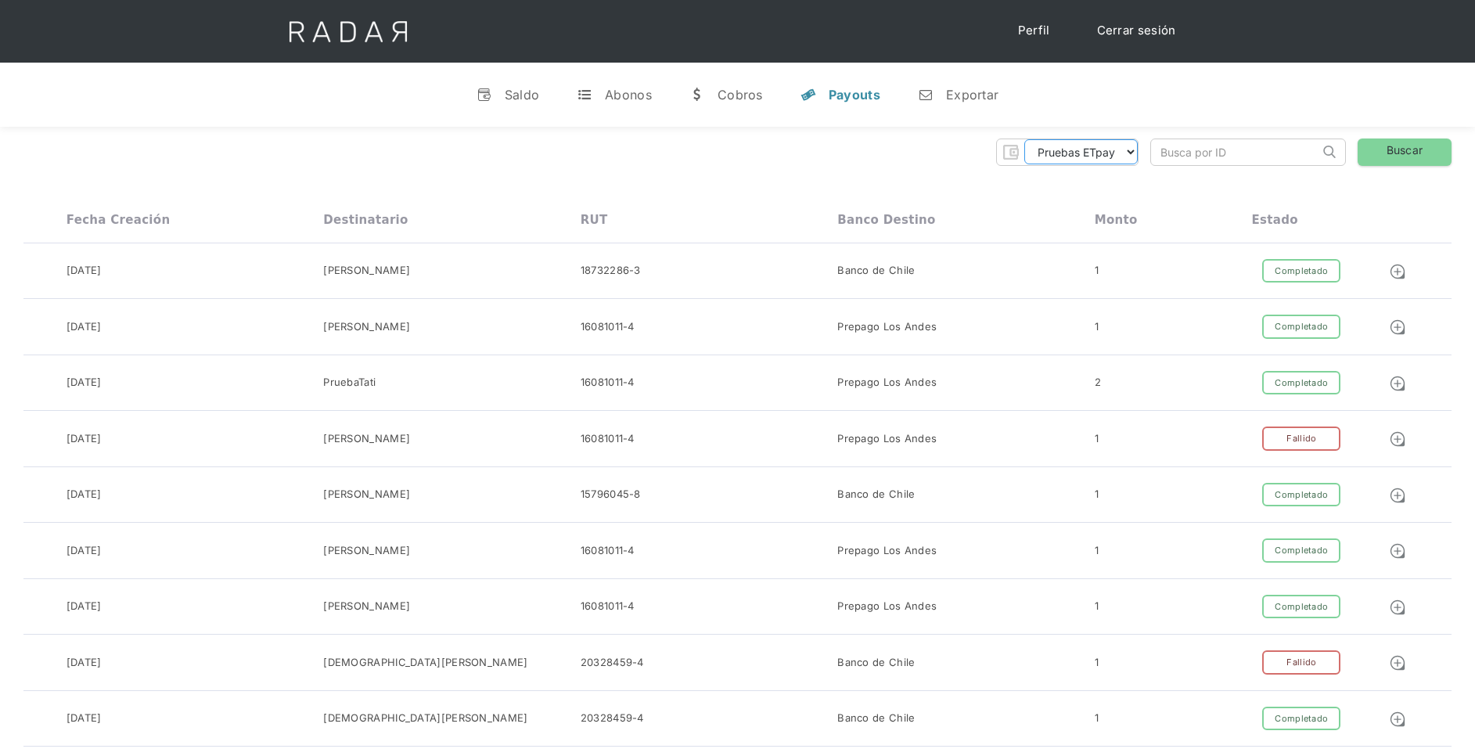
click at [1024, 139] on select "Pruebas ETpay Cuenta 1.000 Cuenta 1.001 Cuenta 1.002 Cuenta 1.003 Cuenta 1.004 …" at bounding box center [1080, 151] width 113 height 25
click at [1113, 149] on select "Pruebas ETpay Cuenta 1.000 Cuenta 1.001 Cuenta 1.002 Cuenta 1.003 Cuenta 1.004 …" at bounding box center [1080, 151] width 113 height 25
select select "etpay-cuenta-1001"
click at [1024, 139] on select "Pruebas ETpay Cuenta 1.000 Cuenta 1.001 Cuenta 1.002 Cuenta 1.003 Cuenta 1.004 …" at bounding box center [1080, 151] width 113 height 25
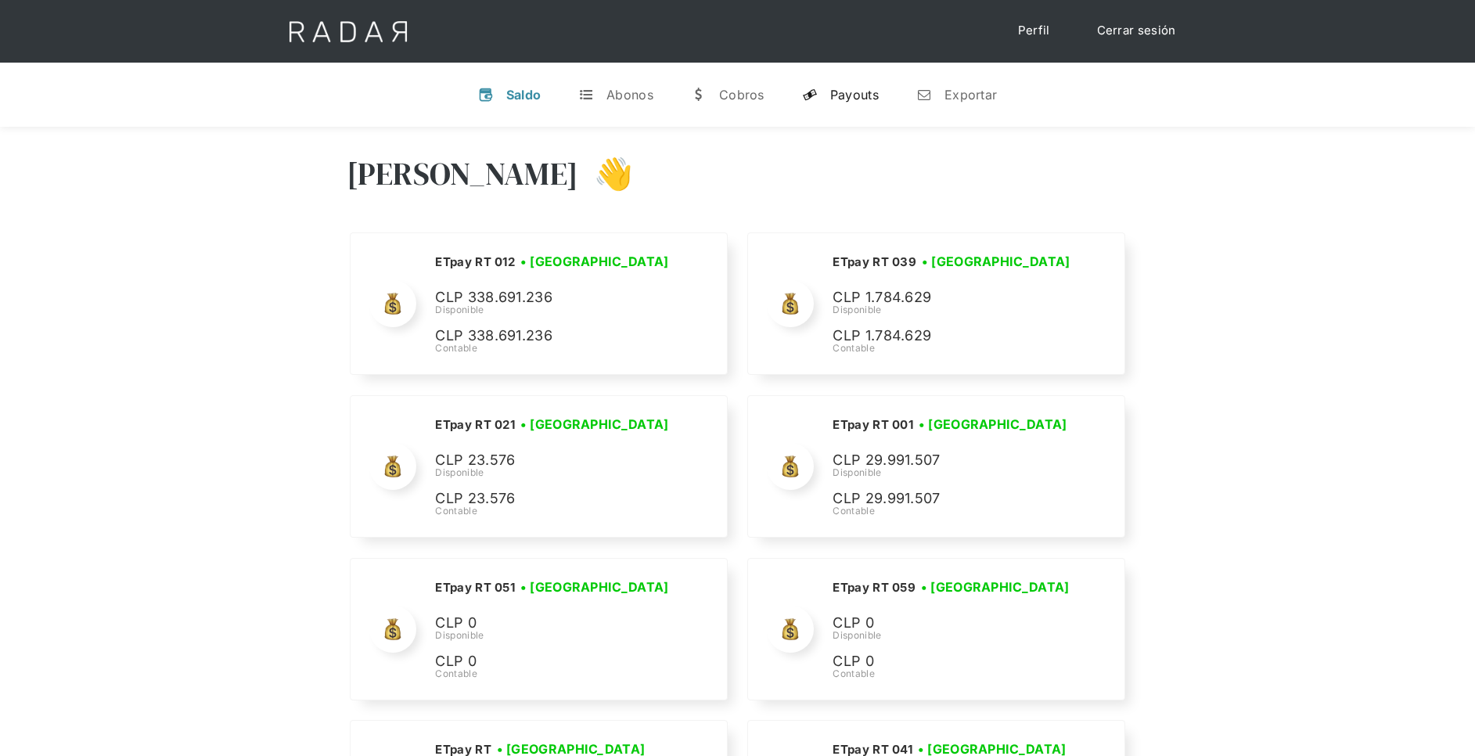
click at [865, 85] on link "y Payouts" at bounding box center [841, 94] width 102 height 41
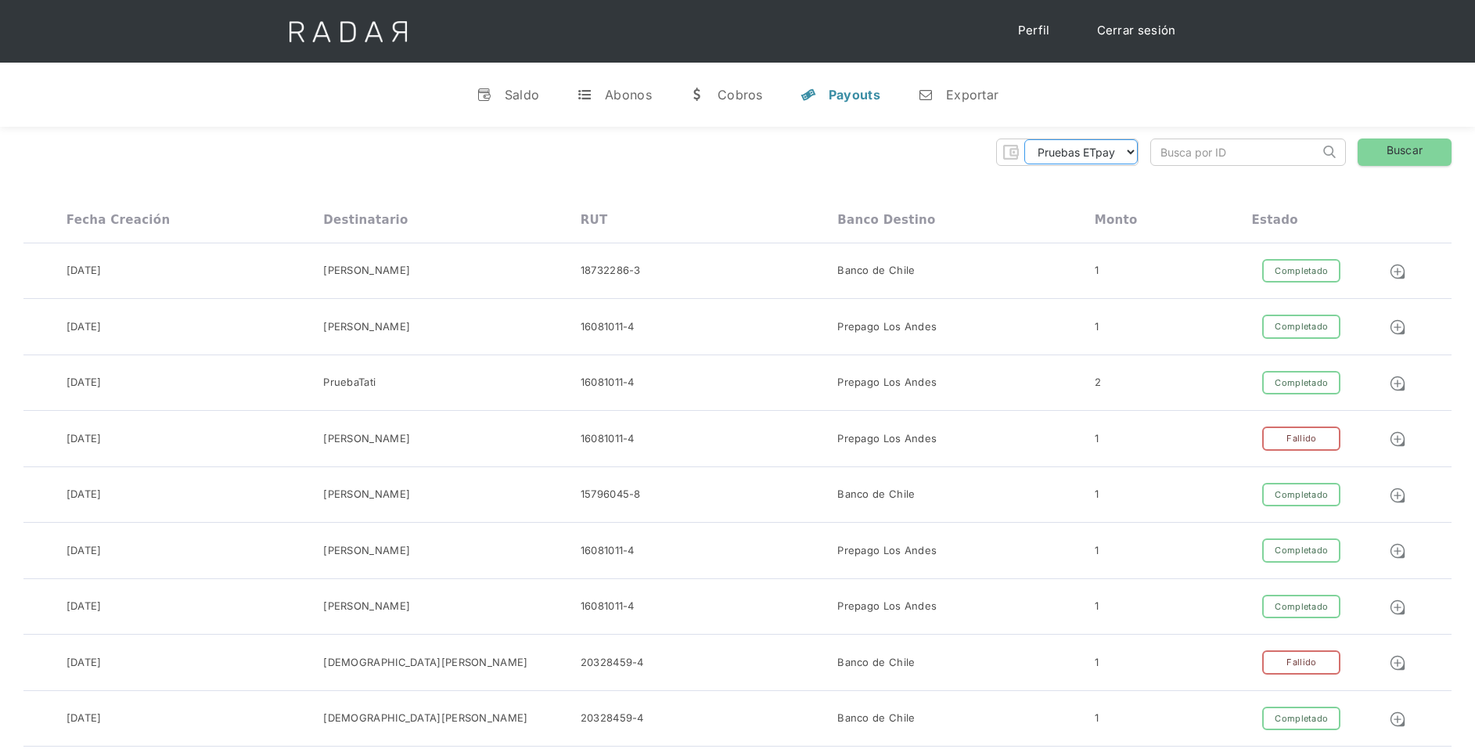
drag, startPoint x: 1117, startPoint y: 149, endPoint x: 1120, endPoint y: 157, distance: 8.7
click at [1117, 149] on select "Pruebas ETpay Cuenta 1.000 Cuenta 1.001 Cuenta 1.002 Cuenta 1.003 Cuenta 1.004 …" at bounding box center [1080, 151] width 113 height 25
select select "etpay-cuenta-1001"
click at [1024, 139] on select "Pruebas ETpay Cuenta 1.000 Cuenta 1.001 Cuenta 1.002 Cuenta 1.003 Cuenta 1.004 …" at bounding box center [1080, 151] width 113 height 25
click at [1398, 153] on link "Buscar" at bounding box center [1405, 151] width 94 height 27
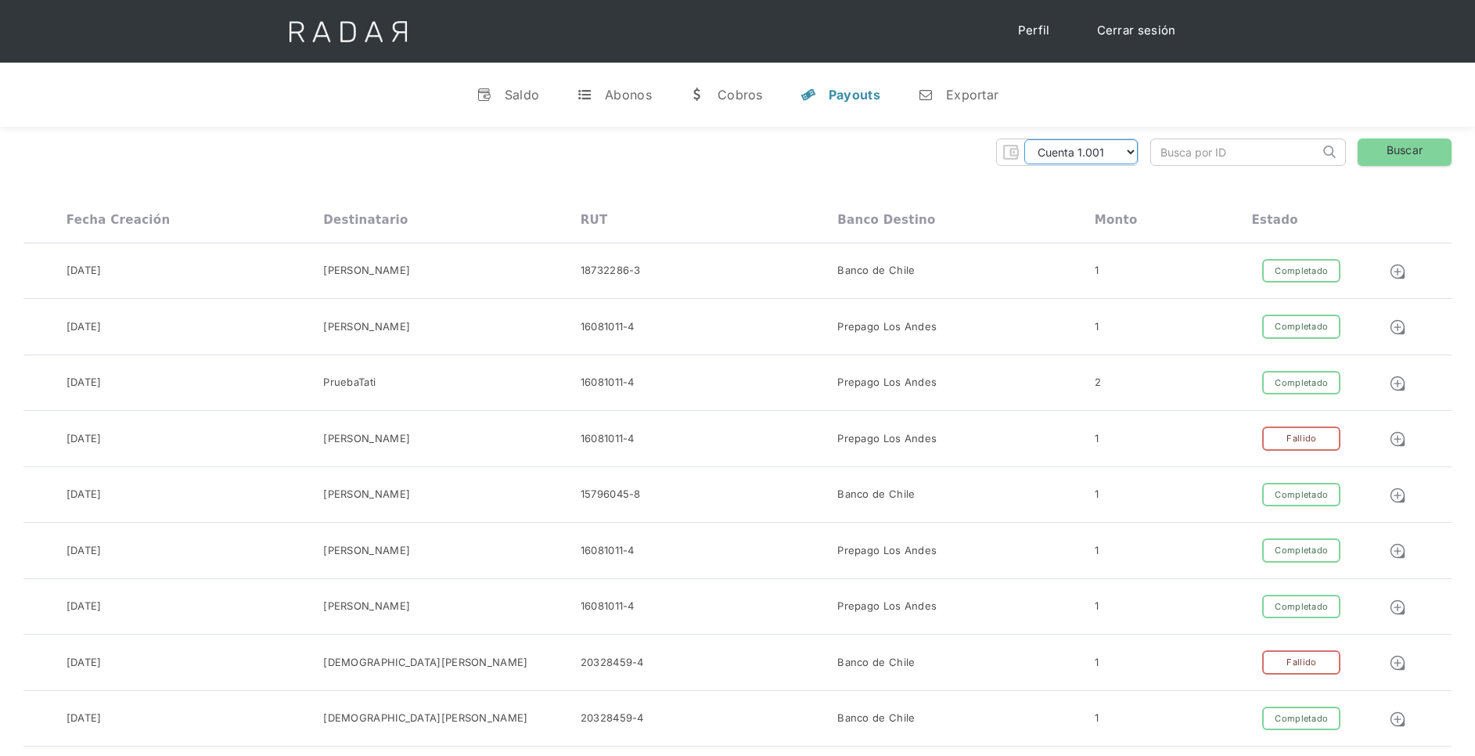
click at [1123, 145] on select "Pruebas ETpay Cuenta 1.000 Cuenta 1.001 Cuenta 1.002 Cuenta 1.003 Cuenta 1.004 …" at bounding box center [1080, 151] width 113 height 25
click at [1138, 31] on link "Cerrar sesión" at bounding box center [1136, 31] width 110 height 31
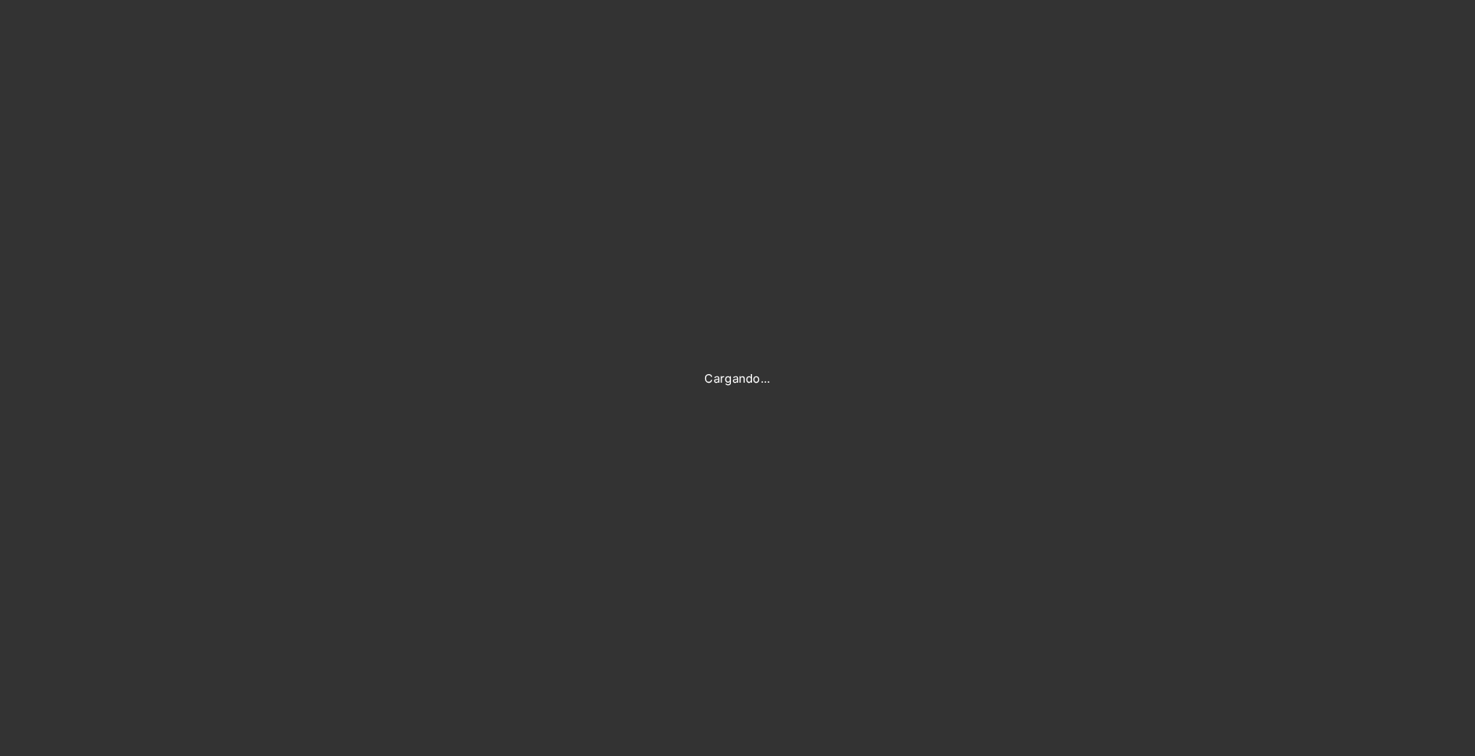
type input "[PERSON_NAME][EMAIL_ADDRESS][PERSON_NAME][DOMAIN_NAME]"
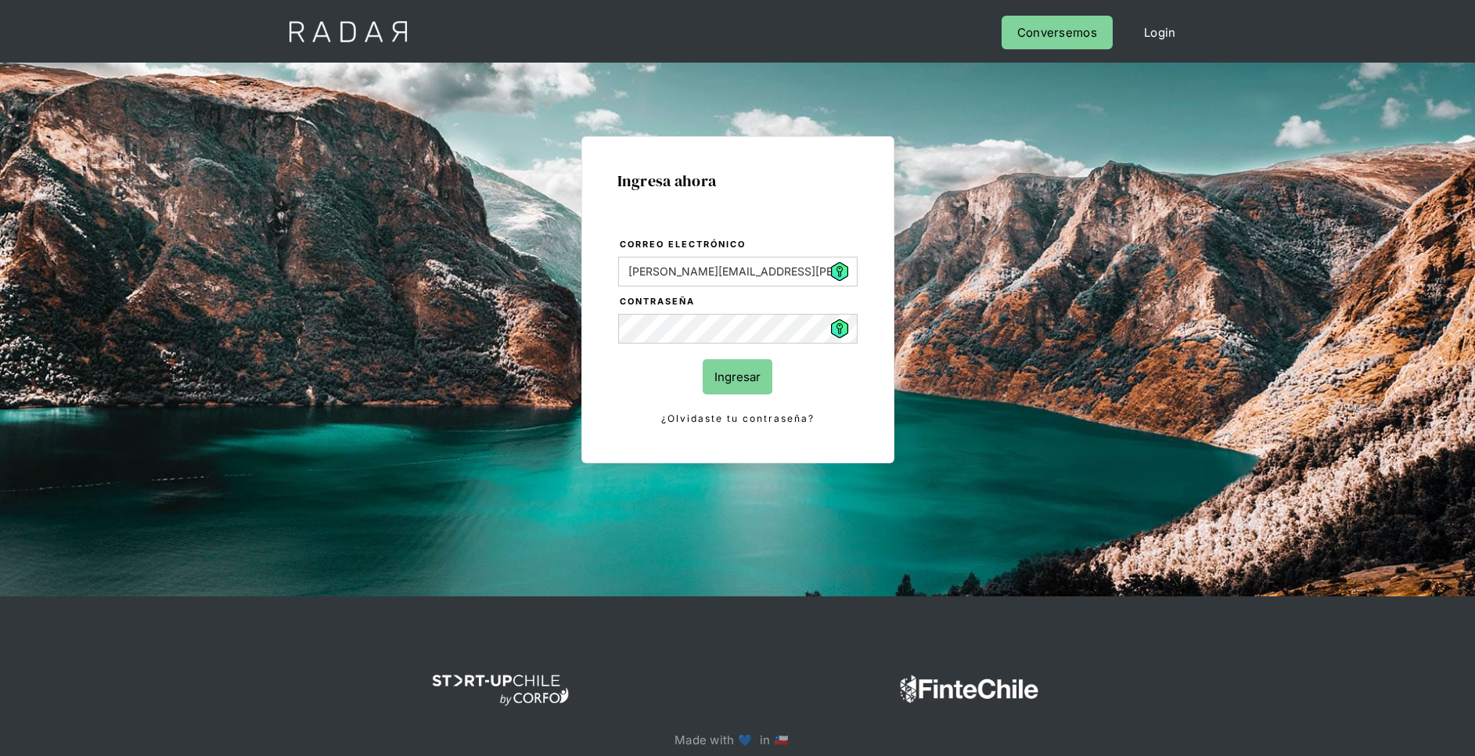
click at [709, 372] on input "Ingresar" at bounding box center [738, 376] width 70 height 35
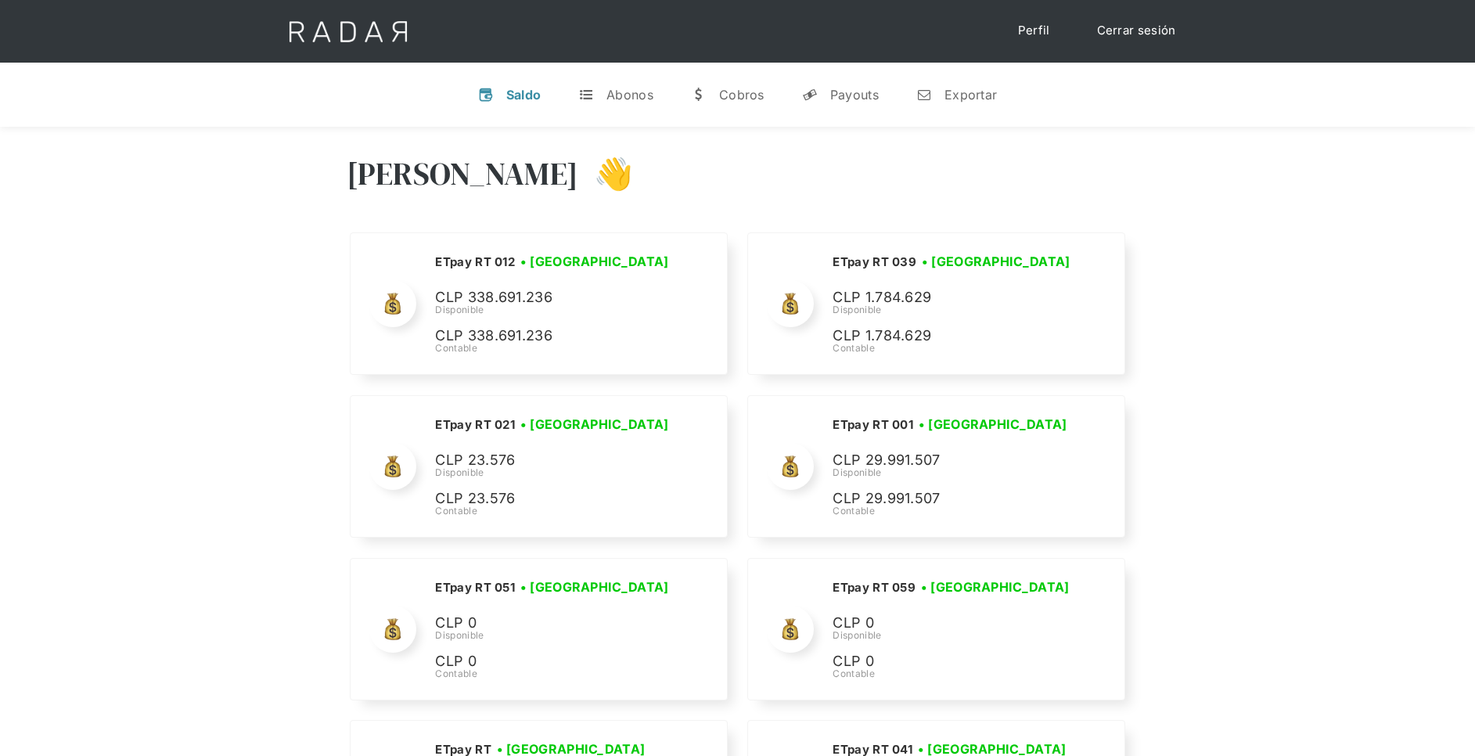
drag, startPoint x: 861, startPoint y: 99, endPoint x: 912, endPoint y: 129, distance: 59.6
click at [861, 99] on div "Payouts" at bounding box center [854, 95] width 49 height 16
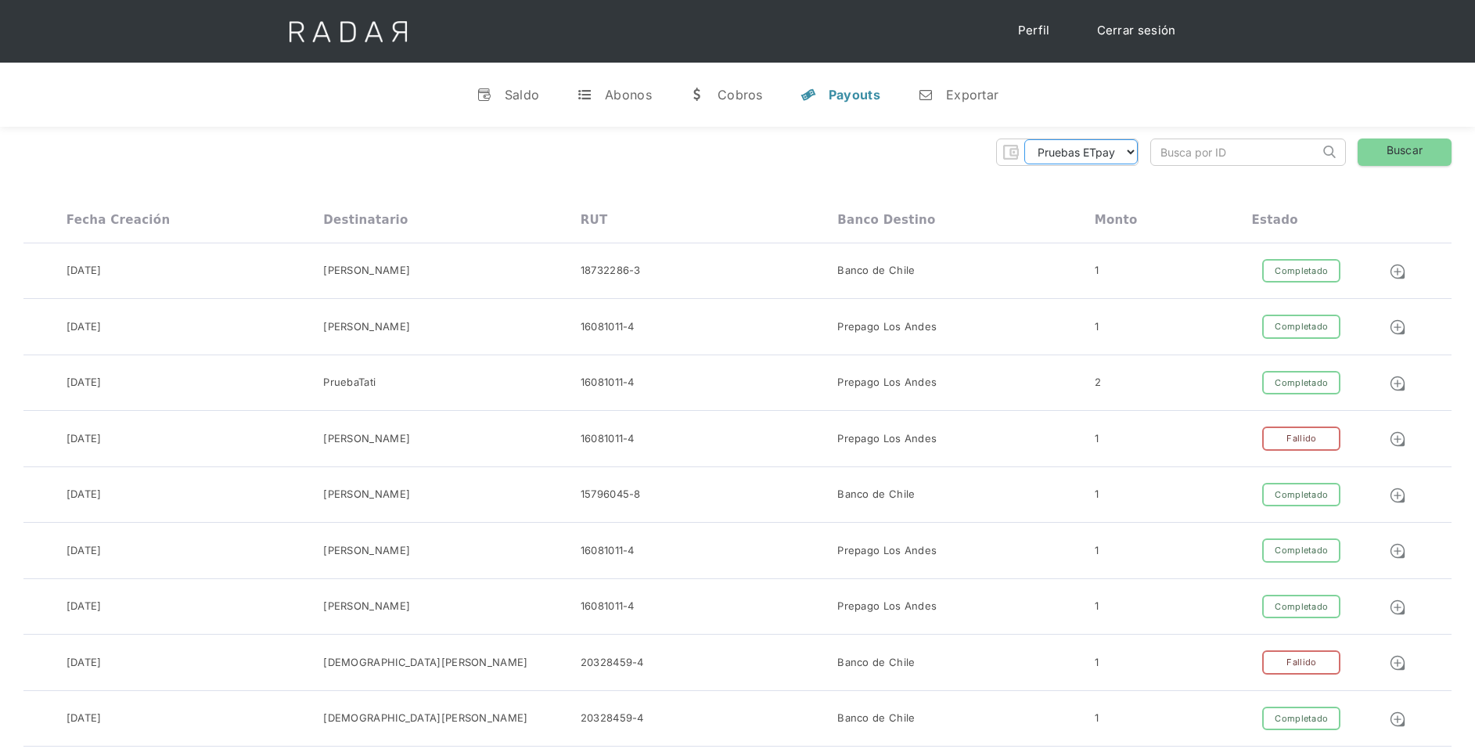
click at [1117, 153] on select "Pruebas ETpay Cuenta 1.000 Cuenta 1.001 Cuenta 1.002 Cuenta 1.003 Cuenta 1.004 …" at bounding box center [1080, 151] width 113 height 25
select select "etpay-cuenta-1001"
click at [1024, 139] on select "Pruebas ETpay Cuenta 1.000 Cuenta 1.001 Cuenta 1.002 Cuenta 1.003 Cuenta 1.004 …" at bounding box center [1080, 151] width 113 height 25
click at [1388, 156] on link "Buscar" at bounding box center [1405, 151] width 94 height 27
click at [1395, 153] on link "Buscar" at bounding box center [1405, 151] width 94 height 27
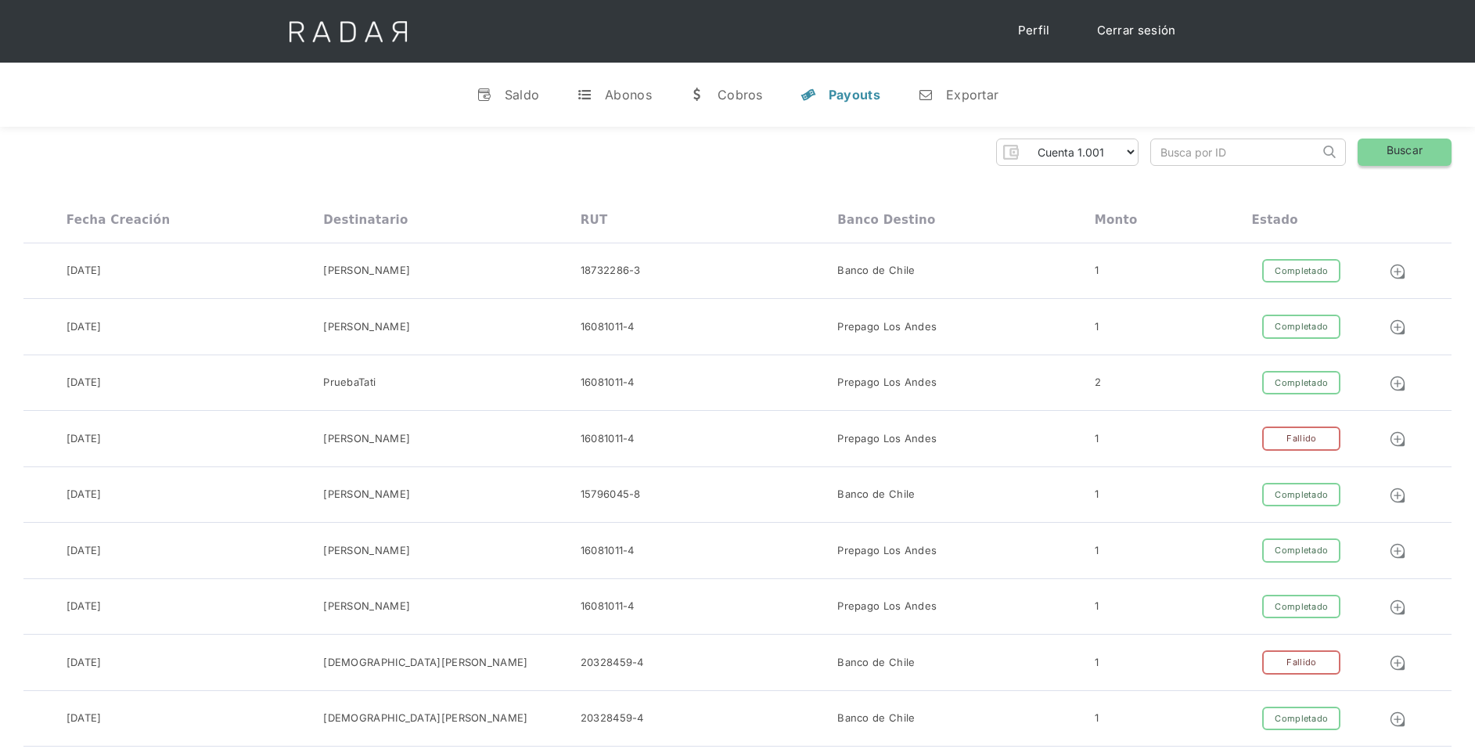
click at [1406, 151] on link "Buscar" at bounding box center [1405, 151] width 94 height 27
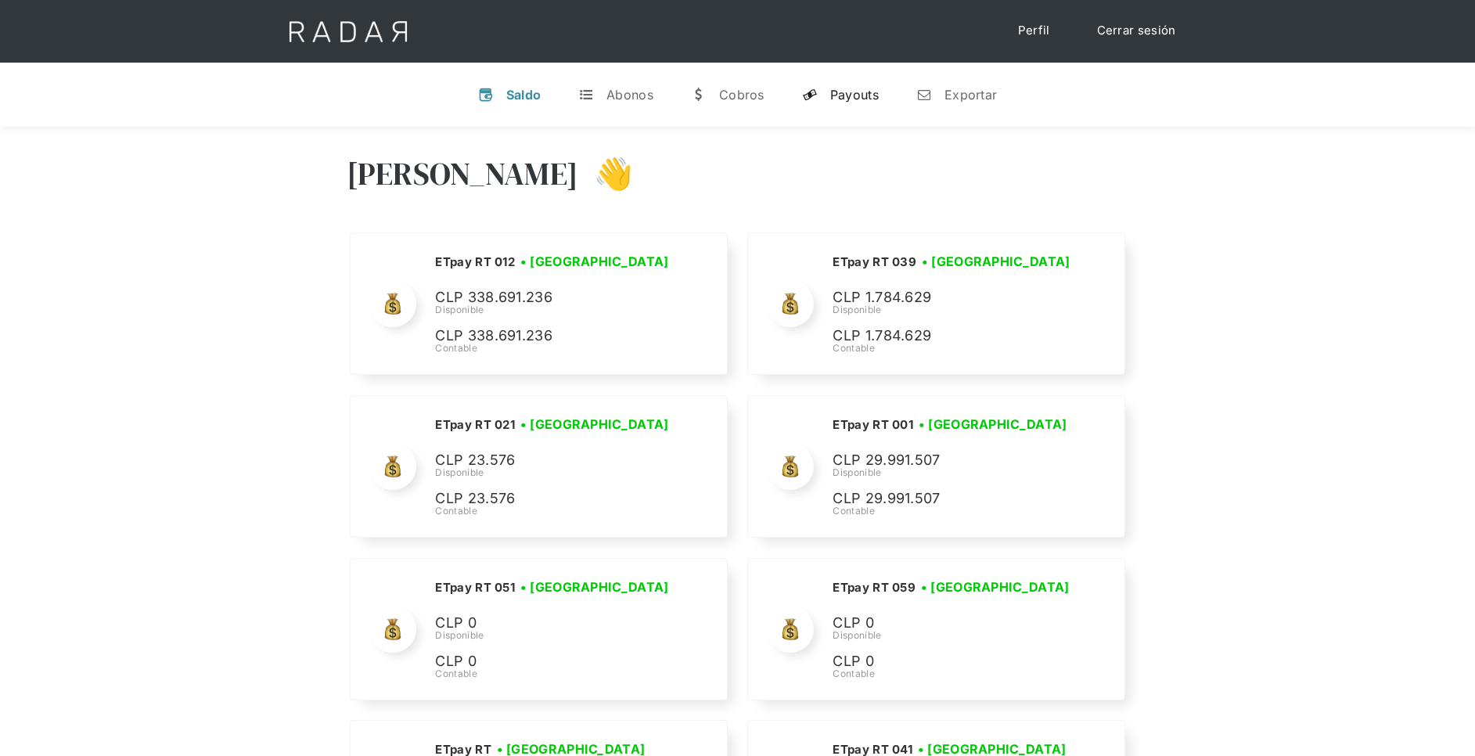
click at [850, 97] on div "Payouts" at bounding box center [854, 95] width 49 height 16
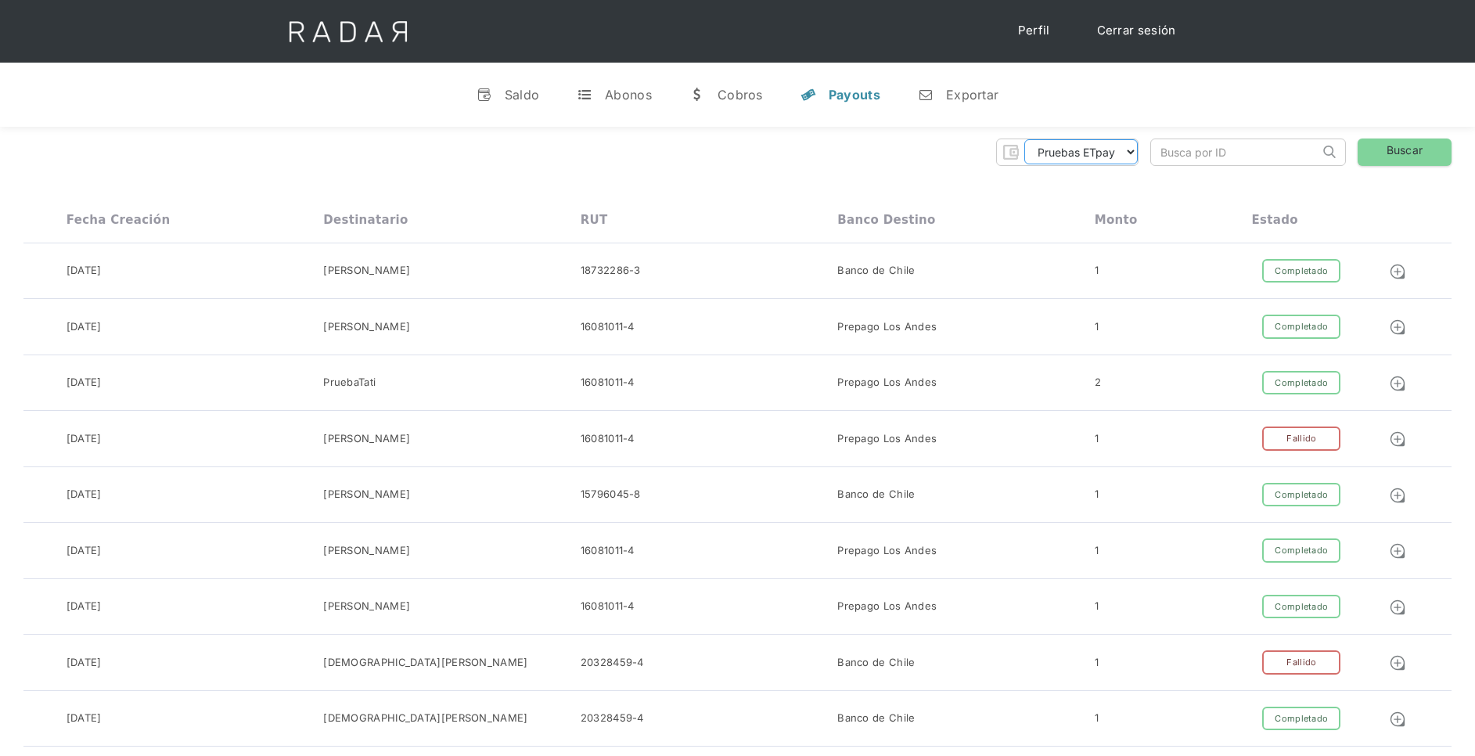
click at [1126, 144] on select "Pruebas ETpay Cuenta 1.000 Cuenta 1.001 Cuenta 1.002 Cuenta 1.003 Cuenta 1.004 …" at bounding box center [1080, 151] width 113 height 25
select select "etpay-cuenta-1001"
click at [1024, 139] on select "Pruebas ETpay Cuenta 1.000 Cuenta 1.001 Cuenta 1.002 Cuenta 1.003 Cuenta 1.004 …" at bounding box center [1080, 151] width 113 height 25
click at [1418, 147] on link "Buscar" at bounding box center [1405, 151] width 94 height 27
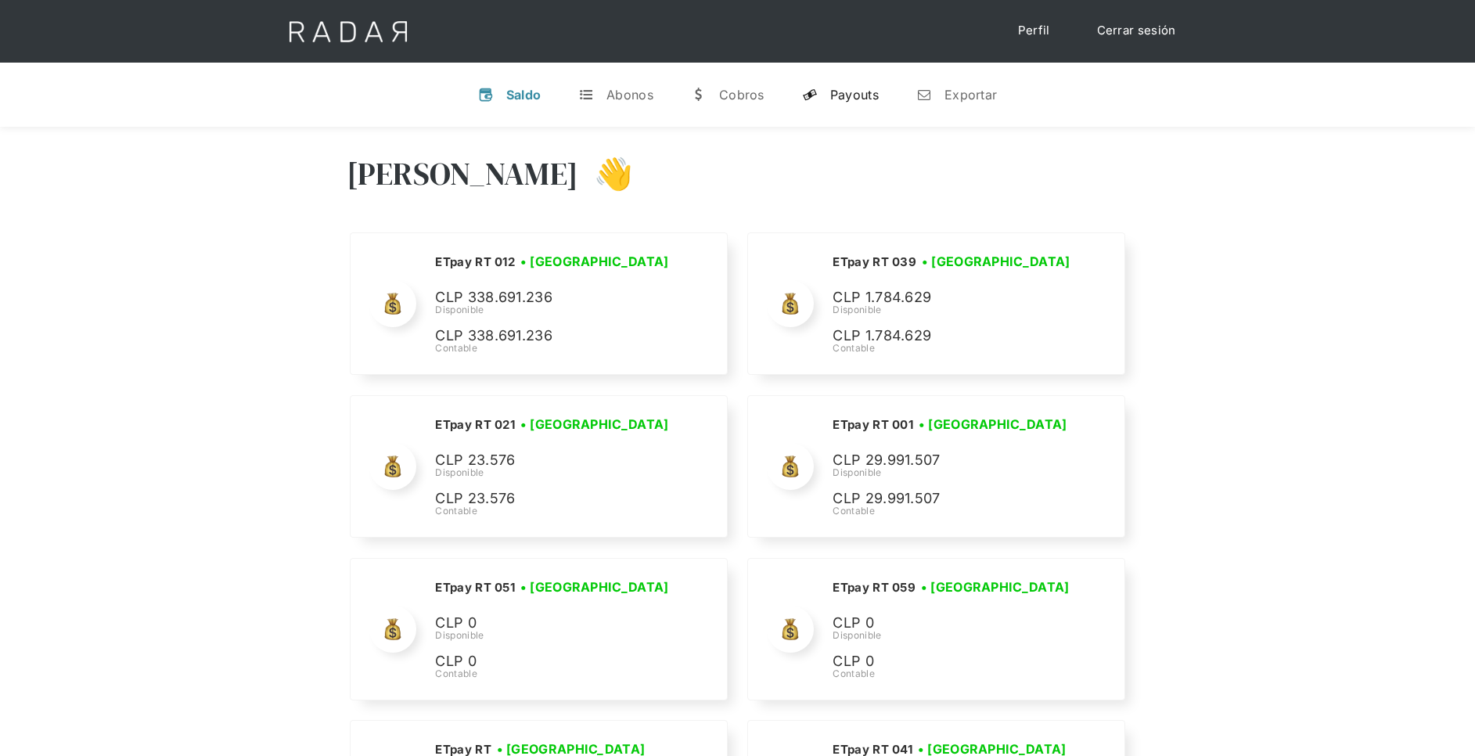
click at [858, 100] on div "Payouts" at bounding box center [854, 95] width 49 height 16
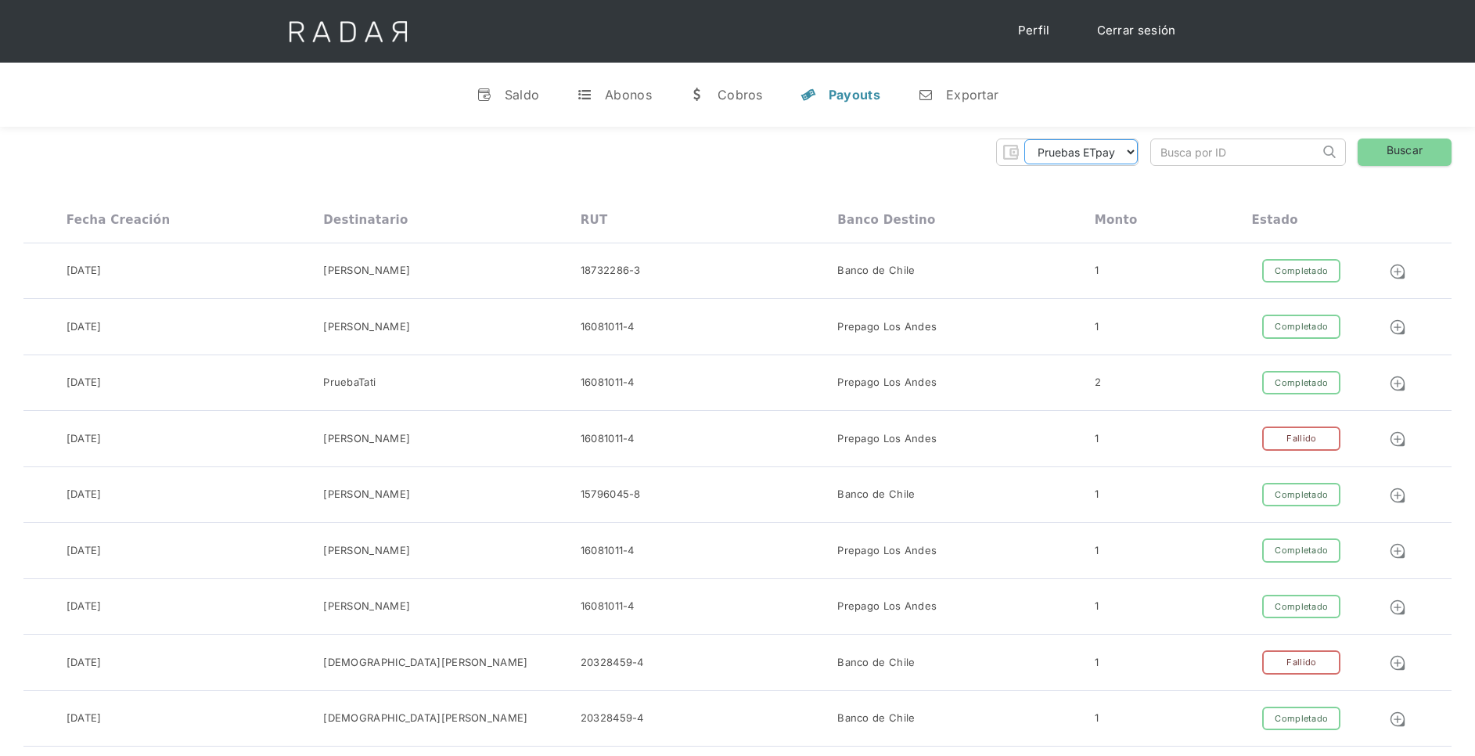
drag, startPoint x: 1124, startPoint y: 152, endPoint x: 1133, endPoint y: 166, distance: 16.5
click at [1124, 152] on select "Pruebas ETpay Cuenta 1.000 Cuenta 1.001 Cuenta 1.002 Cuenta 1.003 Cuenta 1.004 …" at bounding box center [1080, 151] width 113 height 25
select select "etpay-cuenta-1001"
click at [1024, 139] on select "Pruebas ETpay Cuenta 1.000 Cuenta 1.001 Cuenta 1.002 Cuenta 1.003 Cuenta 1.004 …" at bounding box center [1080, 151] width 113 height 25
click at [1394, 154] on link "Buscar" at bounding box center [1405, 151] width 94 height 27
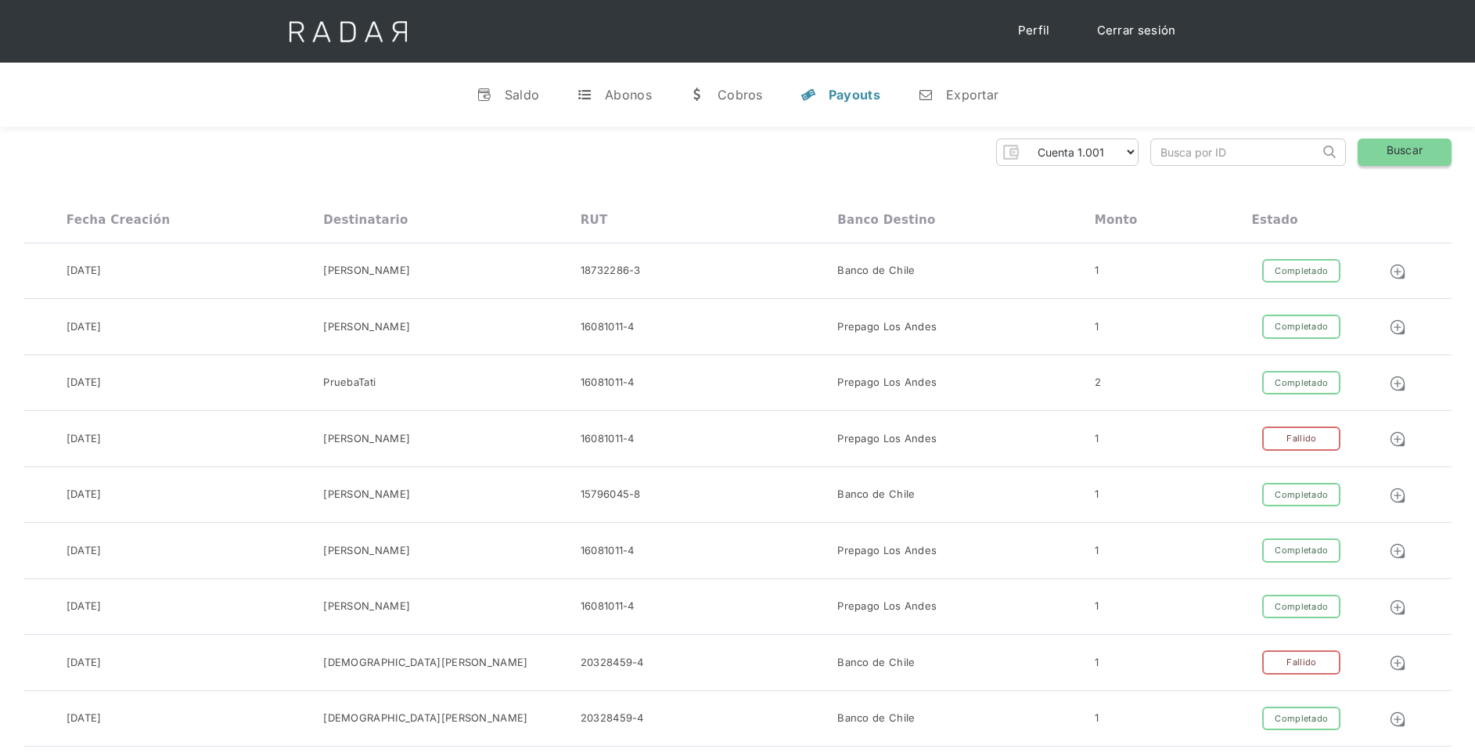
click at [1403, 149] on link "Buscar" at bounding box center [1405, 151] width 94 height 27
click at [1401, 149] on link "Buscar" at bounding box center [1405, 151] width 94 height 27
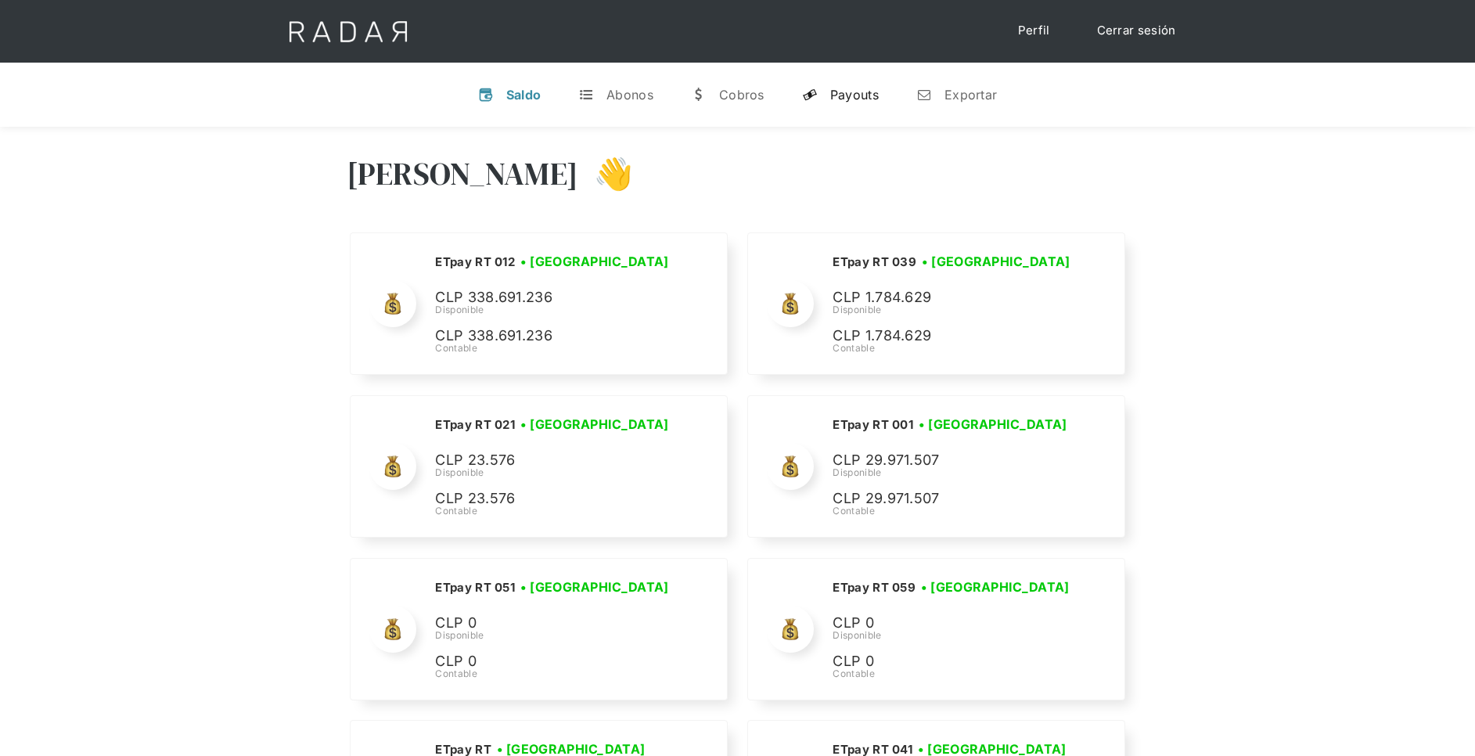
click at [872, 88] on div "Payouts" at bounding box center [854, 95] width 49 height 16
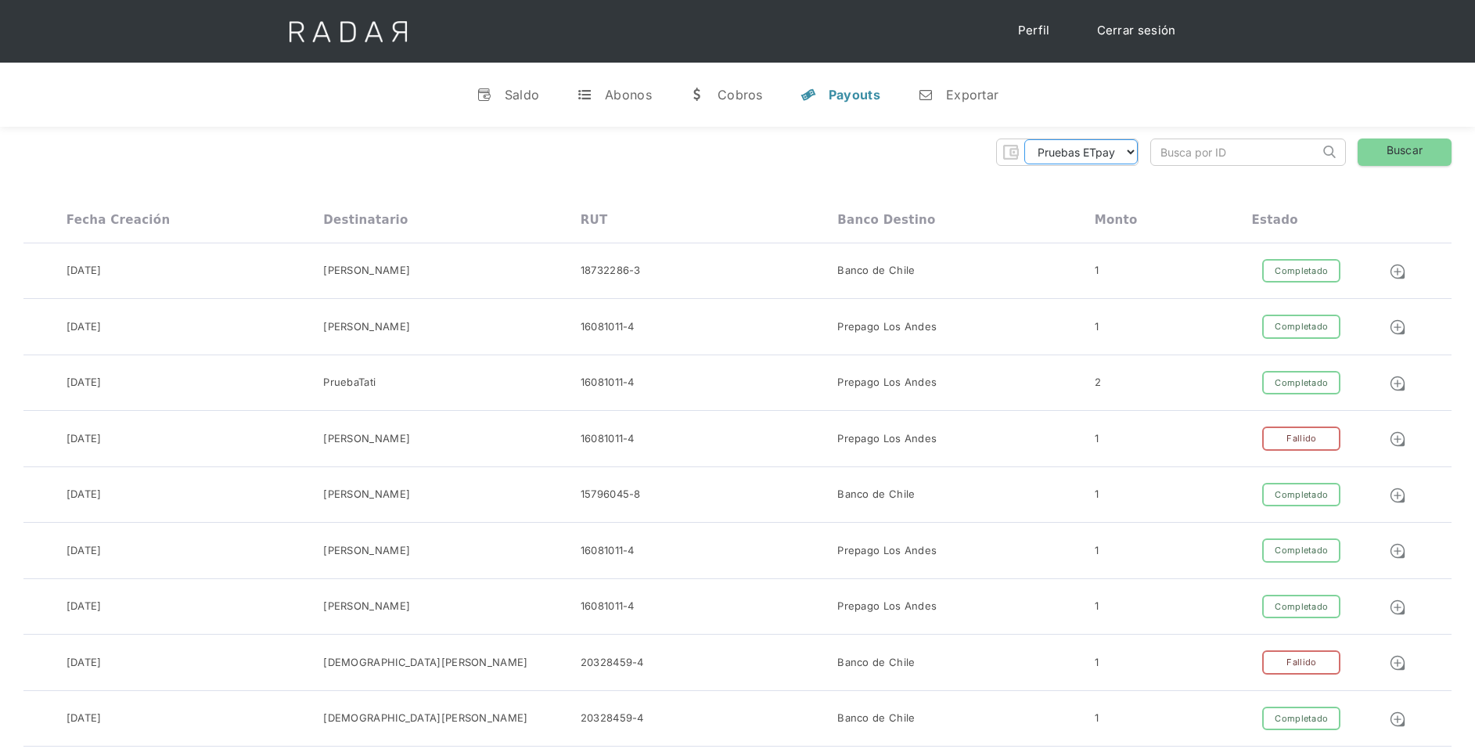
click at [1132, 155] on select "Pruebas ETpay Cuenta 1.000 Cuenta 1.001 Cuenta 1.002 Cuenta 1.003 Cuenta 1.004 …" at bounding box center [1080, 151] width 113 height 25
select select "etpay-cuenta-1001"
click at [1024, 139] on select "Pruebas ETpay Cuenta 1.000 Cuenta 1.001 Cuenta 1.002 Cuenta 1.003 Cuenta 1.004 …" at bounding box center [1080, 151] width 113 height 25
click at [1397, 143] on link "Buscar" at bounding box center [1405, 151] width 94 height 27
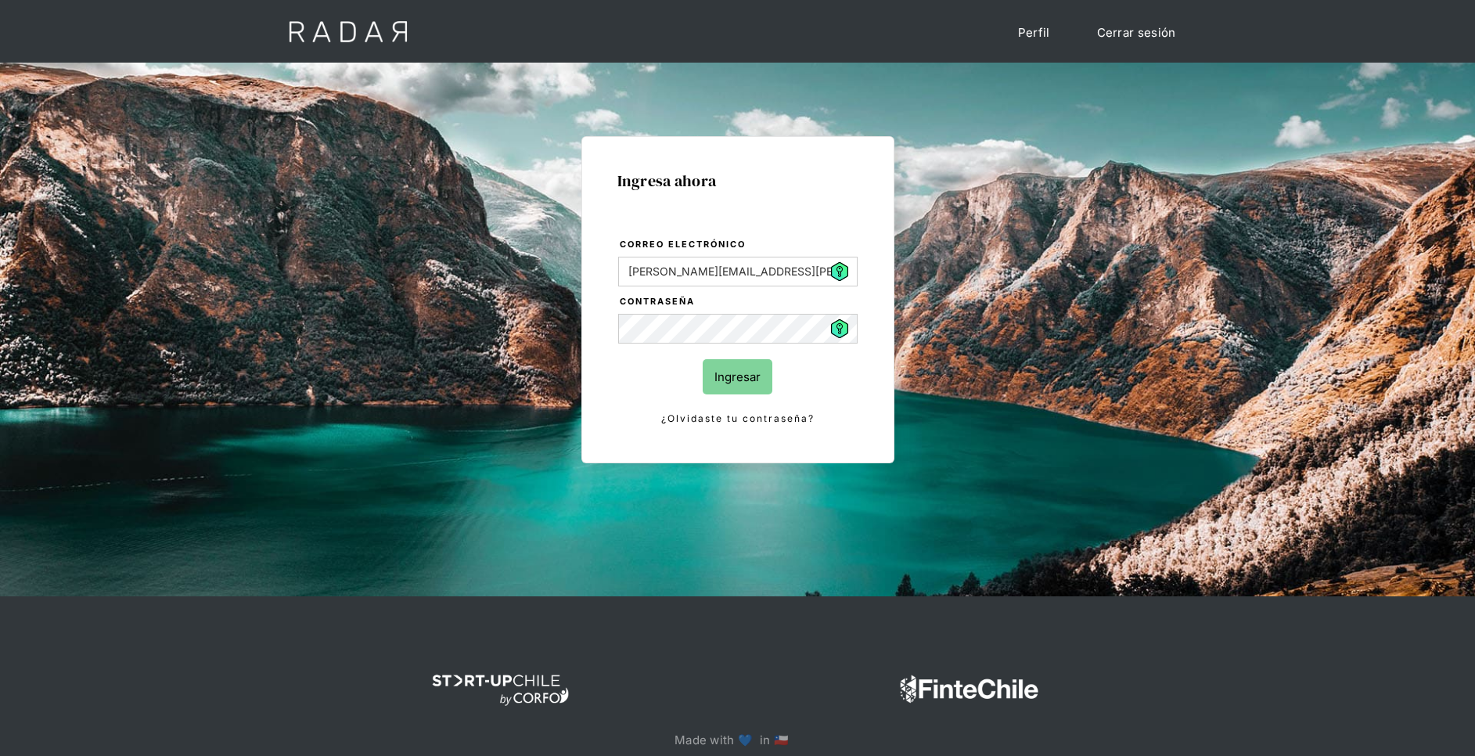
click at [749, 375] on input "Ingresar" at bounding box center [738, 376] width 70 height 35
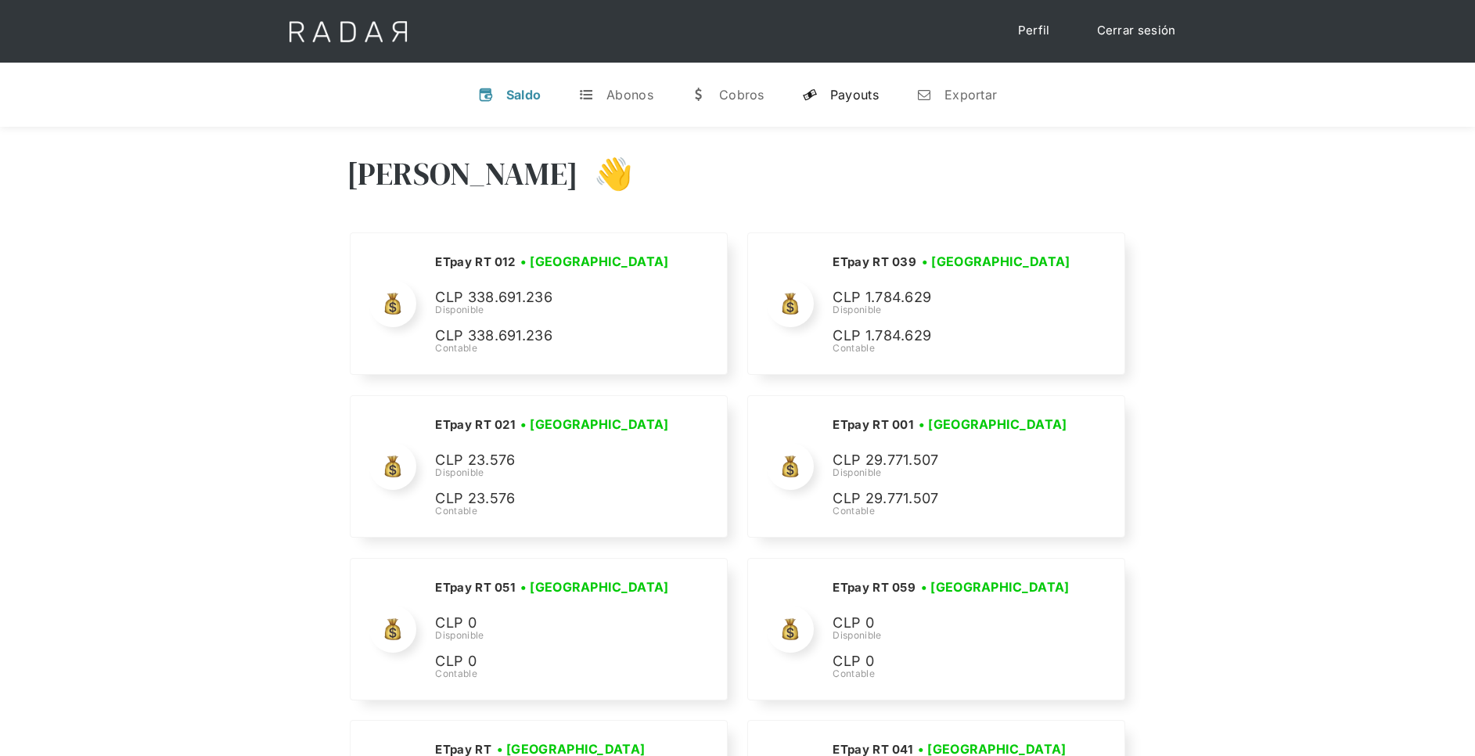
click at [872, 96] on div "Payouts" at bounding box center [854, 95] width 49 height 16
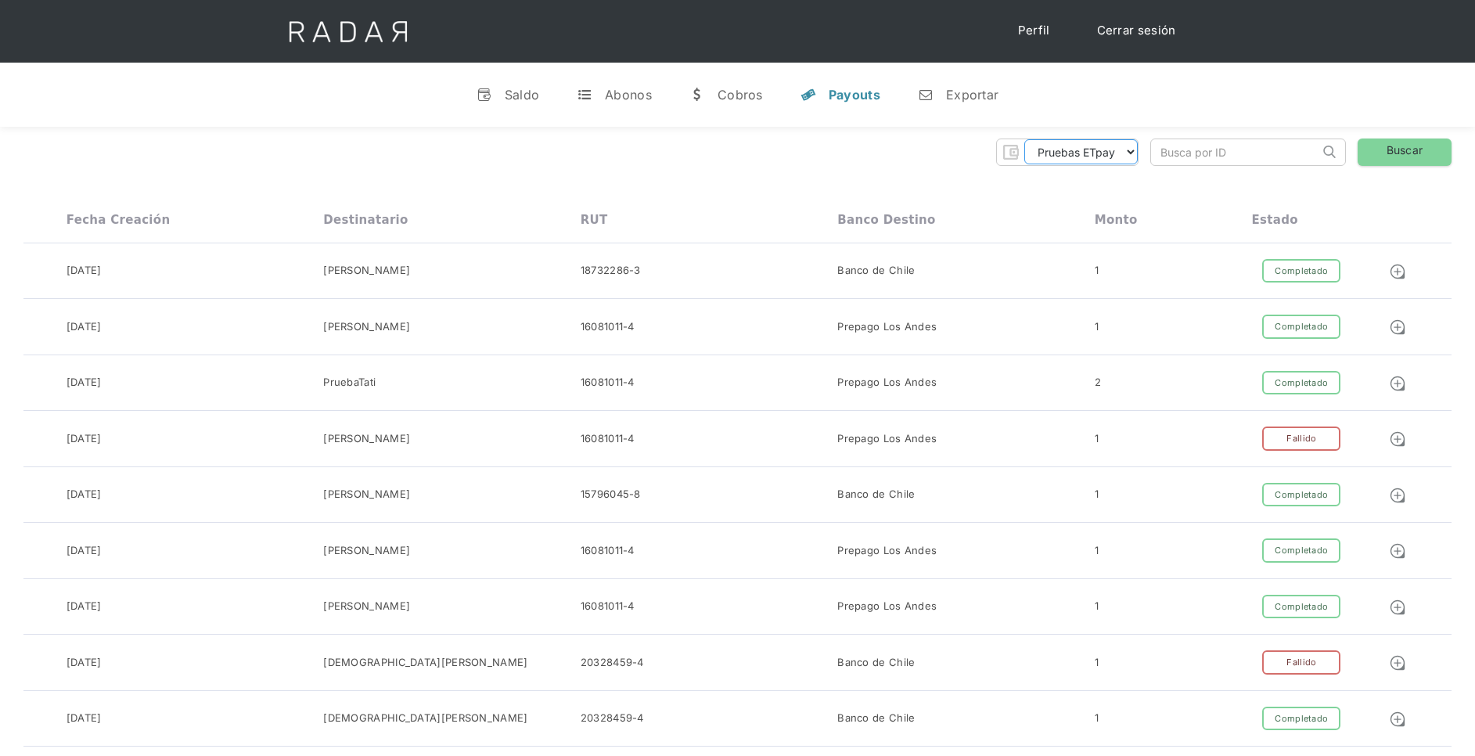
drag, startPoint x: 1095, startPoint y: 148, endPoint x: 1121, endPoint y: 168, distance: 33.5
click at [1095, 148] on select "Pruebas ETpay Cuenta 1.000 Cuenta 1.001 Cuenta 1.002 Cuenta 1.003 Cuenta 1.004 …" at bounding box center [1080, 151] width 113 height 25
select select "etpay-cuenta-1001"
click at [1024, 139] on select "Pruebas ETpay Cuenta 1.000 Cuenta 1.001 Cuenta 1.002 Cuenta 1.003 Cuenta 1.004 …" at bounding box center [1080, 151] width 113 height 25
click at [1382, 153] on link "Buscar" at bounding box center [1405, 151] width 94 height 27
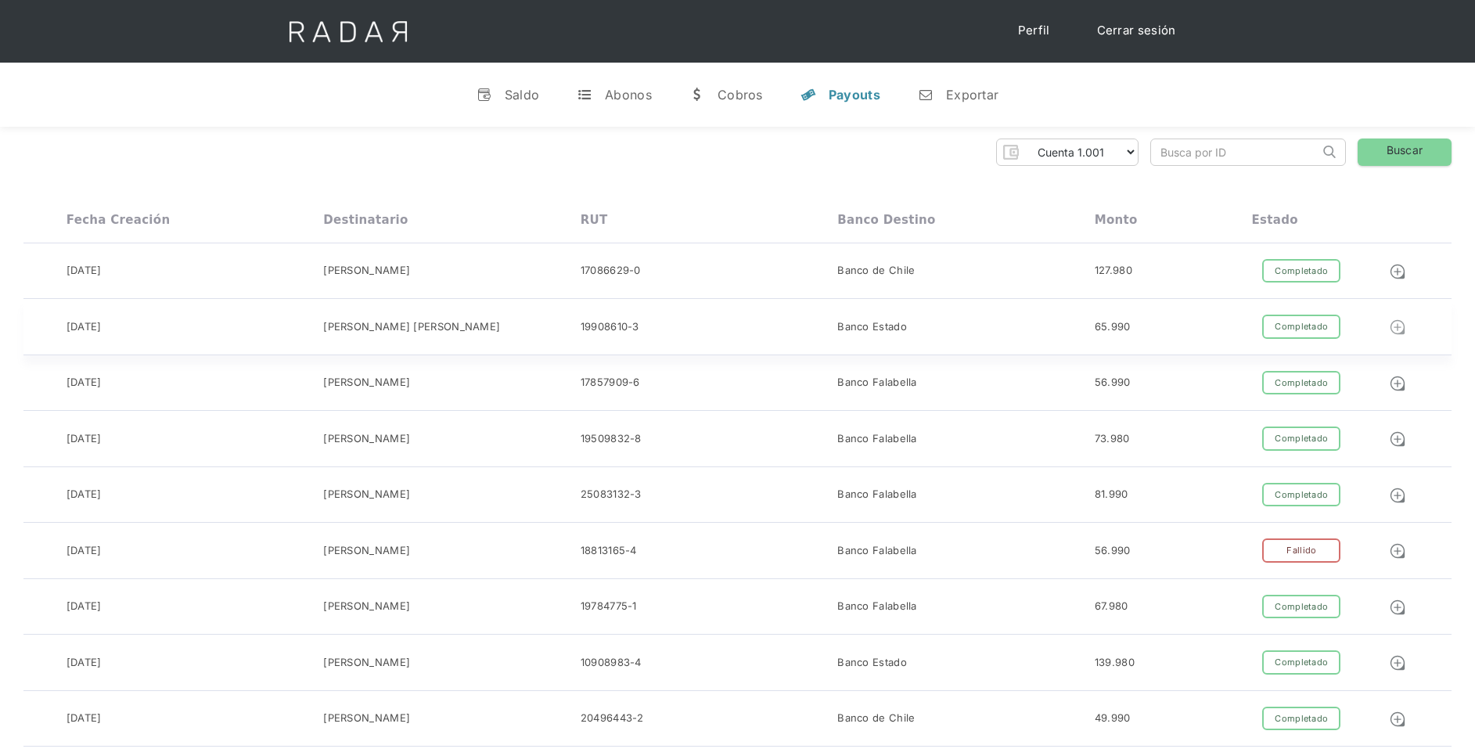
click at [1400, 325] on img at bounding box center [1397, 326] width 17 height 17
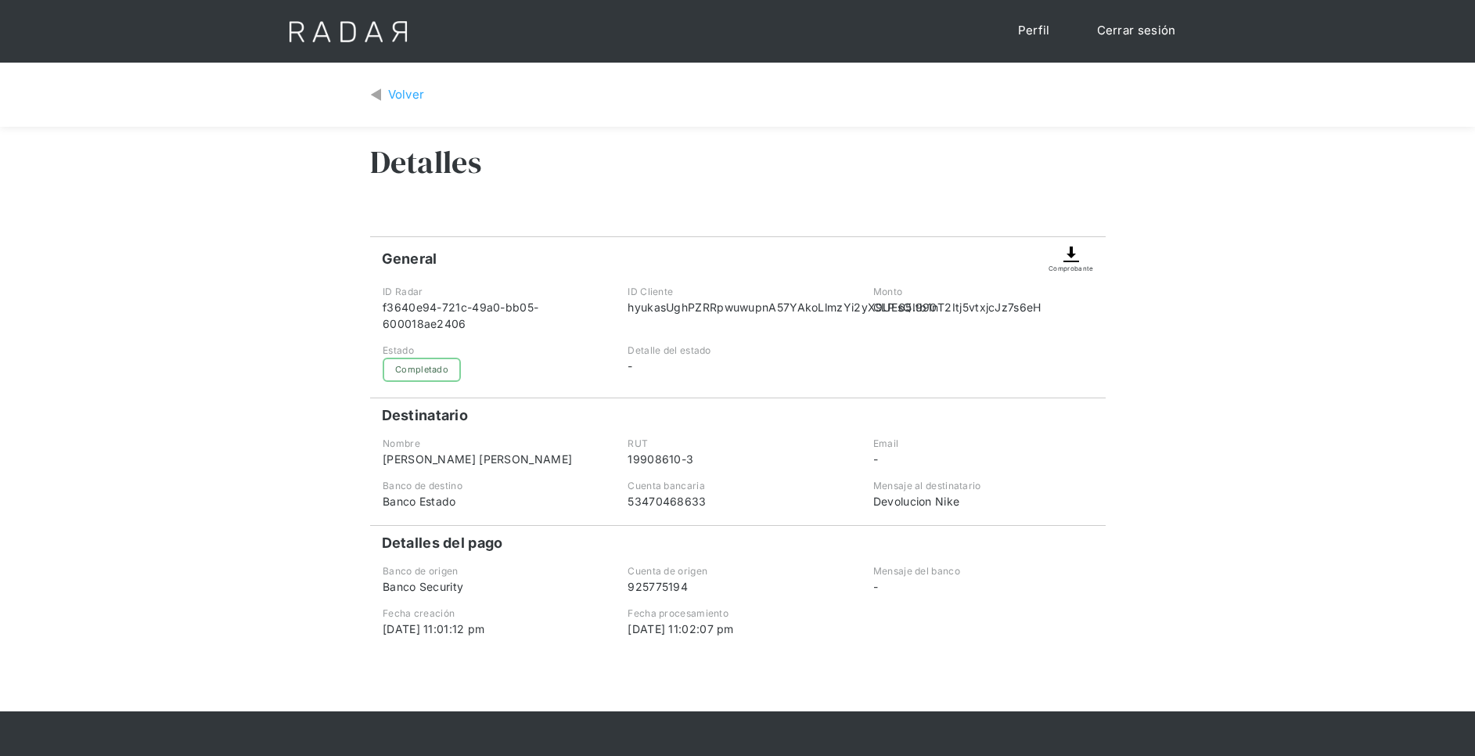
click at [1073, 257] on img at bounding box center [1071, 254] width 19 height 19
click at [1073, 254] on img at bounding box center [1071, 254] width 19 height 19
click at [408, 92] on div "Volver" at bounding box center [406, 95] width 37 height 18
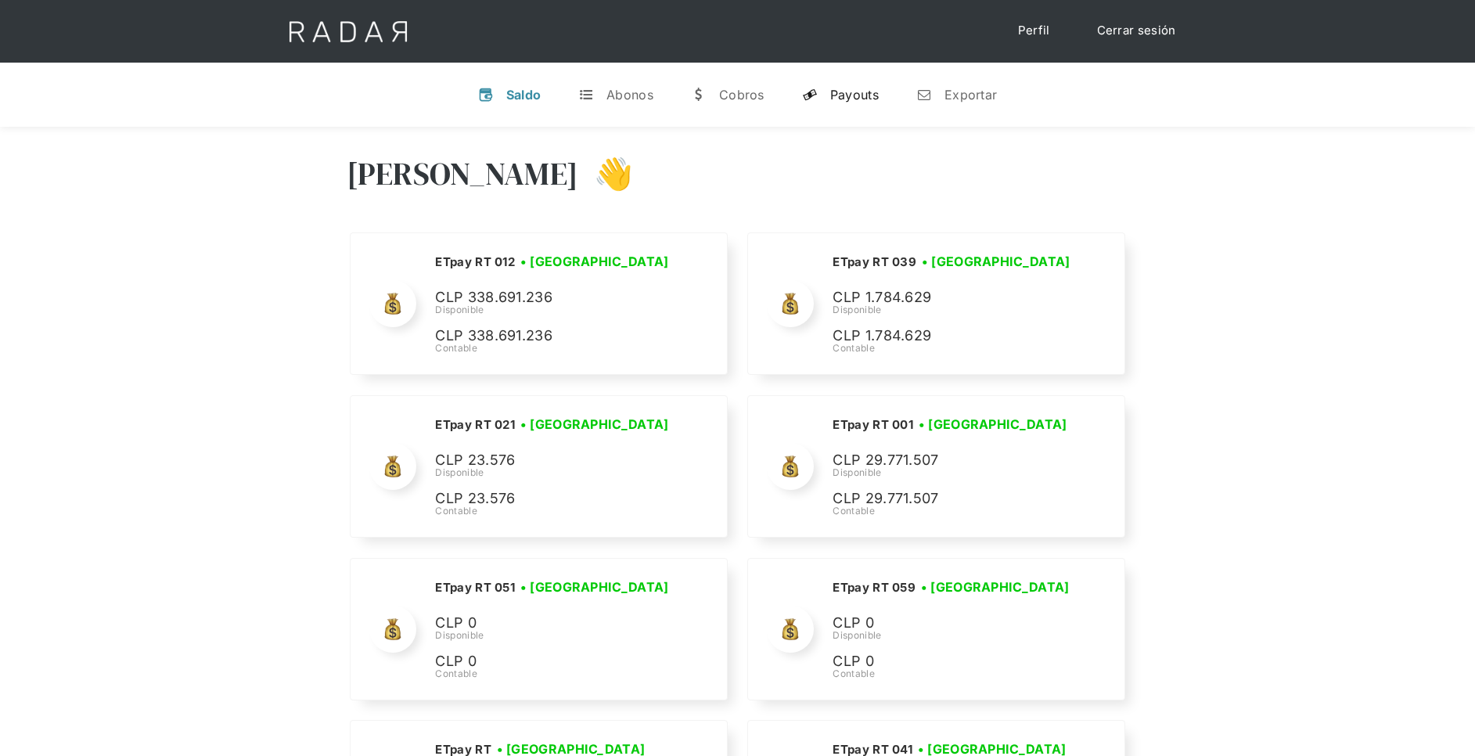
click at [841, 84] on link "y Payouts" at bounding box center [841, 94] width 102 height 41
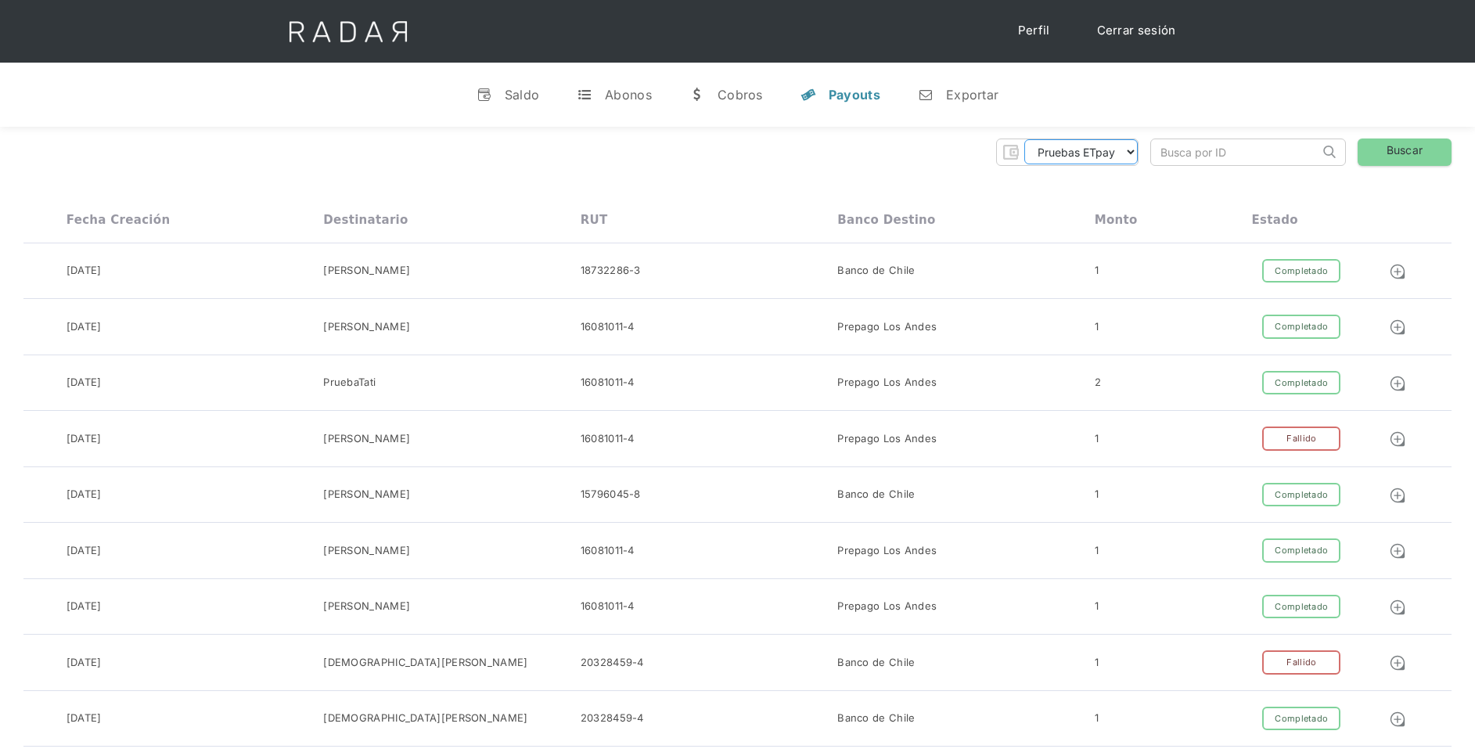
click at [1106, 153] on select "Pruebas ETpay Cuenta 1.000 Cuenta 1.001 Cuenta 1.002 Cuenta 1.003 Cuenta 1.004 …" at bounding box center [1080, 151] width 113 height 25
select select "etpay-cuenta-1001"
click at [1024, 139] on select "Pruebas ETpay Cuenta 1.000 Cuenta 1.001 Cuenta 1.002 Cuenta 1.003 Cuenta 1.004 …" at bounding box center [1080, 151] width 113 height 25
click at [1392, 145] on link "Buscar" at bounding box center [1405, 151] width 94 height 27
click at [1426, 151] on link "Buscar" at bounding box center [1405, 151] width 94 height 27
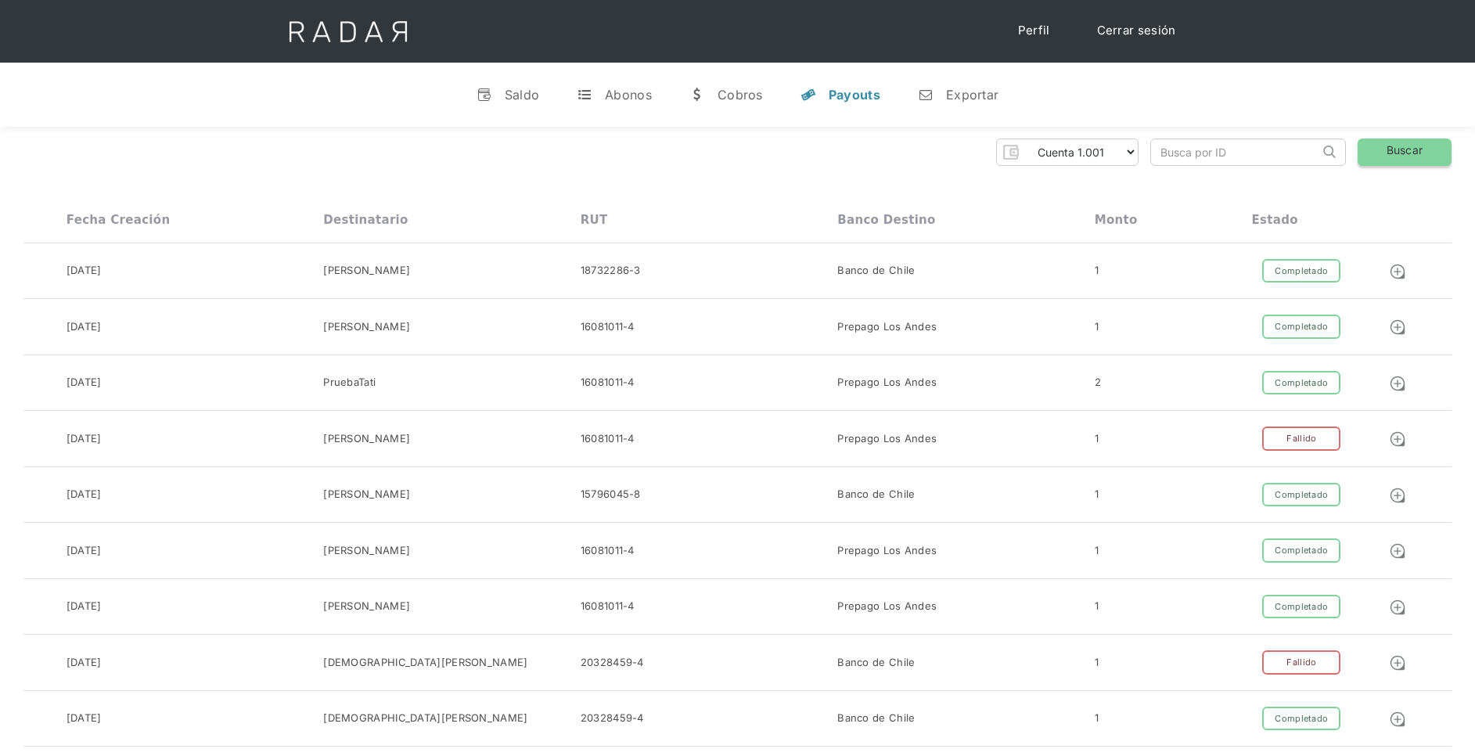
click at [1414, 153] on link "Buscar" at bounding box center [1405, 151] width 94 height 27
click at [1404, 143] on link "Buscar" at bounding box center [1405, 151] width 94 height 27
drag, startPoint x: 1077, startPoint y: 154, endPoint x: 1092, endPoint y: 160, distance: 16.1
click at [1077, 154] on select "Pruebas ETpay Cuenta 1.000 Cuenta 1.001 Cuenta 1.002 Cuenta 1.003 Cuenta 1.004 …" at bounding box center [1080, 151] width 113 height 25
click at [1024, 139] on select "Pruebas ETpay Cuenta 1.000 Cuenta 1.001 Cuenta 1.002 Cuenta 1.003 Cuenta 1.004 …" at bounding box center [1080, 151] width 113 height 25
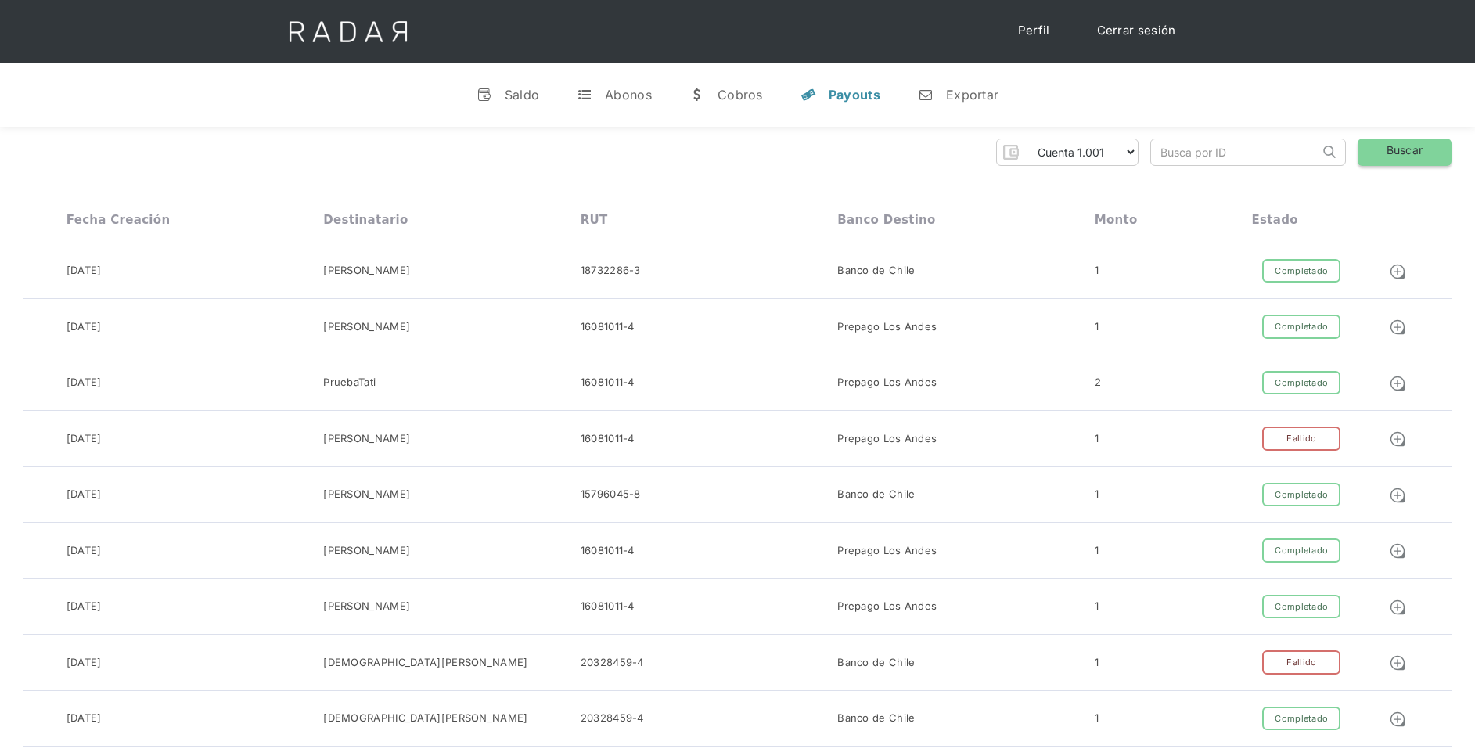
click at [1409, 152] on link "Buscar" at bounding box center [1405, 151] width 94 height 27
click at [1110, 112] on div "v Saldo t Abonos w [GEOGRAPHIC_DATA] y Payouts n Exportar" at bounding box center [737, 95] width 1475 height 64
